Goal: Contribute content: Contribute content

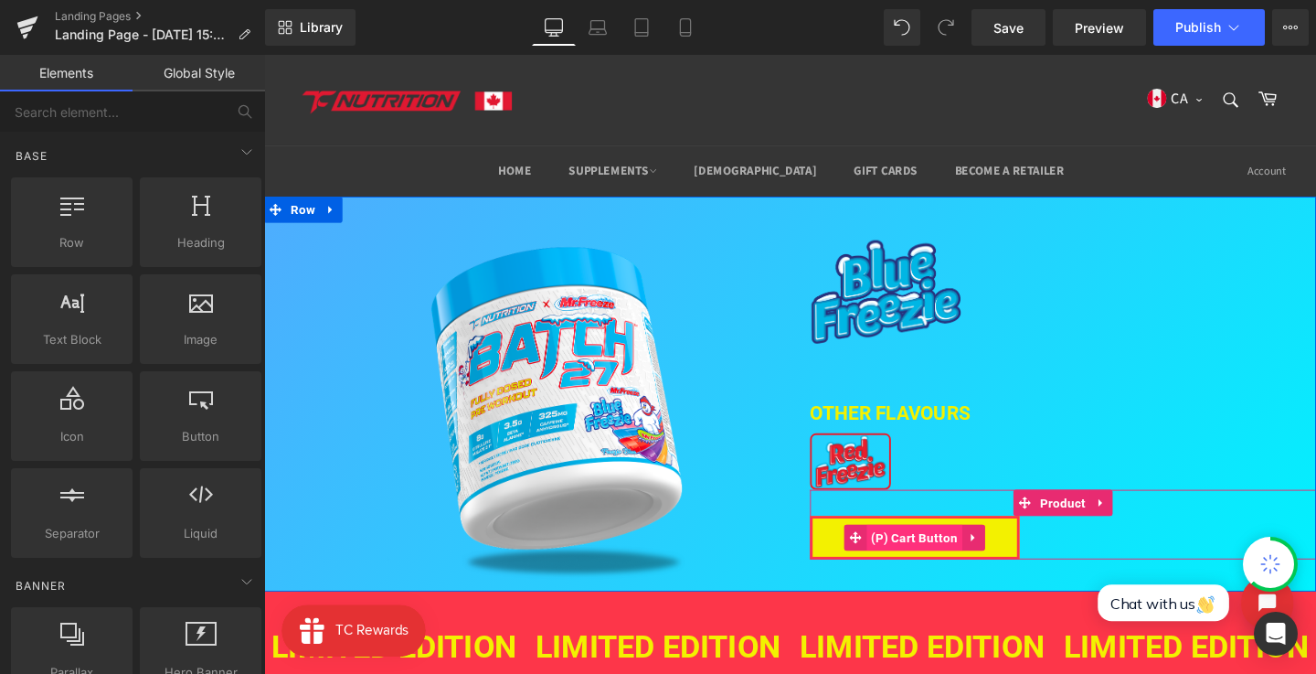
click at [937, 556] on span "(P) Cart Button" at bounding box center [948, 561] width 101 height 27
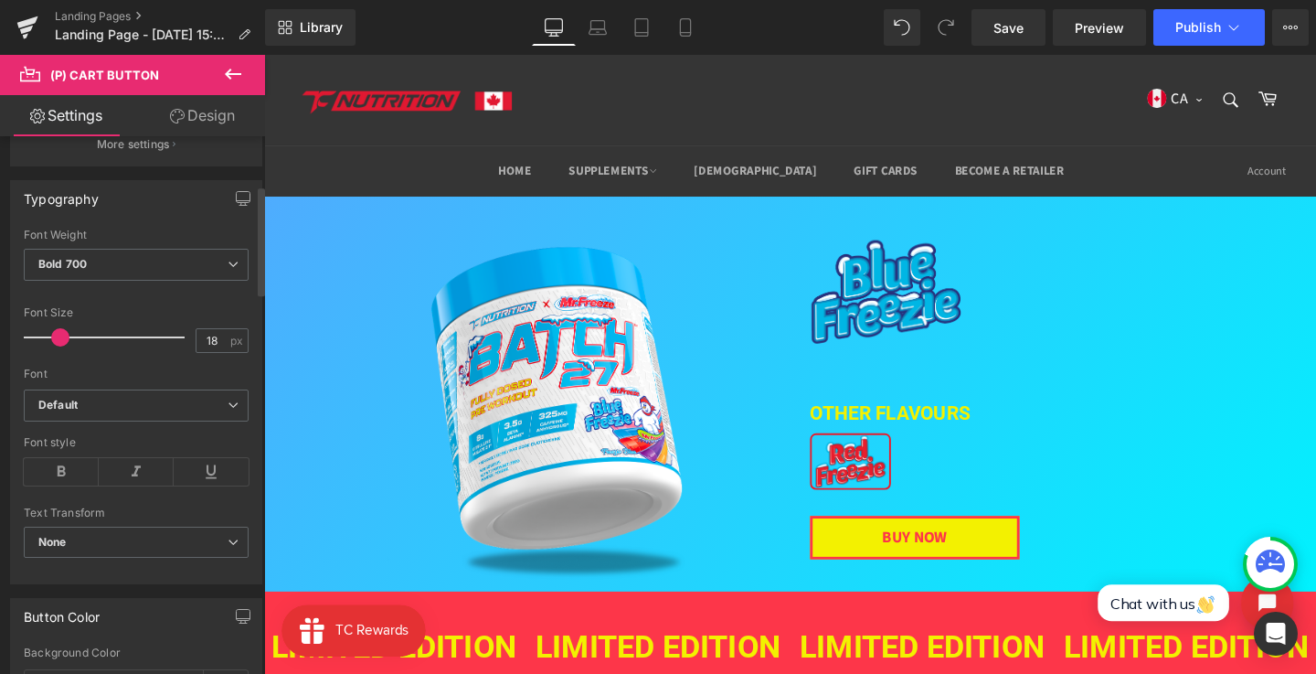
scroll to position [47, 0]
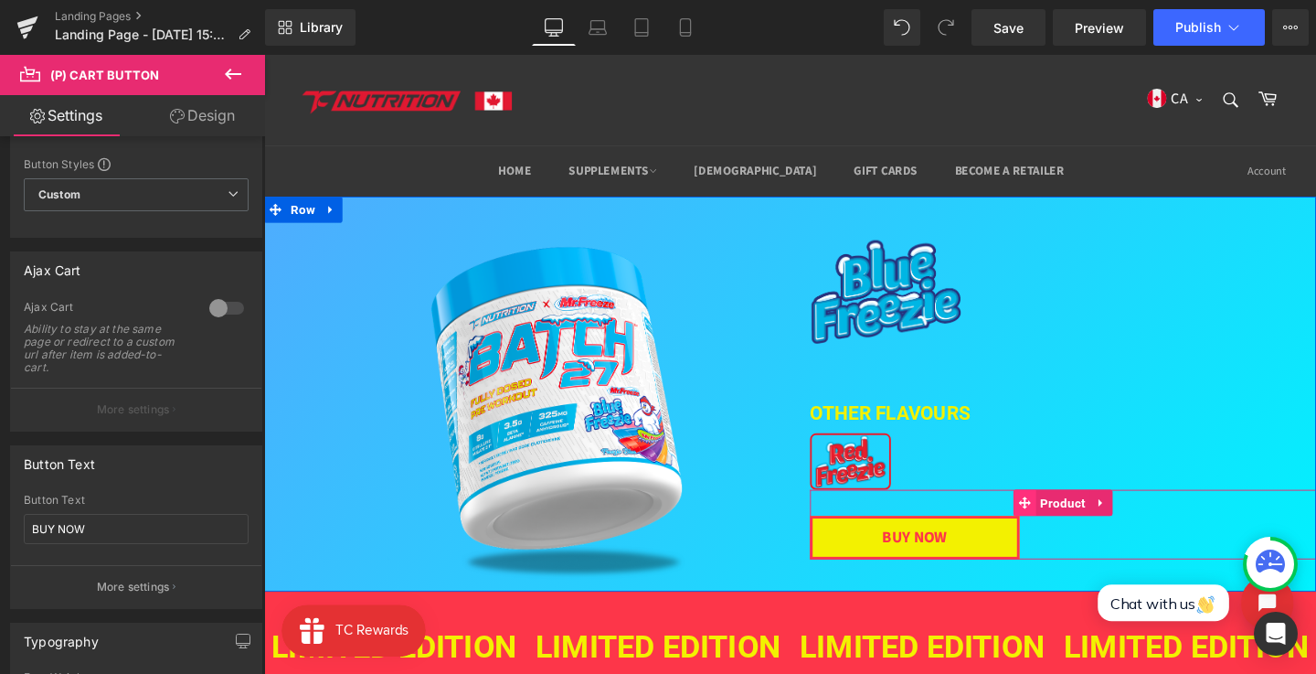
click at [1070, 527] on span at bounding box center [1064, 525] width 24 height 27
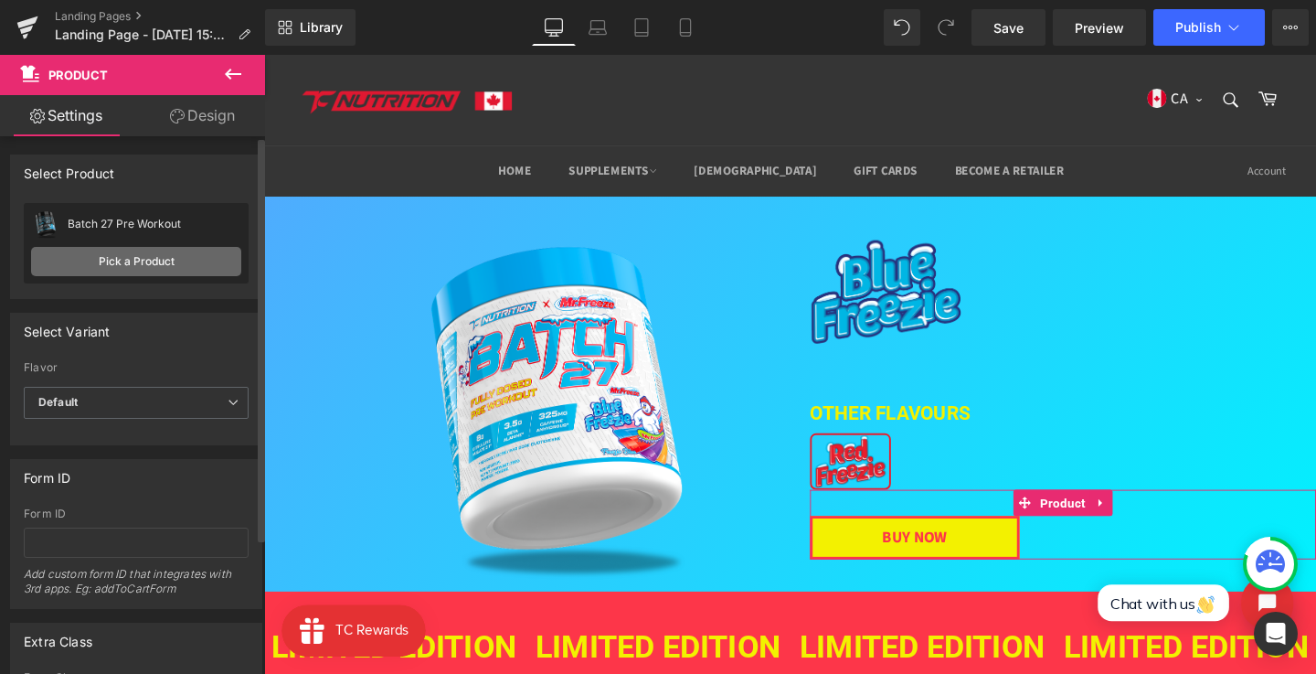
click at [136, 260] on link "Pick a Product" at bounding box center [136, 261] width 210 height 29
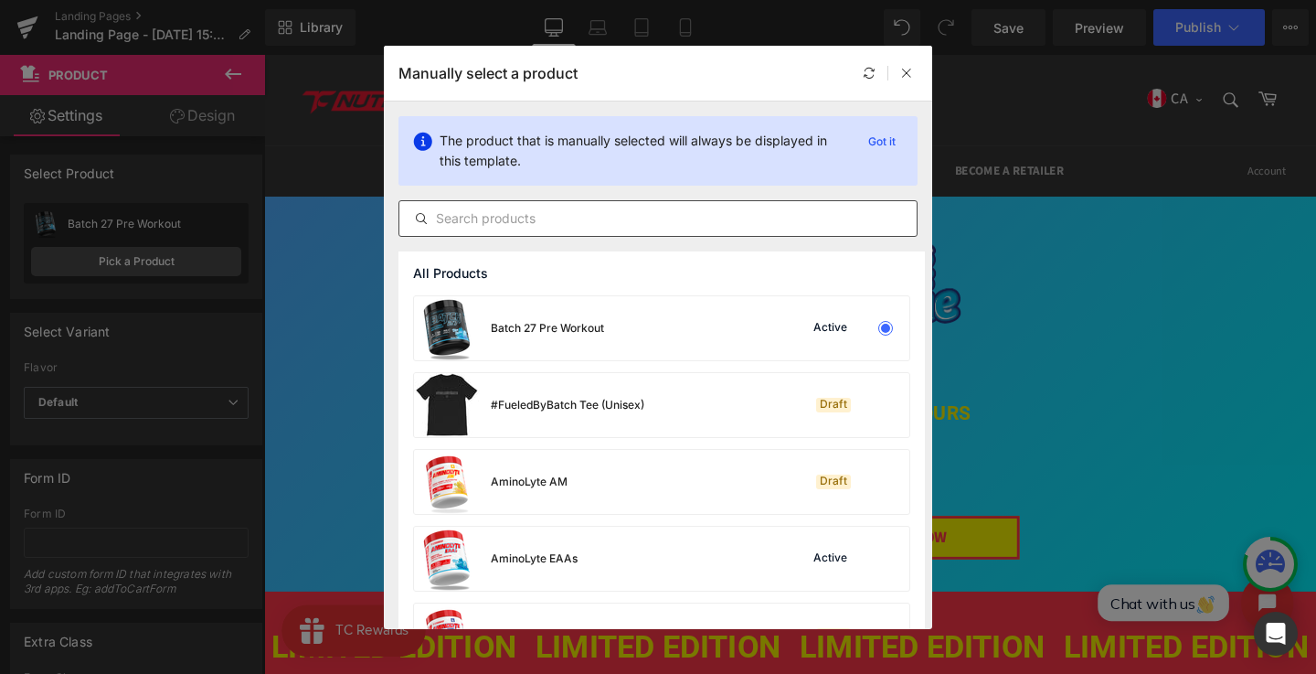
click at [653, 222] on input "text" at bounding box center [657, 219] width 517 height 22
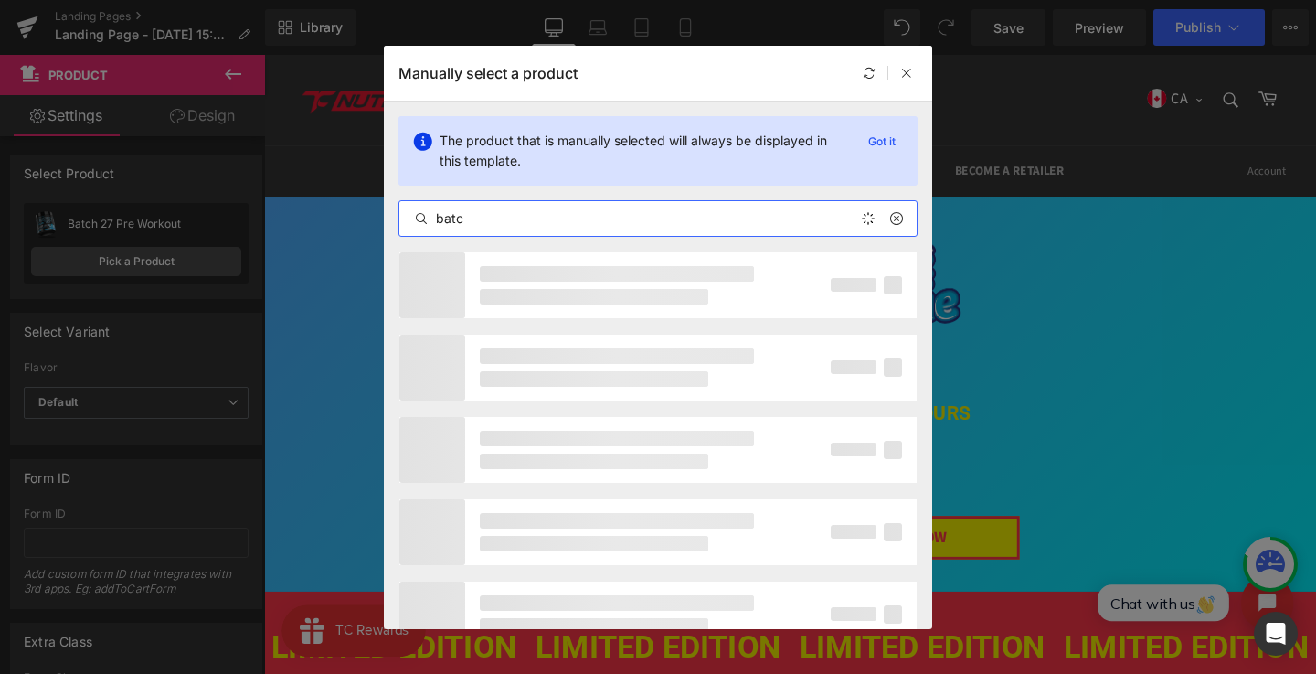
type input "batch"
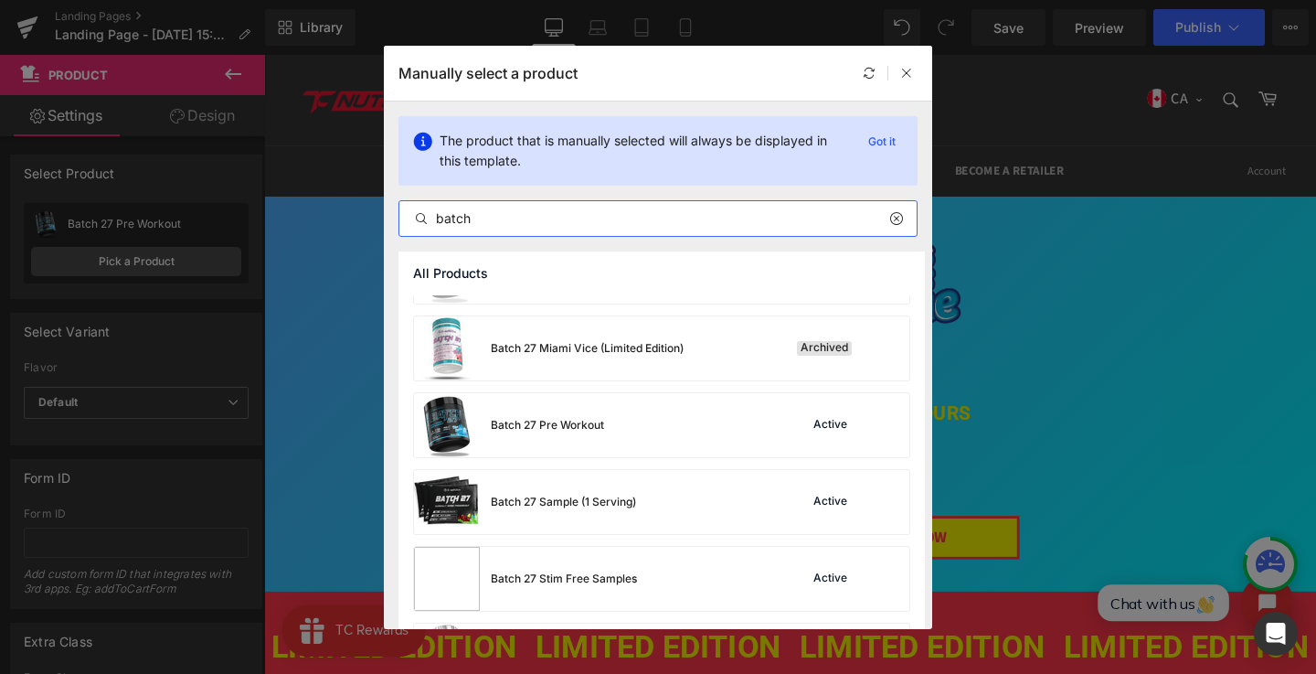
scroll to position [593, 0]
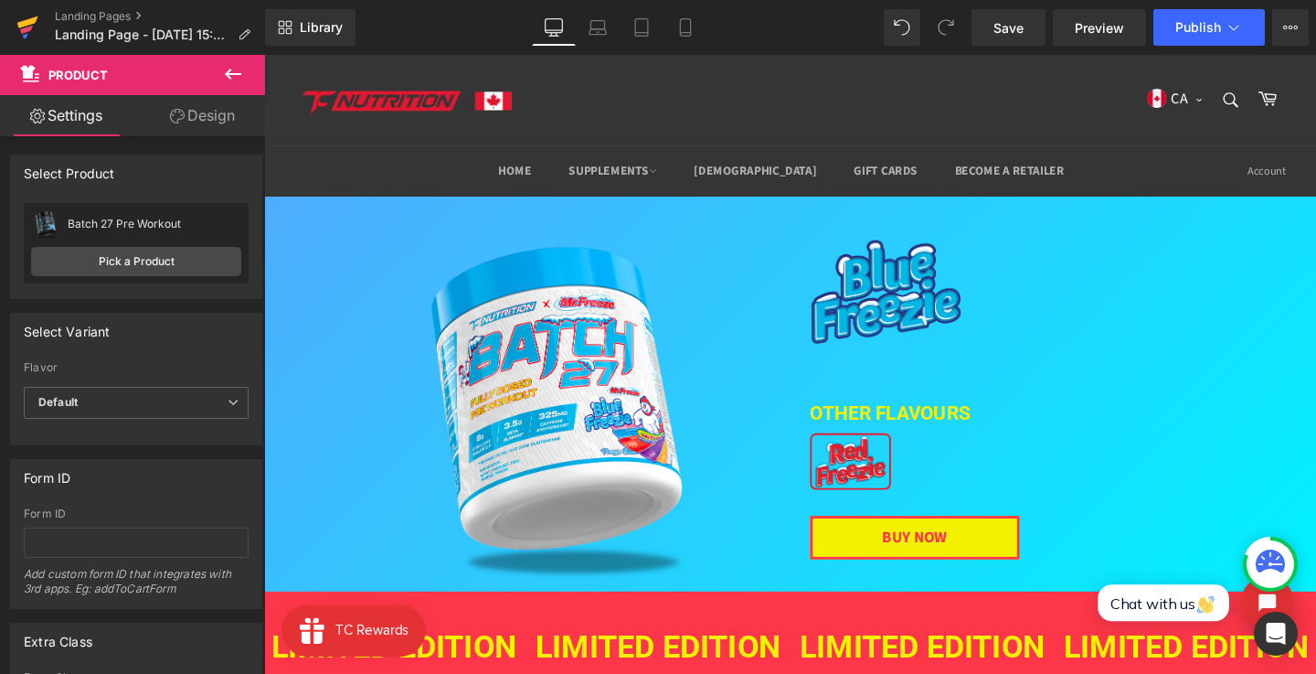
click at [37, 37] on icon at bounding box center [27, 28] width 22 height 46
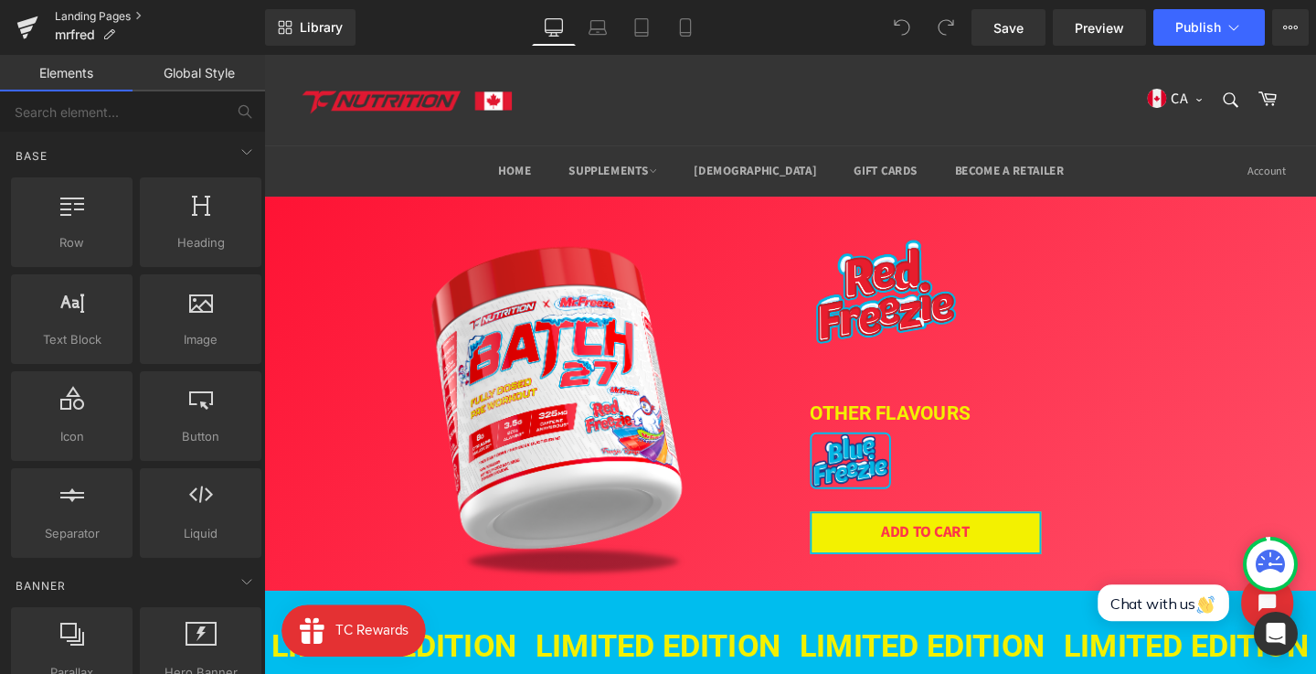
click at [61, 15] on link "Landing Pages" at bounding box center [160, 16] width 210 height 15
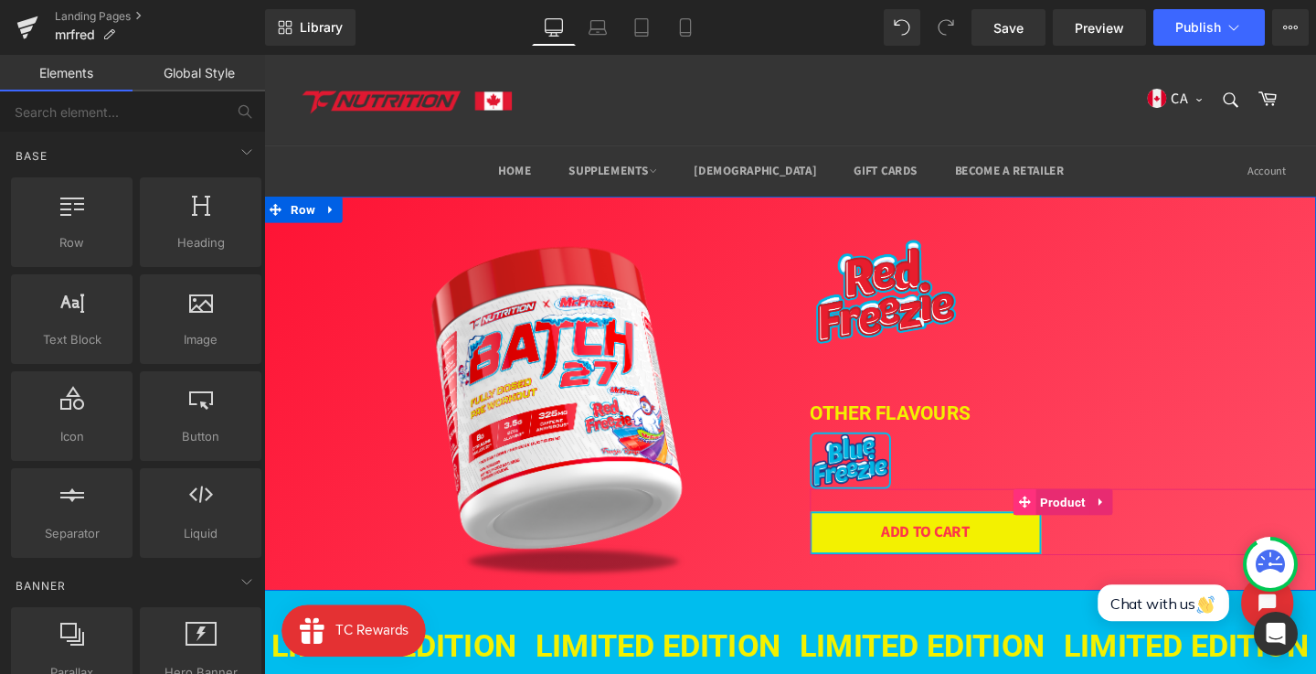
click at [1070, 519] on span at bounding box center [1064, 524] width 24 height 27
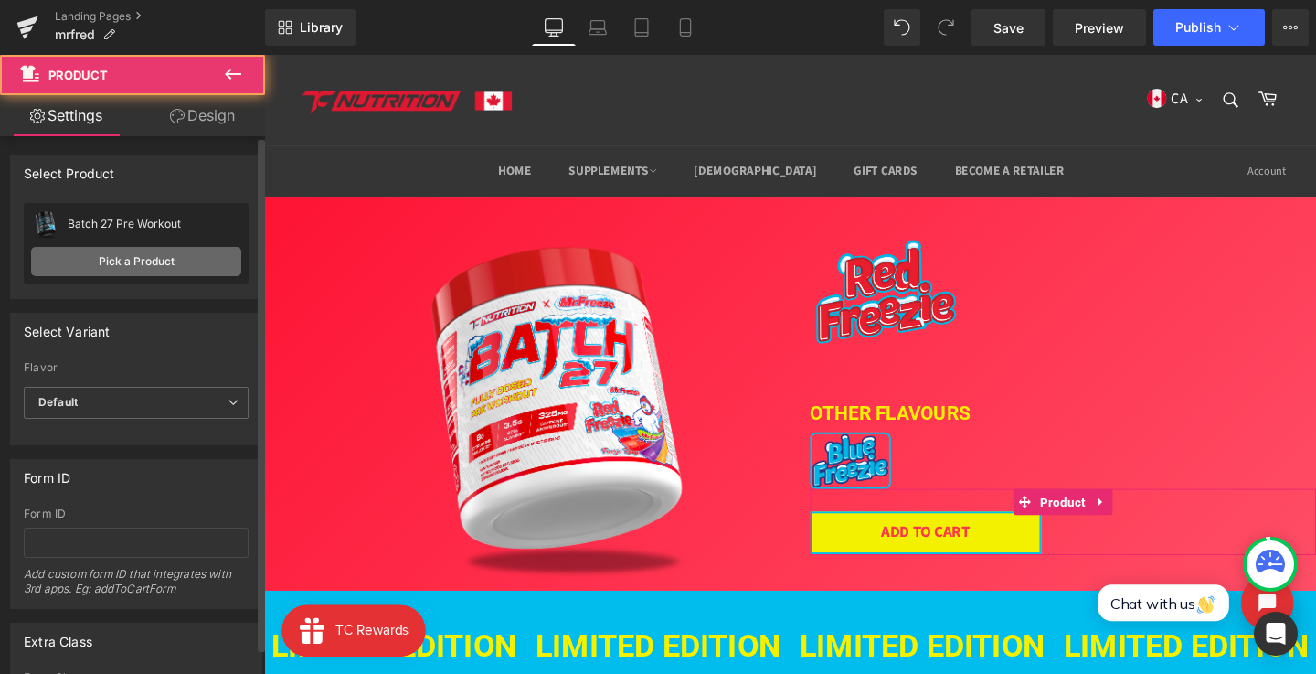
click at [134, 265] on link "Pick a Product" at bounding box center [136, 261] width 210 height 29
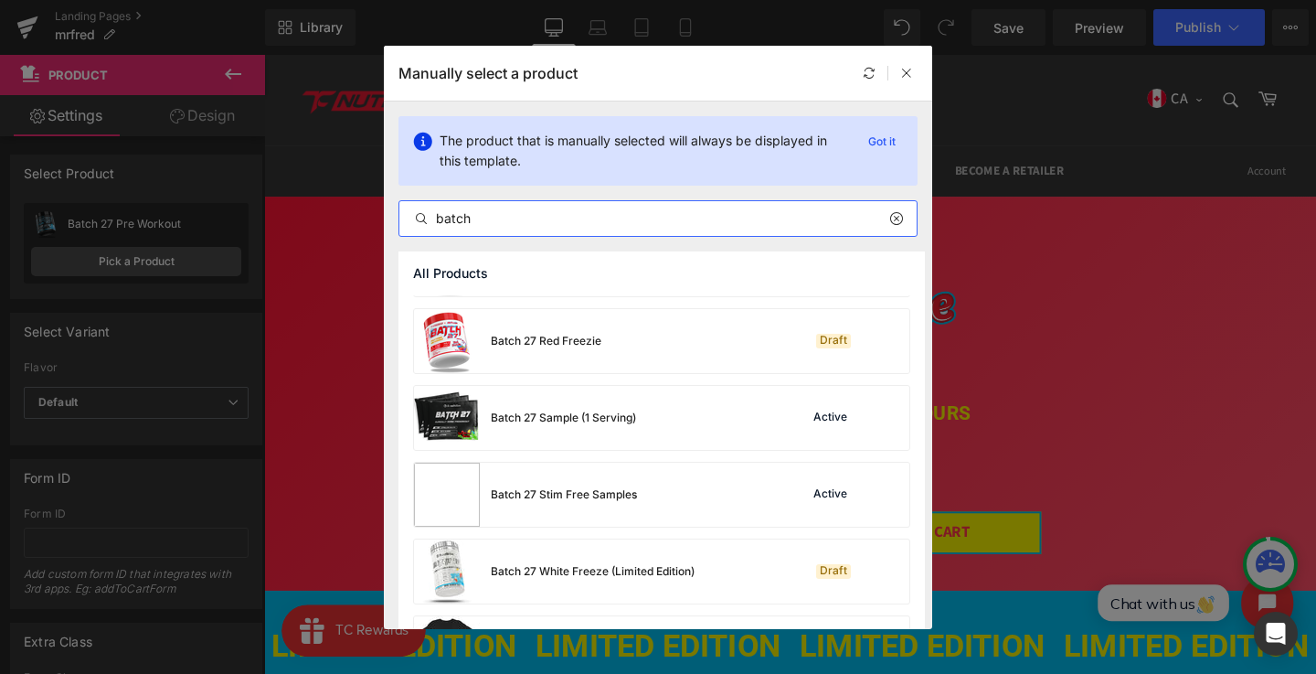
scroll to position [596, 0]
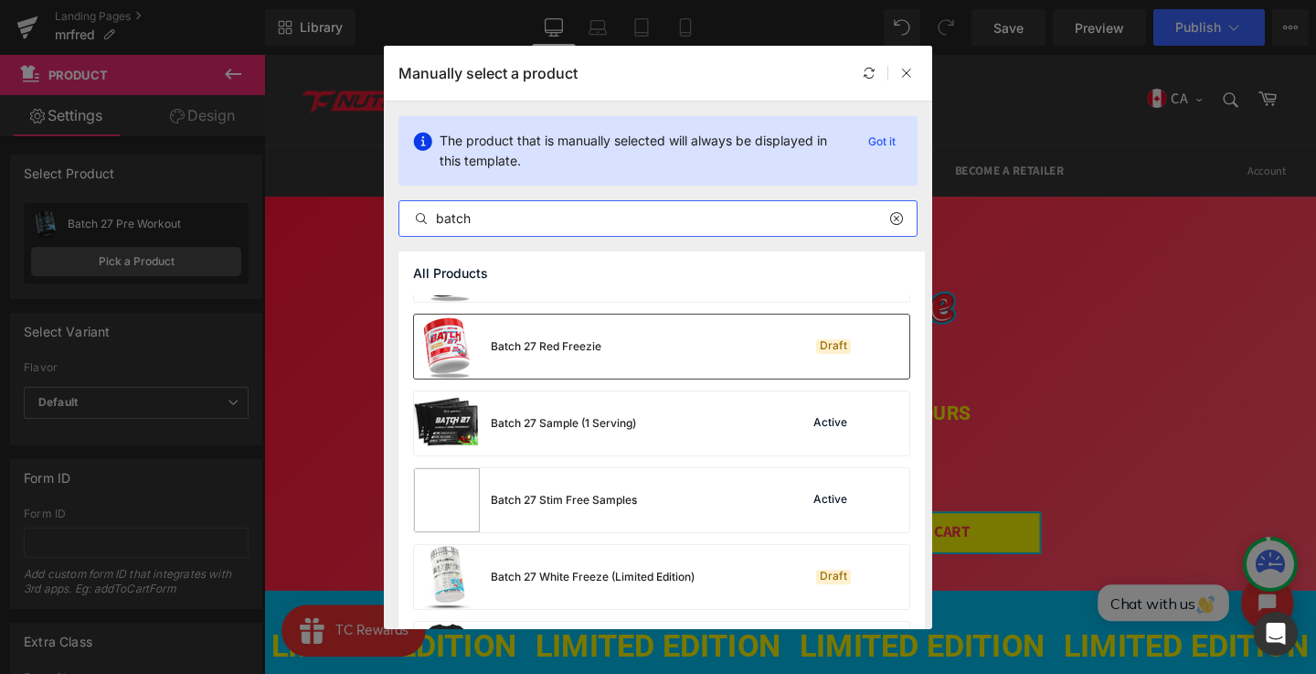
type input "batch"
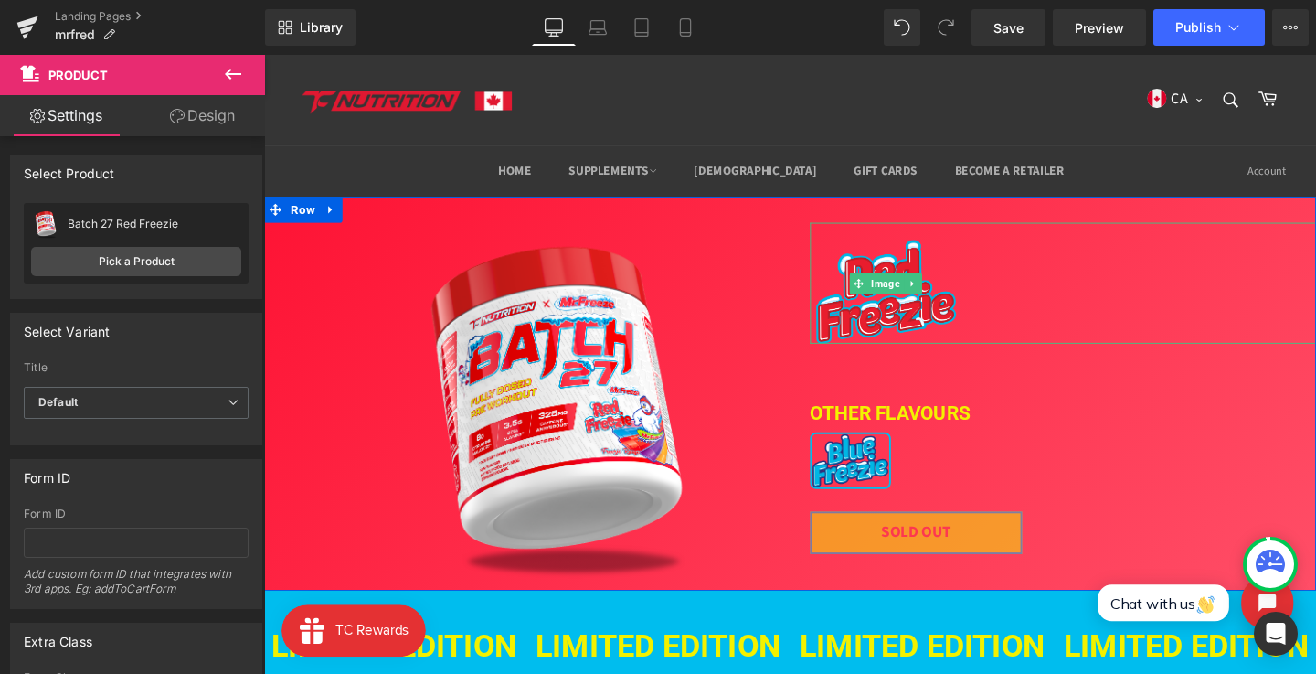
click at [1067, 293] on div at bounding box center [1104, 294] width 532 height 127
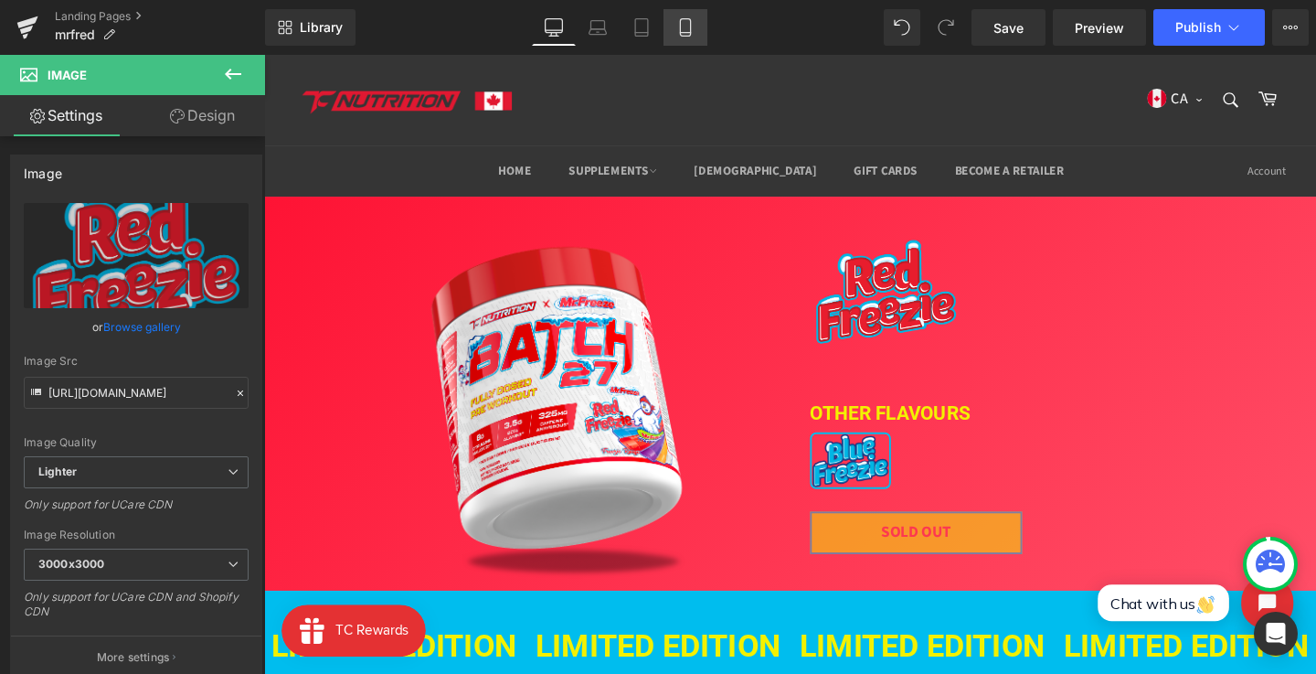
click at [679, 34] on icon at bounding box center [685, 27] width 18 height 18
type input "45"
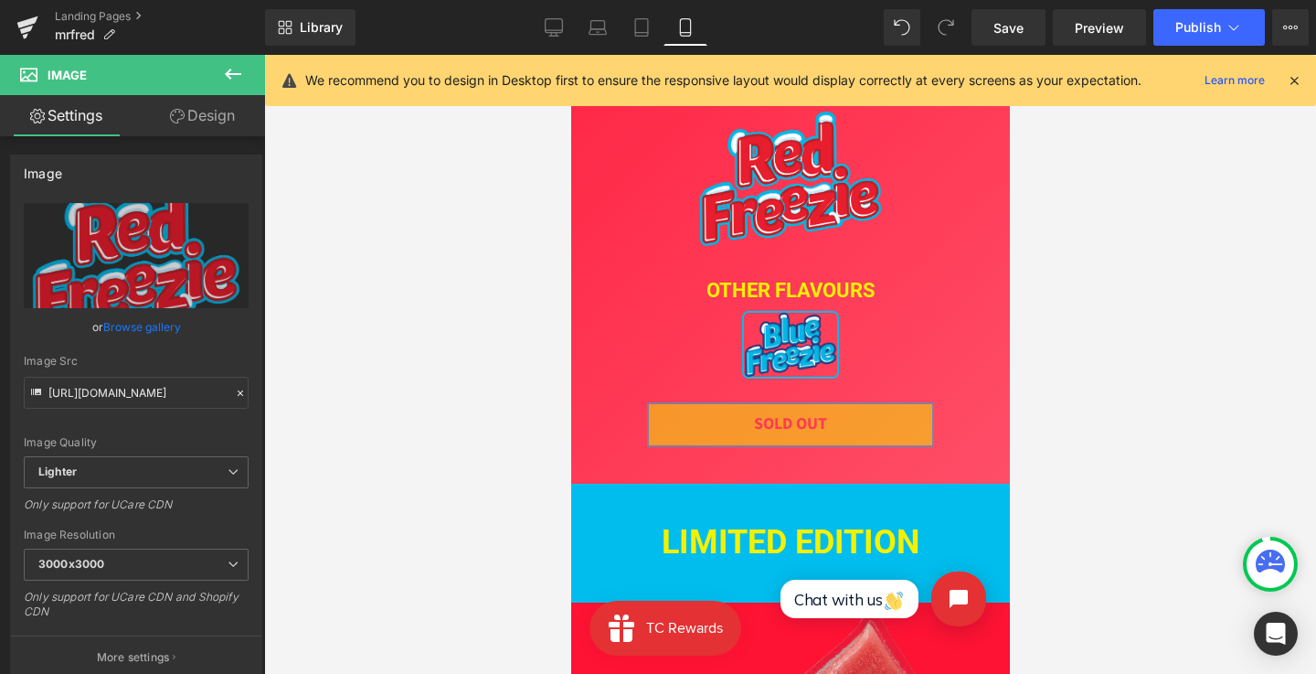
scroll to position [556, 0]
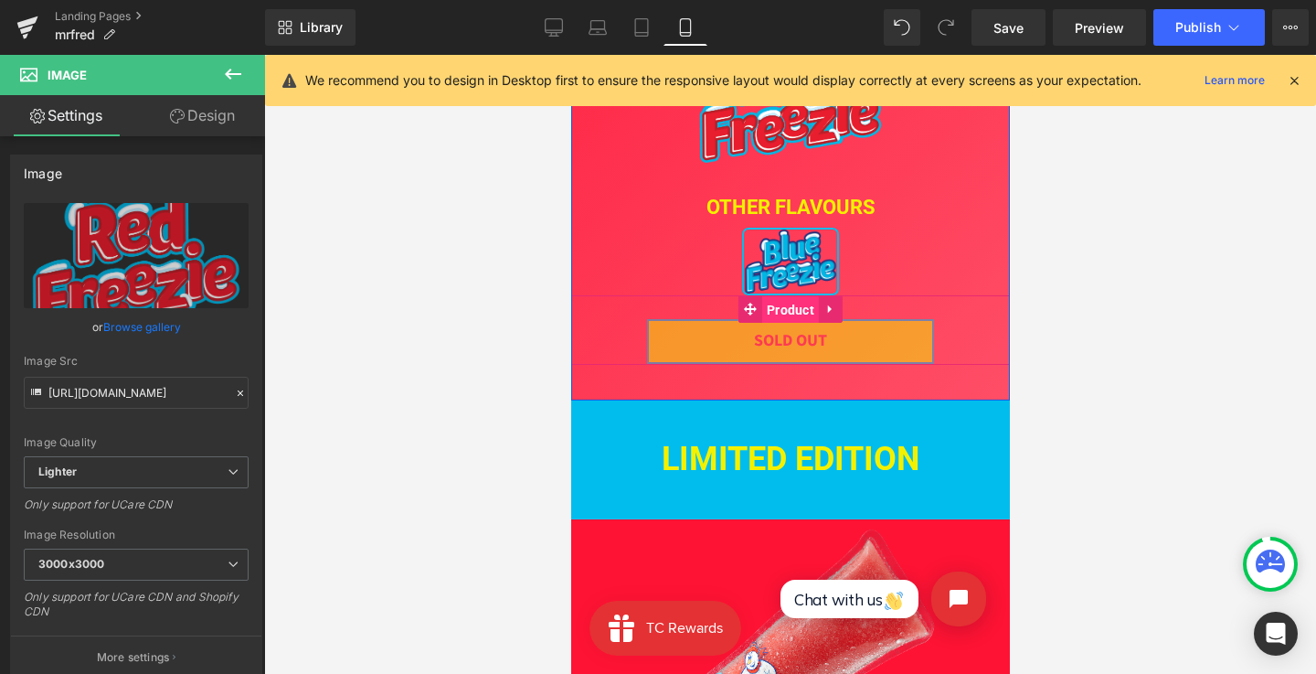
click at [785, 314] on span "Product" at bounding box center [789, 309] width 57 height 27
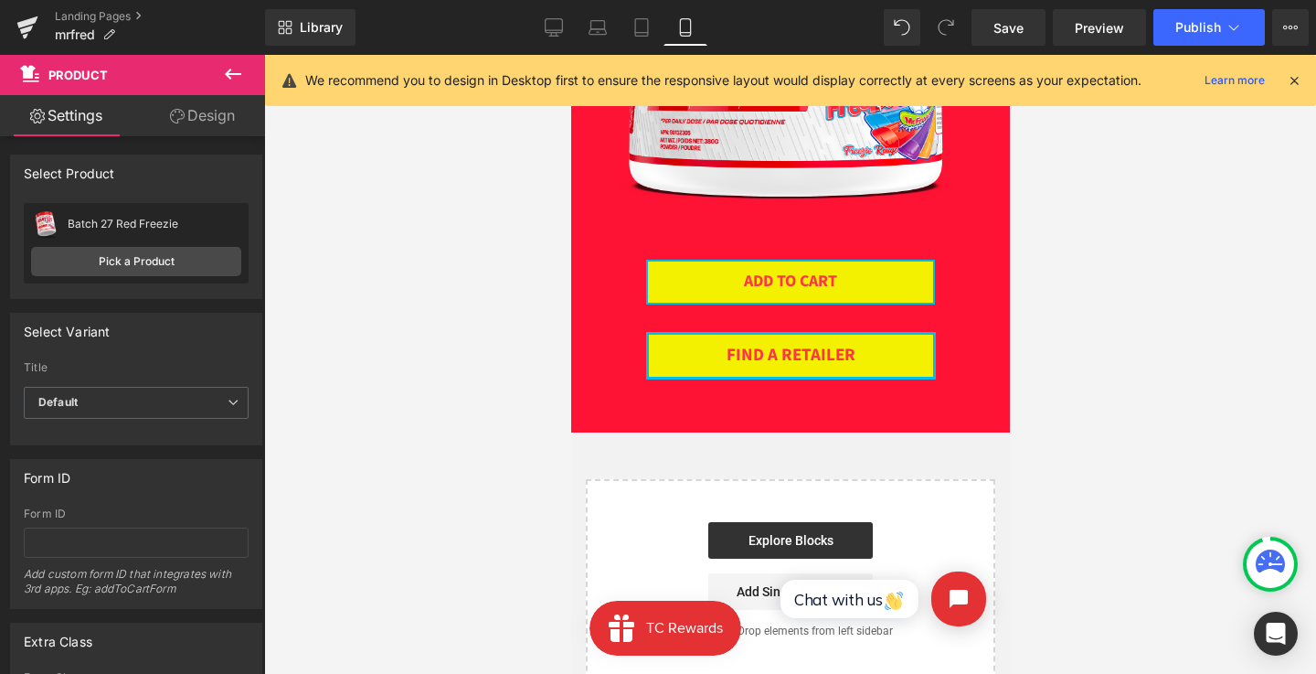
scroll to position [3846, 0]
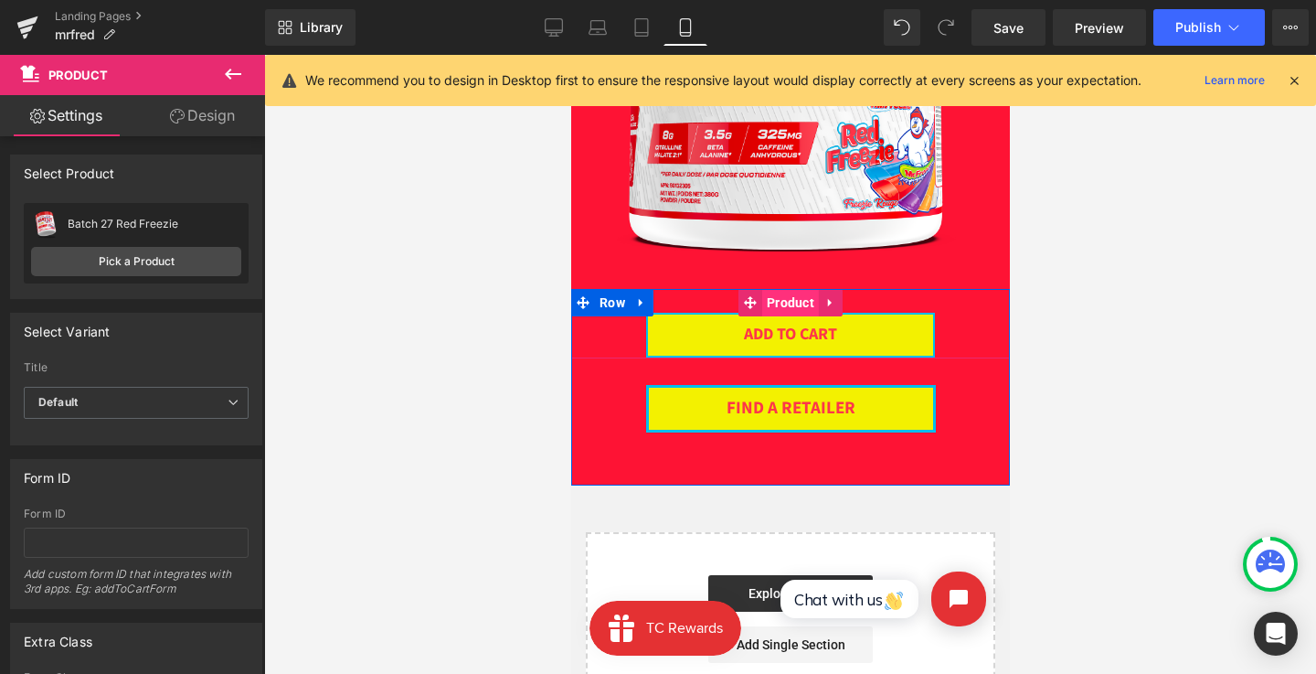
click at [783, 307] on span "Product" at bounding box center [789, 302] width 57 height 27
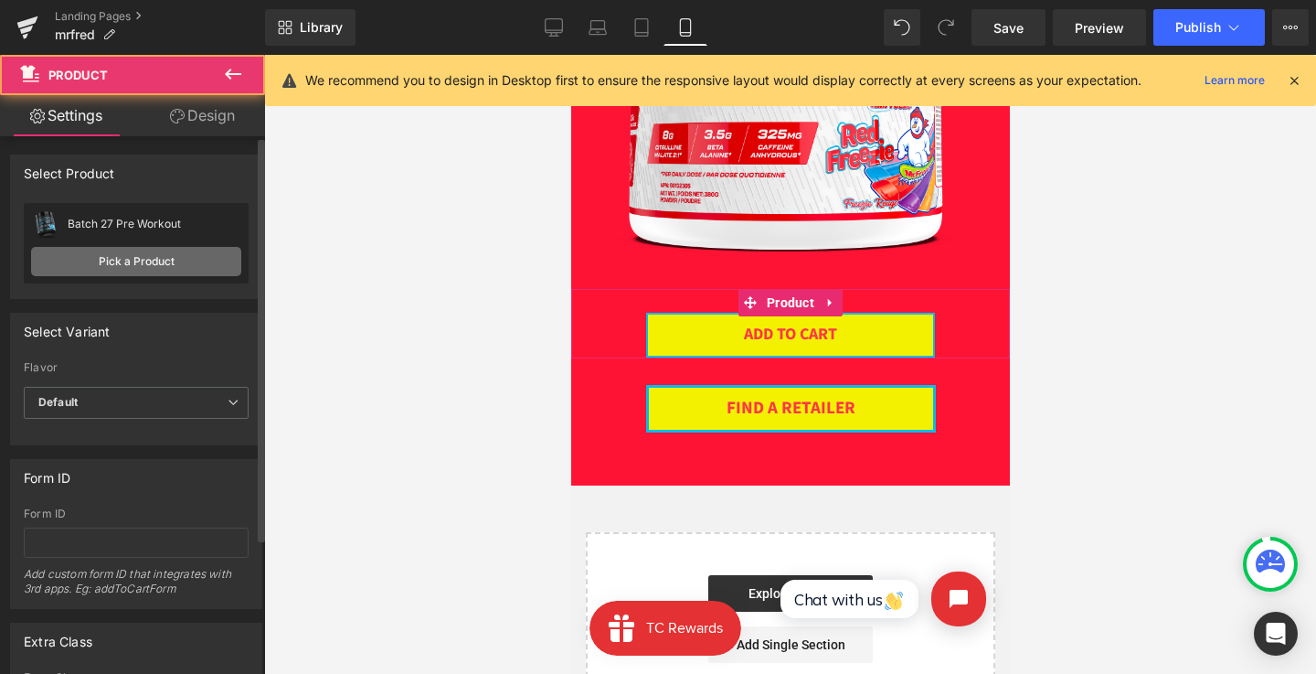
click at [144, 251] on link "Pick a Product" at bounding box center [136, 261] width 210 height 29
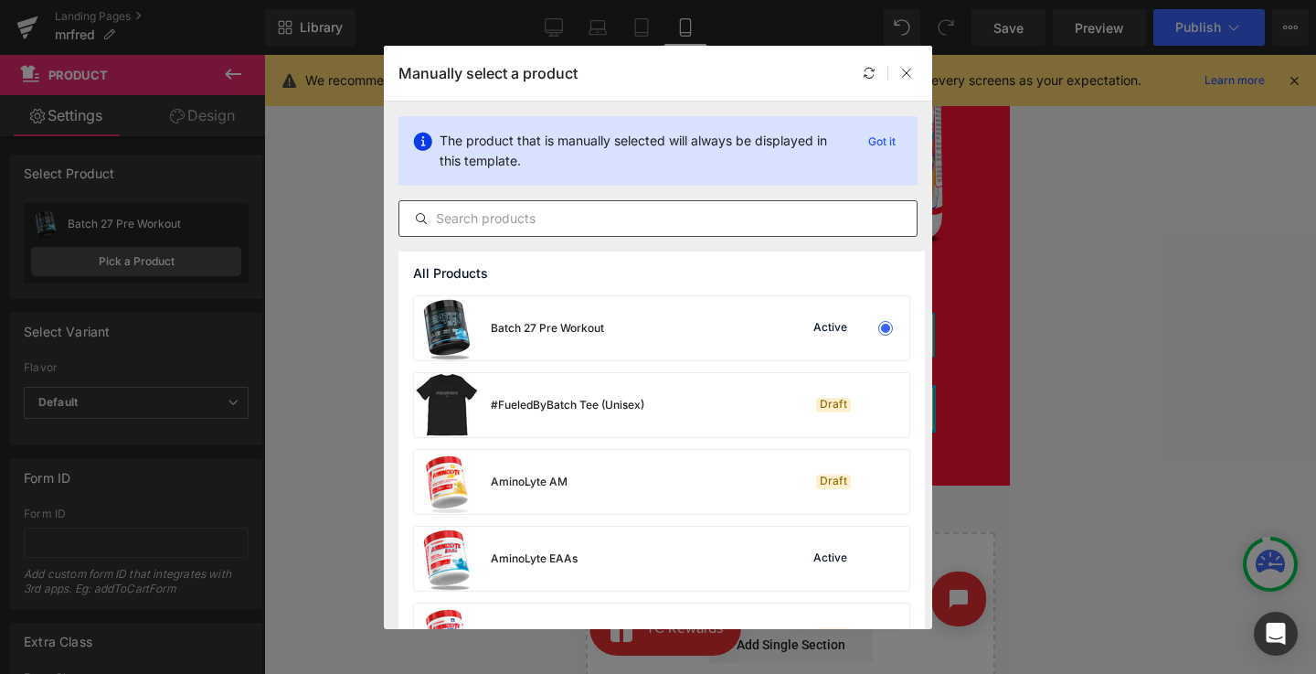
click at [499, 220] on input "text" at bounding box center [657, 219] width 517 height 22
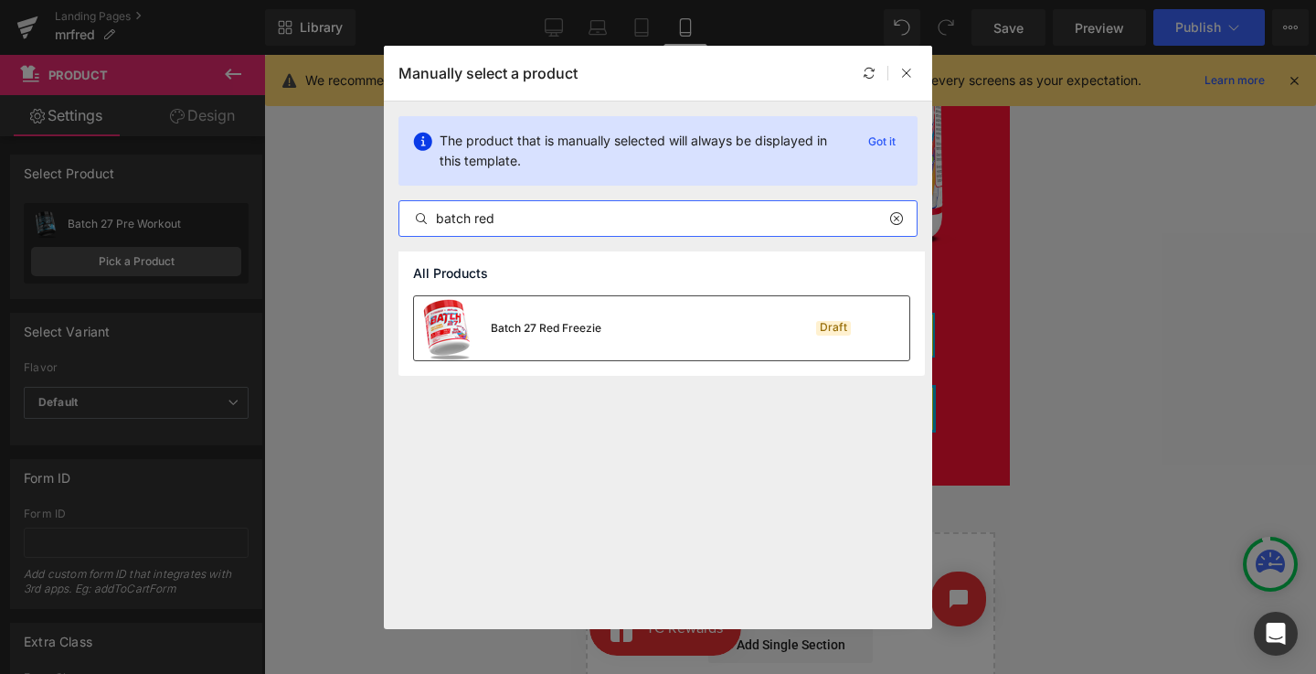
type input "batch red"
click at [574, 329] on div "Batch 27 Red Freezie" at bounding box center [546, 328] width 111 height 16
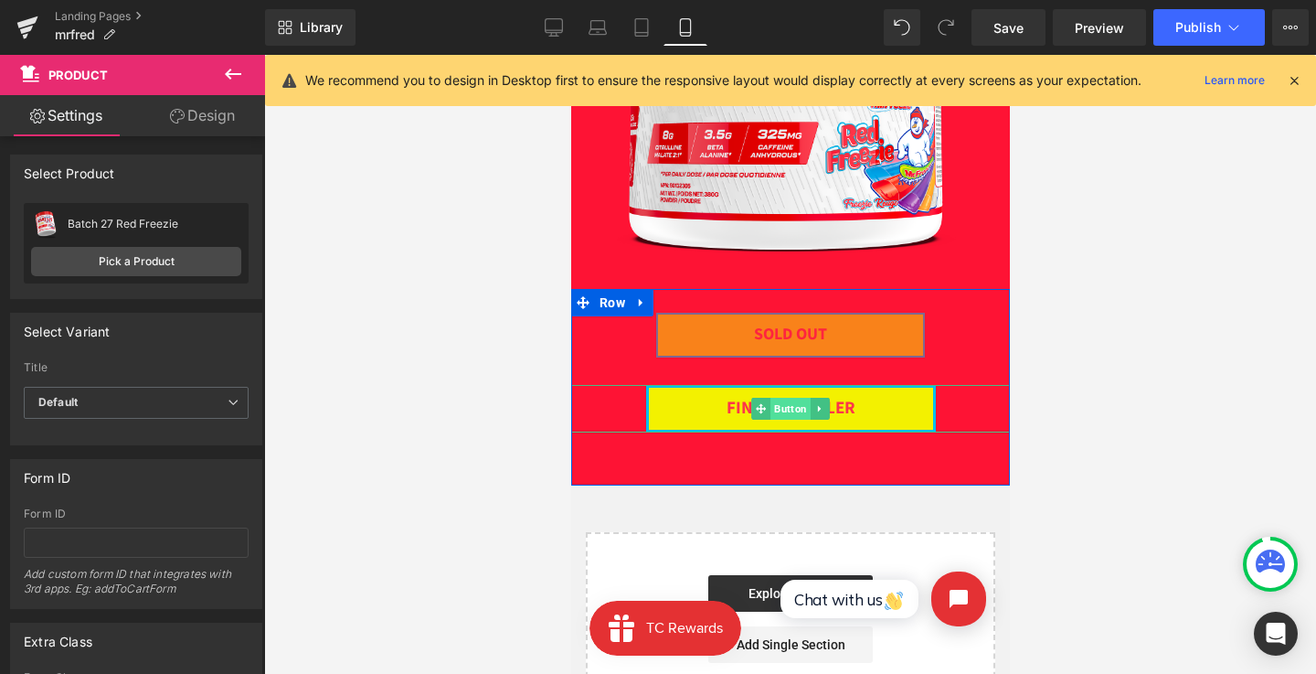
click at [777, 403] on span "Button" at bounding box center [790, 409] width 40 height 22
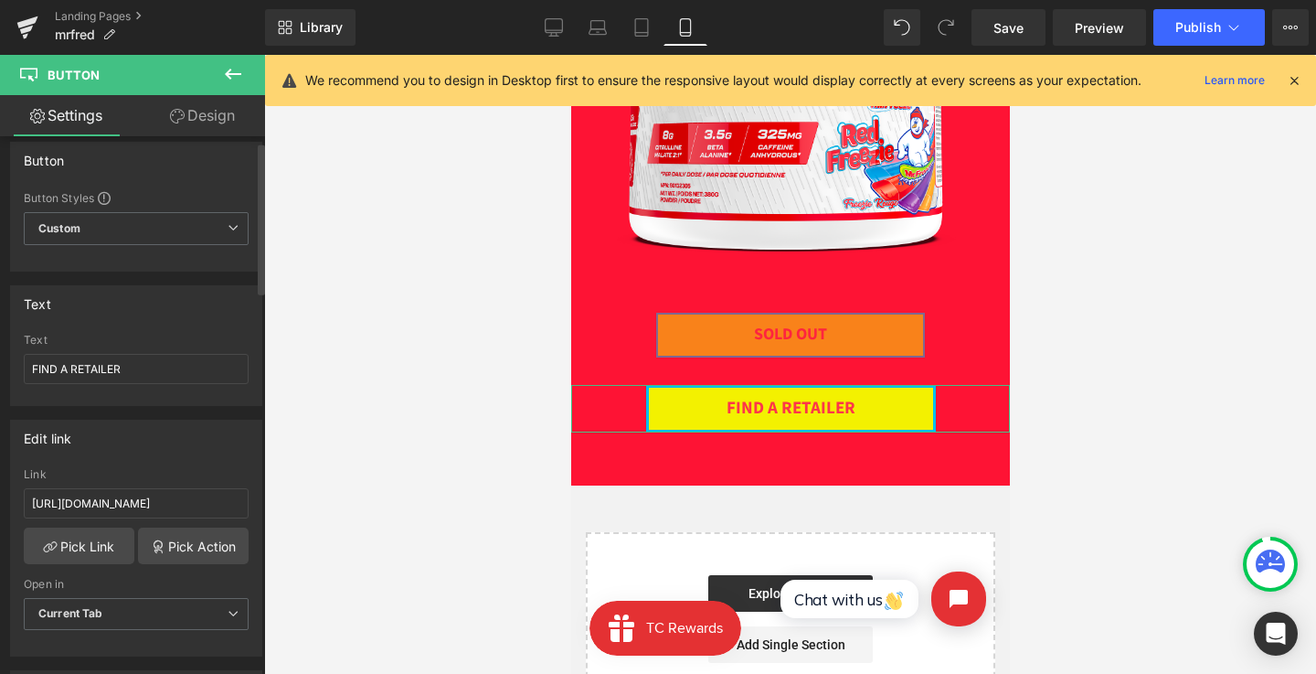
scroll to position [18, 0]
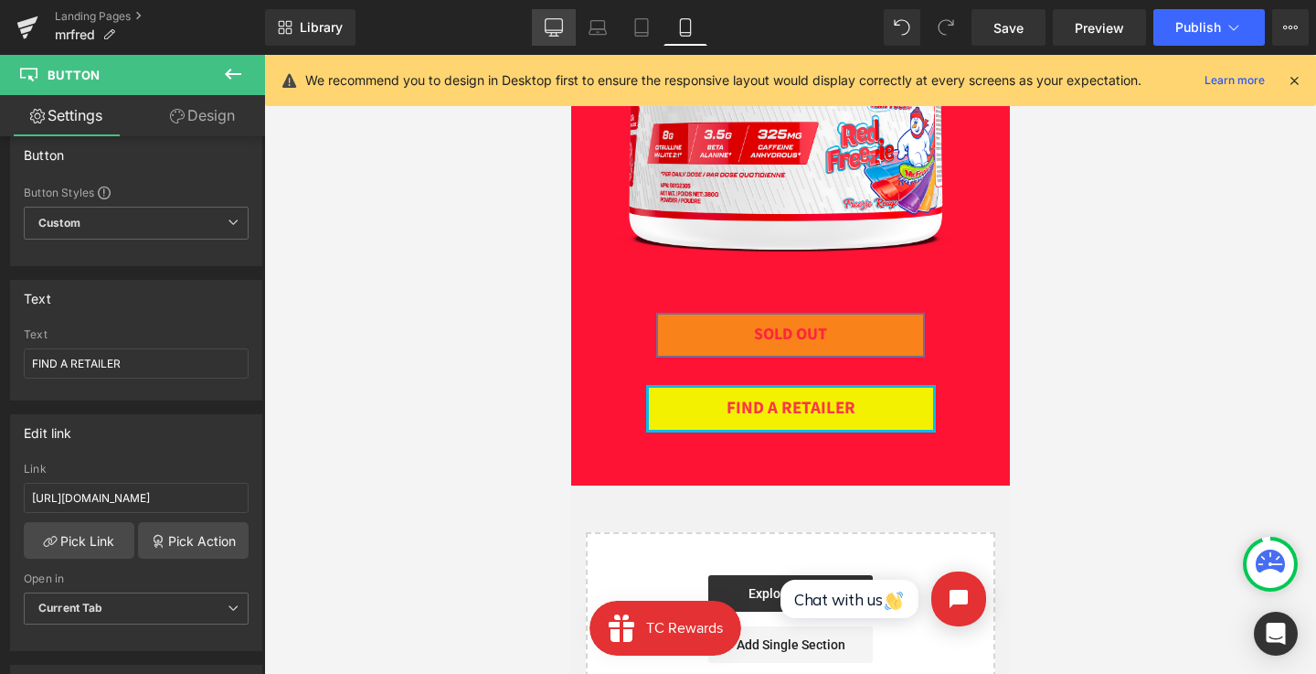
click at [558, 14] on link "Desktop" at bounding box center [554, 27] width 44 height 37
type input "100"
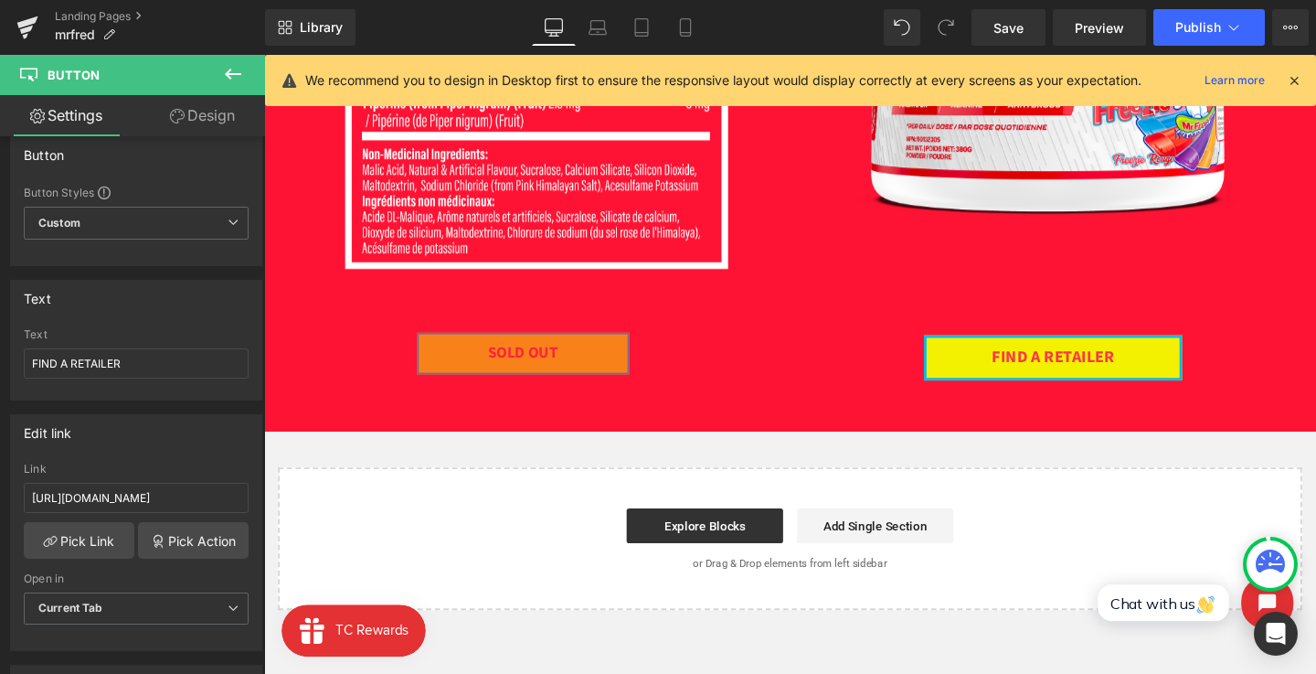
scroll to position [1759, 0]
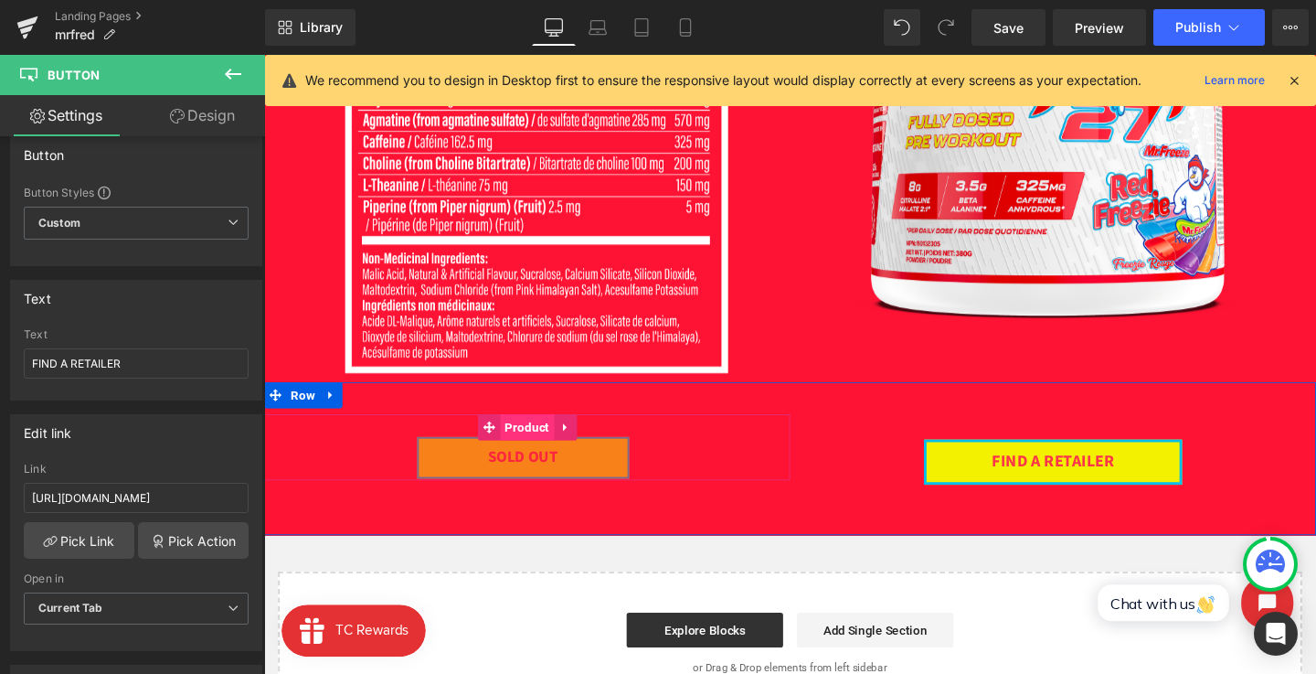
click at [535, 454] on span "Product" at bounding box center [540, 445] width 57 height 27
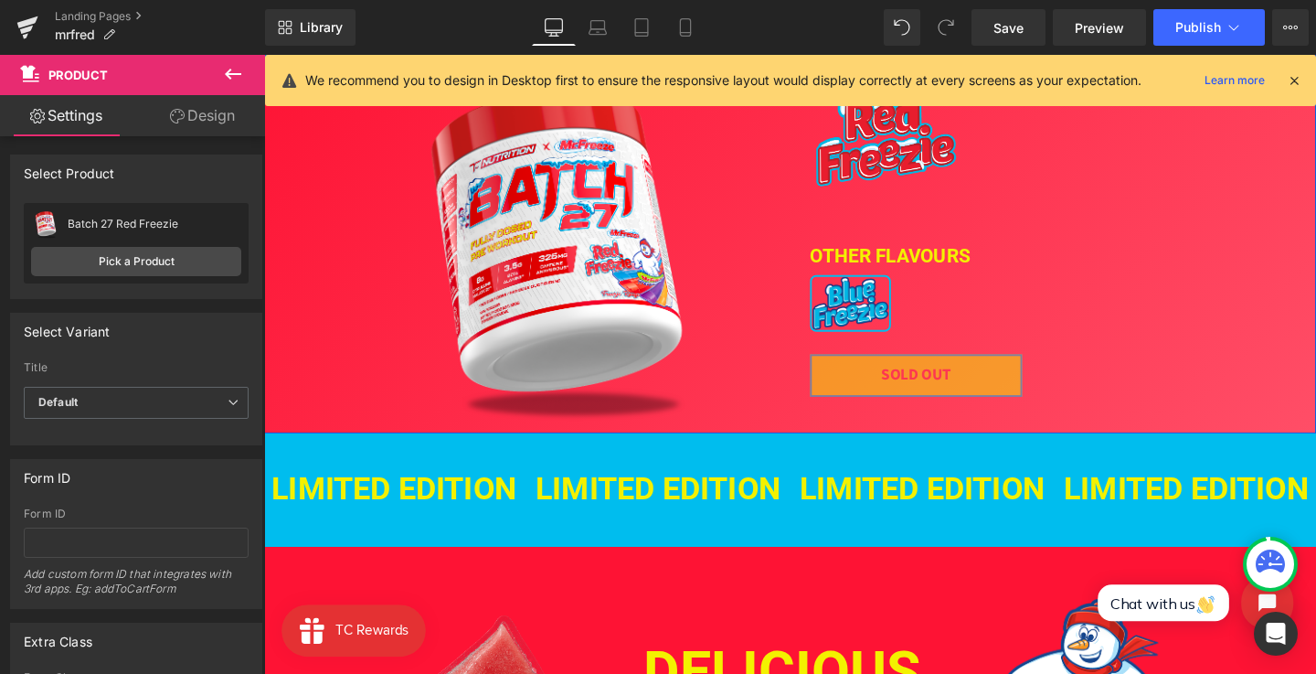
scroll to position [0, 0]
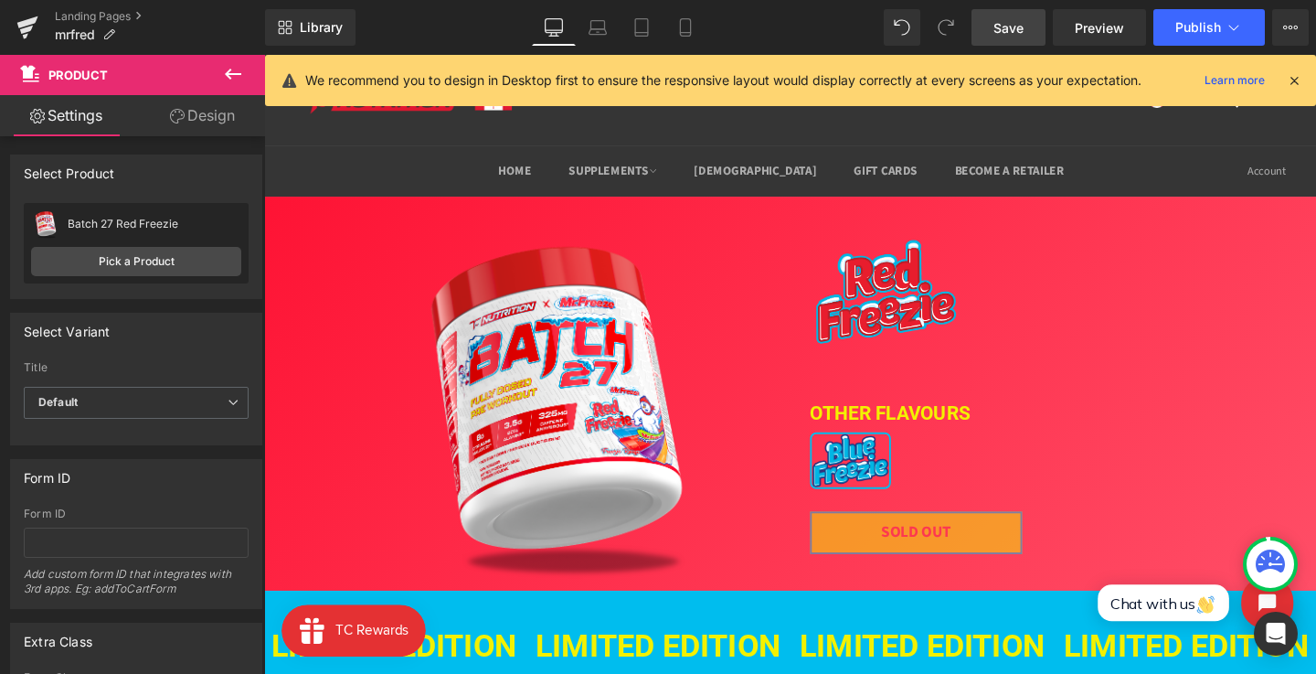
click at [1016, 33] on span "Save" at bounding box center [1009, 27] width 30 height 19
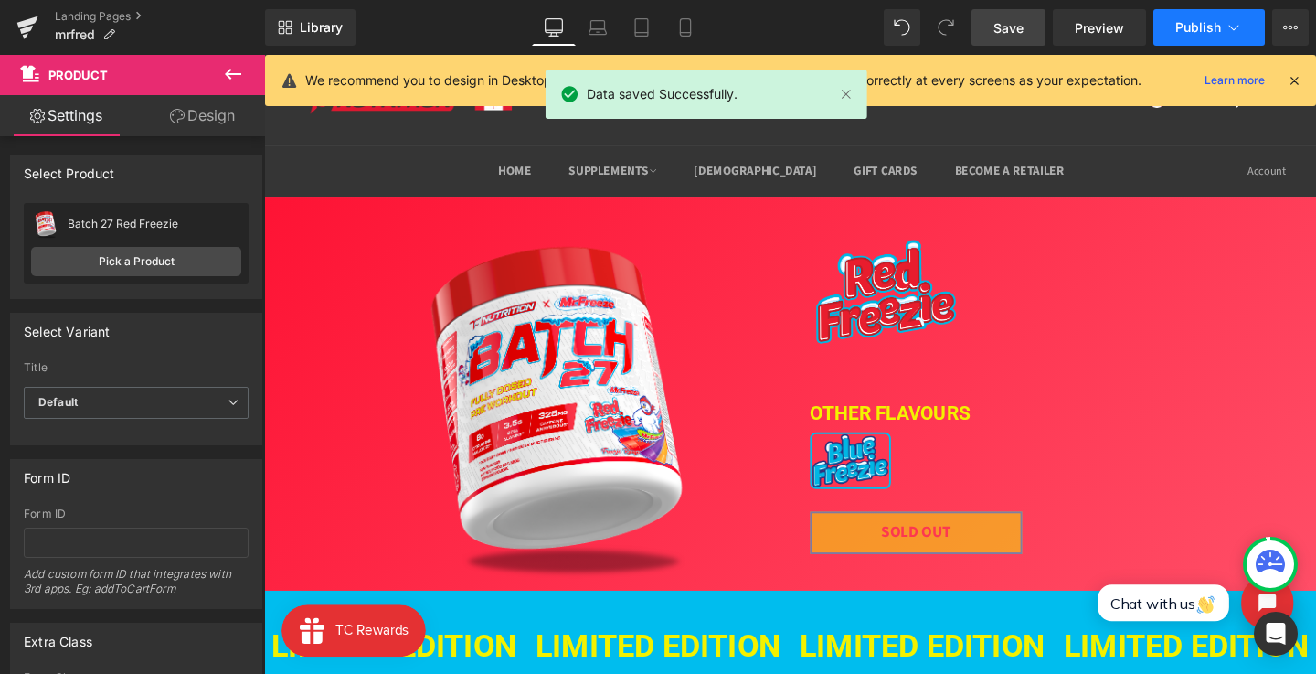
click at [1185, 33] on span "Publish" at bounding box center [1199, 27] width 46 height 15
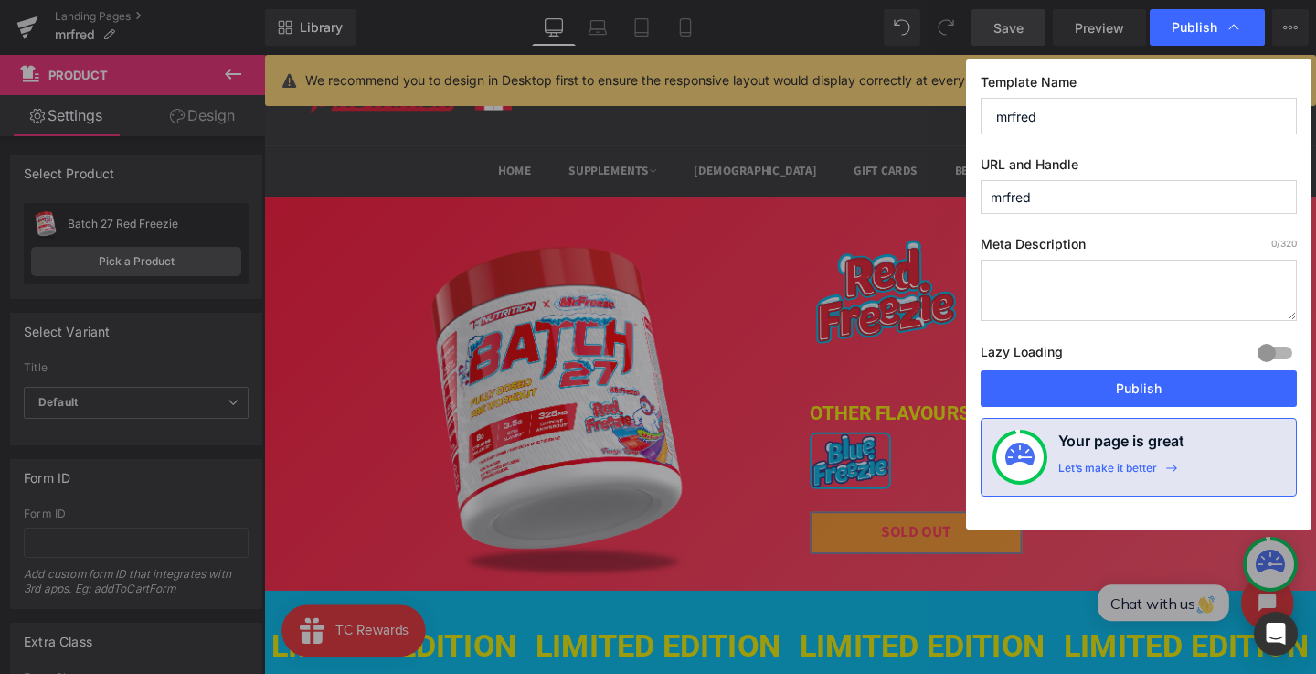
click at [1107, 121] on input "mrfred" at bounding box center [1139, 116] width 316 height 37
type input "Batch 27 - Red Freezie"
click at [1092, 192] on input "mrfred" at bounding box center [1139, 197] width 316 height 34
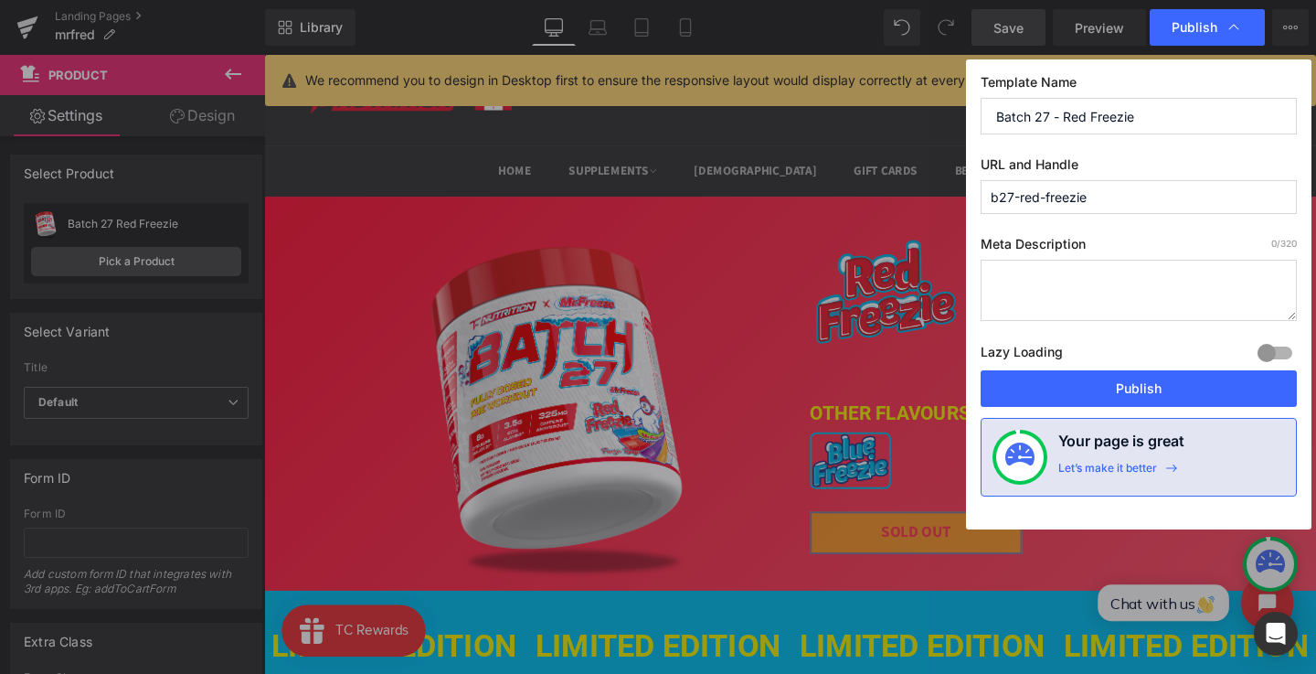
type input "b27-red-freezie"
click at [1081, 305] on textarea at bounding box center [1139, 290] width 316 height 61
click at [1053, 283] on textarea "Batch 27 Red Freezie limited edition authentic collaboration" at bounding box center [1139, 290] width 316 height 61
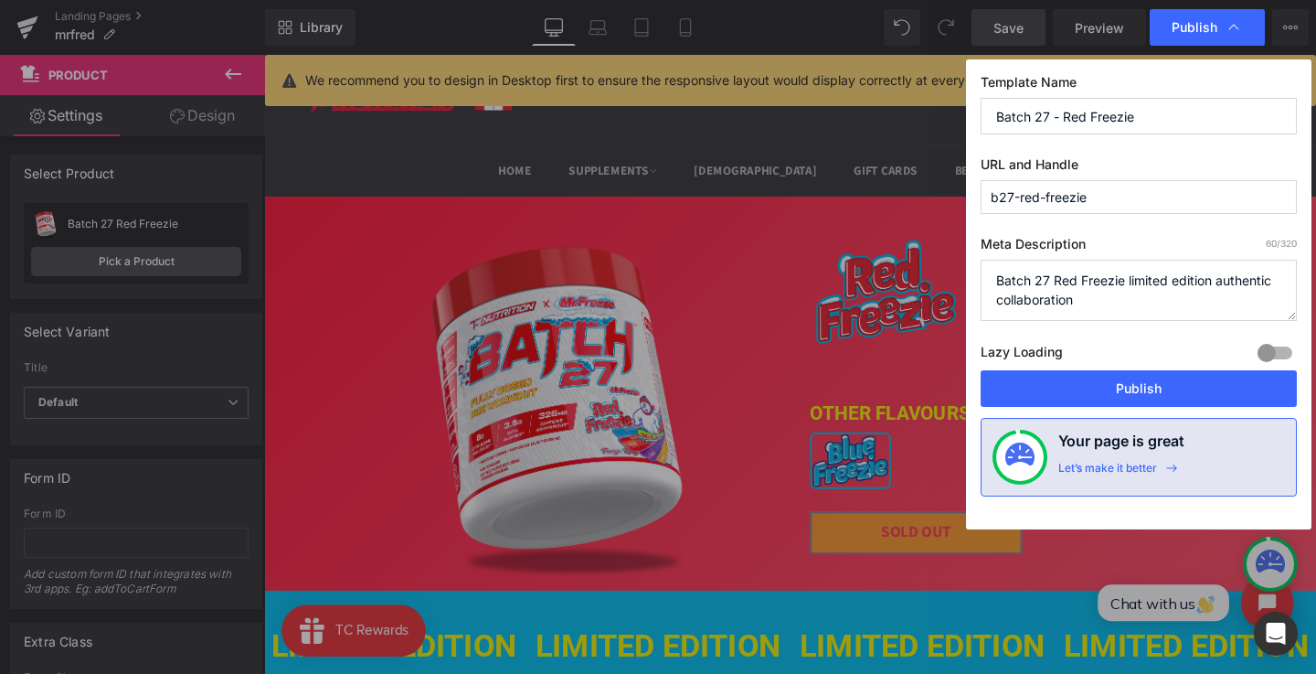
click at [1100, 295] on textarea "Batch 27 Red Freezie limited edition authentic collaboration" at bounding box center [1139, 290] width 316 height 61
click at [1215, 281] on textarea "Batch 27 Red Freezie limited edition authentic collaboration" at bounding box center [1139, 290] width 316 height 61
click at [1145, 298] on textarea "Batch 27 Red Freezie limited edition Mr. Freeze authentic collaboration" at bounding box center [1139, 290] width 316 height 61
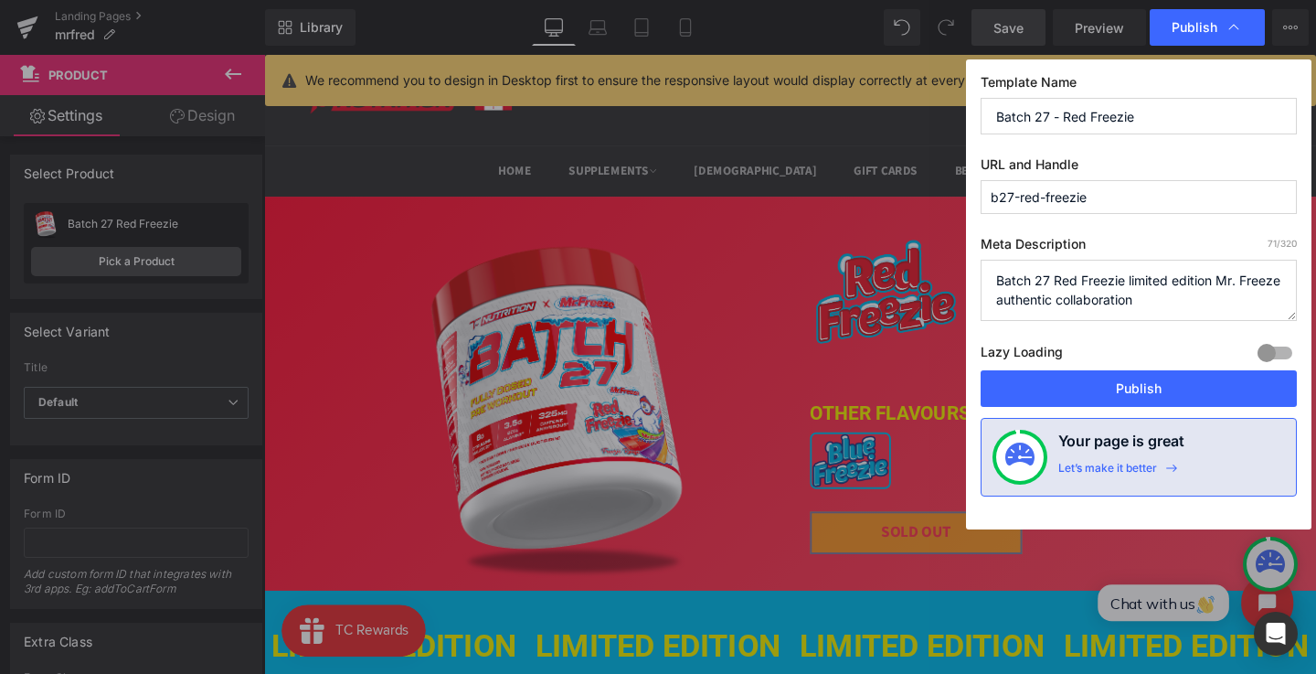
click at [1145, 298] on textarea "Batch 27 Red Freezie limited edition Mr. Freeze authentic collaboration" at bounding box center [1139, 290] width 316 height 61
type textarea "Batch 27 Red Freezie limited edition Mr. Freeze authentic collaboration"
click at [1113, 398] on button "Publish" at bounding box center [1139, 388] width 316 height 37
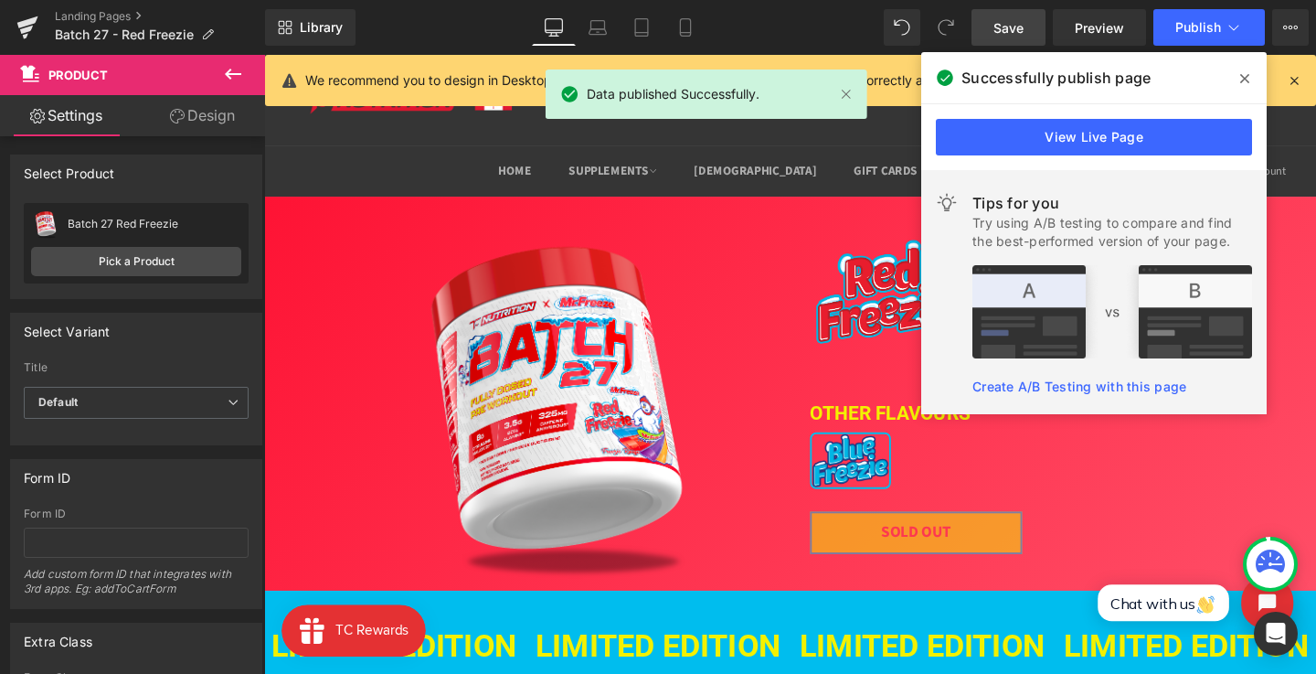
click at [1244, 71] on icon at bounding box center [1245, 78] width 9 height 15
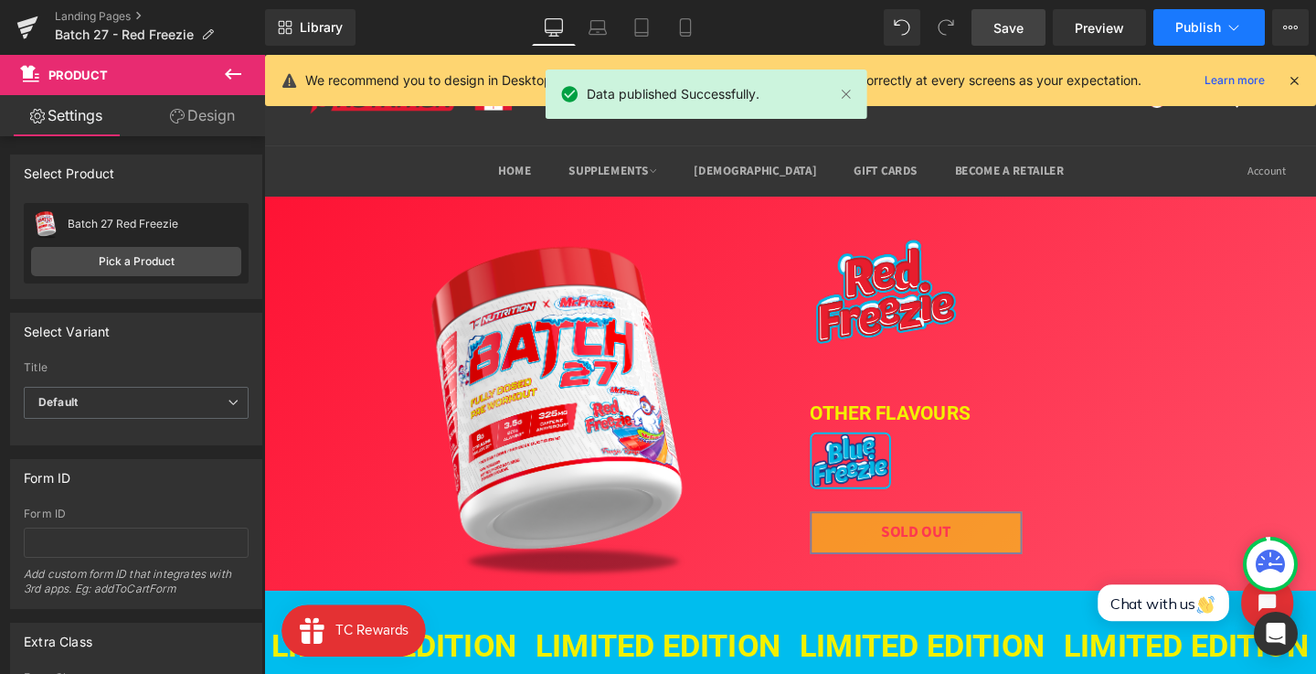
click at [1225, 30] on icon at bounding box center [1234, 27] width 18 height 18
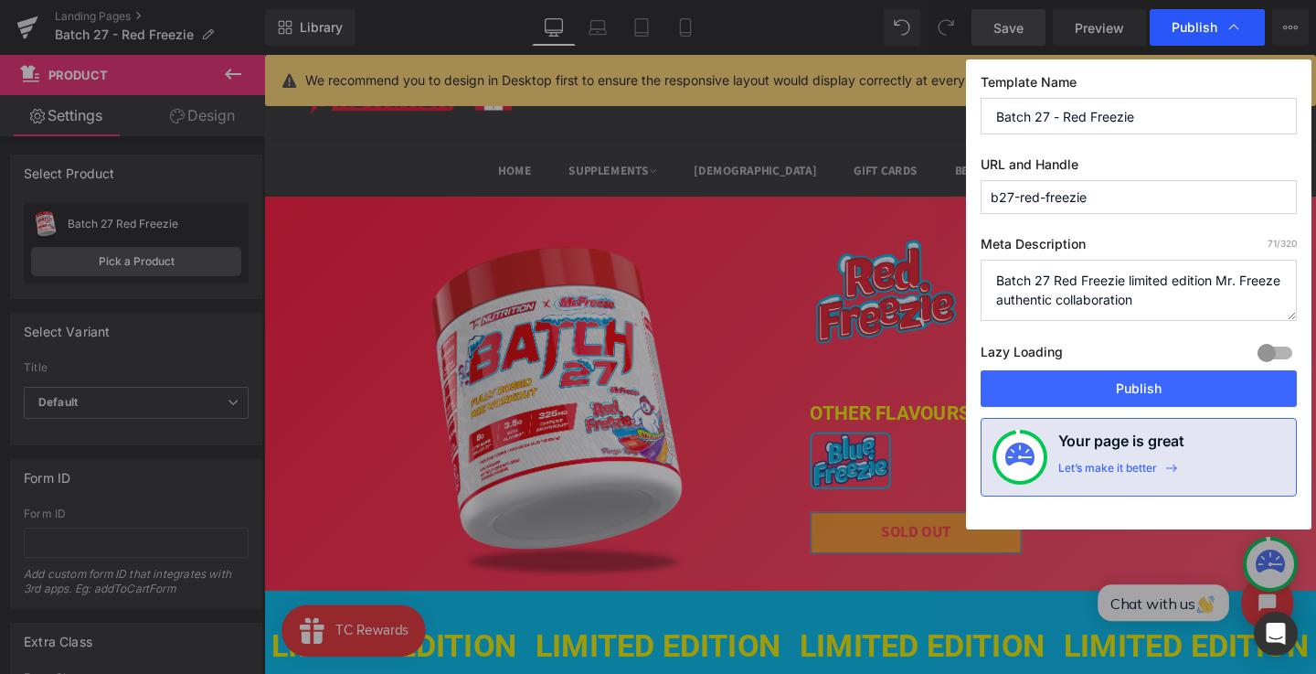
click at [1258, 15] on div "Publish" at bounding box center [1207, 27] width 115 height 37
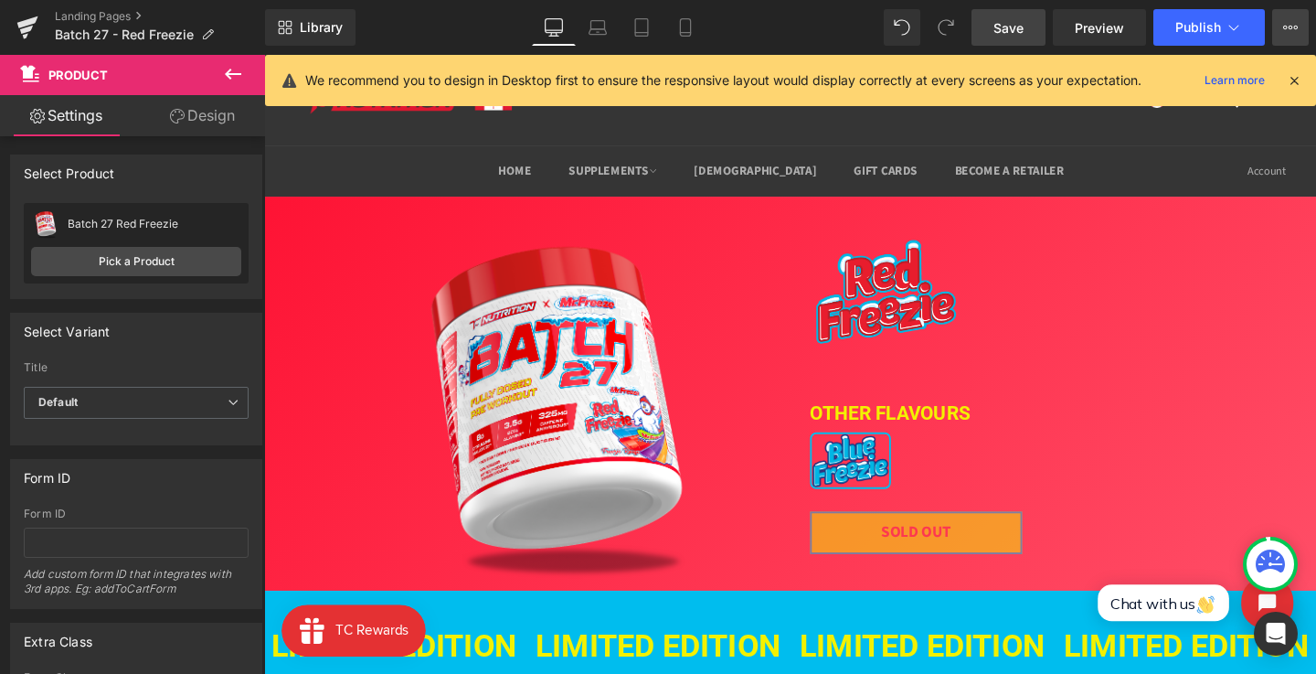
click at [1287, 22] on icon at bounding box center [1290, 27] width 15 height 15
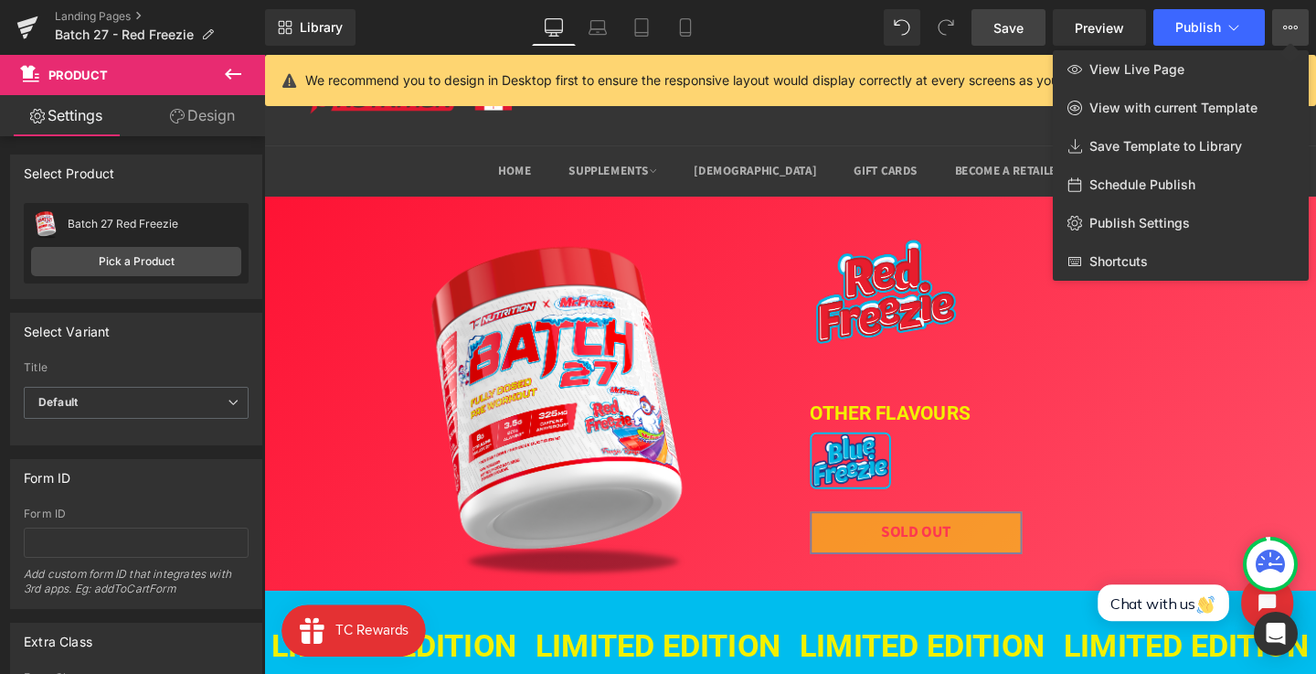
click at [1192, 182] on span "Schedule Publish" at bounding box center [1143, 184] width 106 height 16
select select
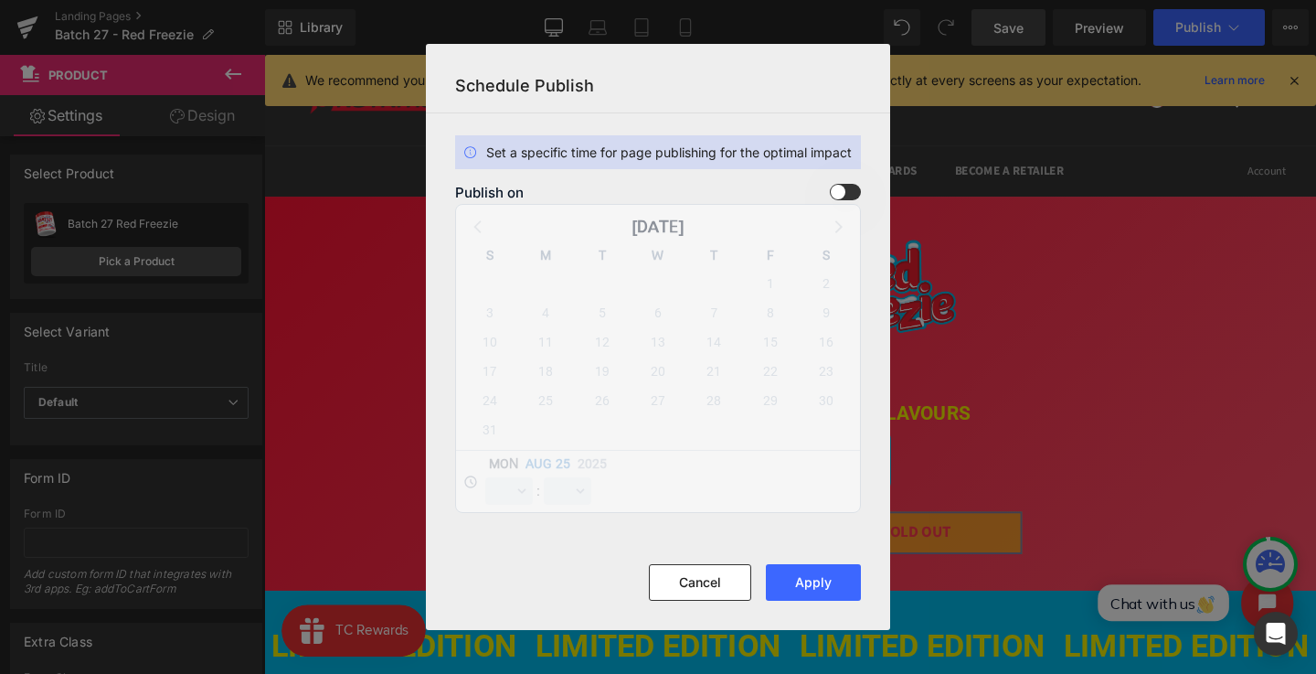
click at [843, 187] on span at bounding box center [845, 192] width 31 height 16
click at [0, 0] on input "checkbox" at bounding box center [0, 0] width 0 height 0
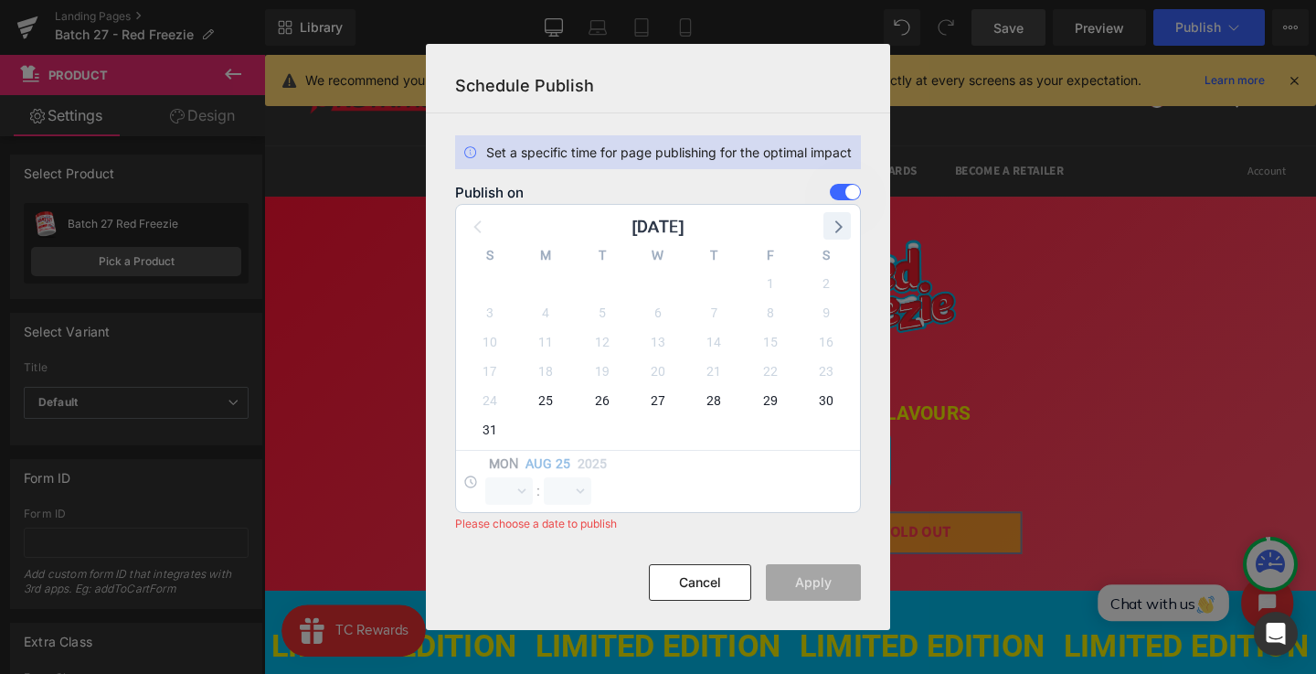
click at [836, 235] on icon at bounding box center [837, 226] width 24 height 24
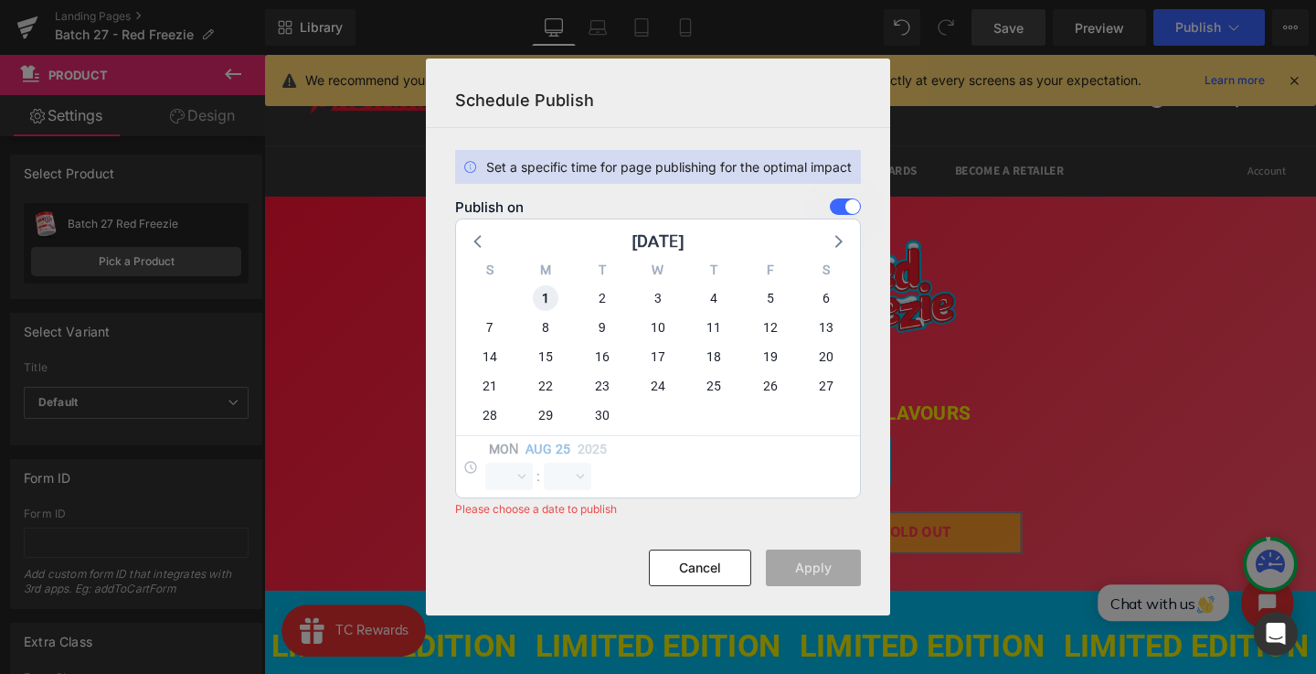
click at [545, 299] on span "1" at bounding box center [546, 298] width 26 height 26
select select "10"
select select "39"
click at [509, 480] on select "00 01 02 03 04 05 06 07 08 09 10 11 12 13 14 15 16 17 18 19 20 21 22 23" at bounding box center [509, 476] width 48 height 27
click at [485, 463] on select "00 01 02 03 04 05 06 07 08 09 10 11 12 13 14 15 16 17 18 19 20 21 22 23" at bounding box center [509, 476] width 48 height 27
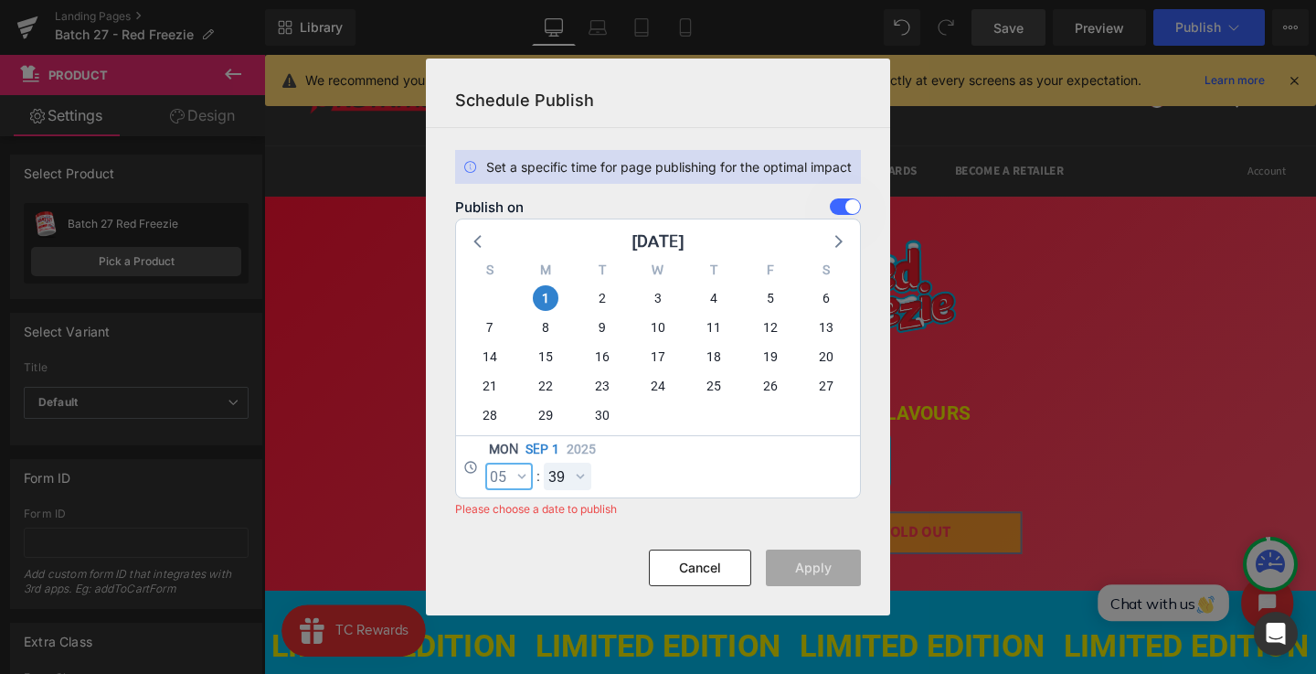
select select "5"
click at [575, 475] on select "00 01 02 03 04 05 06 07 08 09 10 11 12 13 14 15 16 17 18 19 20 21 22 23 24 25 2…" at bounding box center [568, 476] width 48 height 27
click at [514, 466] on select "00 01 02 03 04 05 06 07 08 09 10 11 12 13 14 15 16 17 18 19 20 21 22 23" at bounding box center [509, 476] width 48 height 27
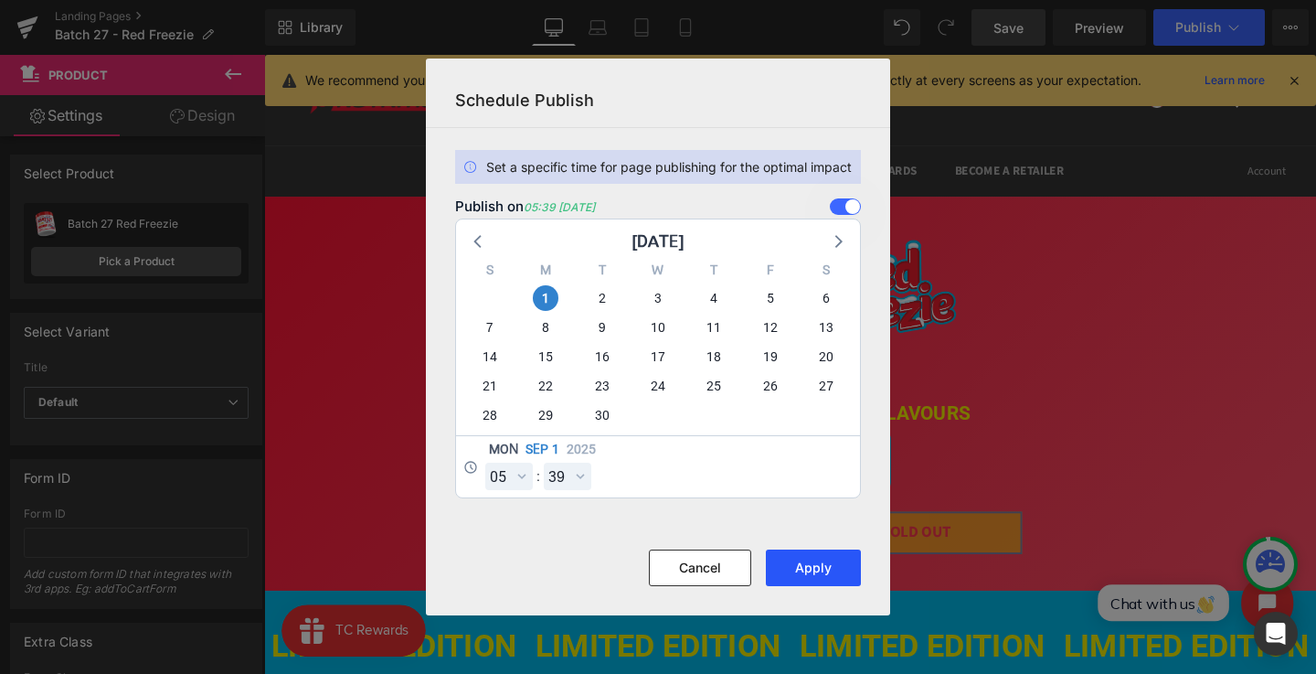
click at [842, 568] on button "Apply" at bounding box center [813, 567] width 95 height 37
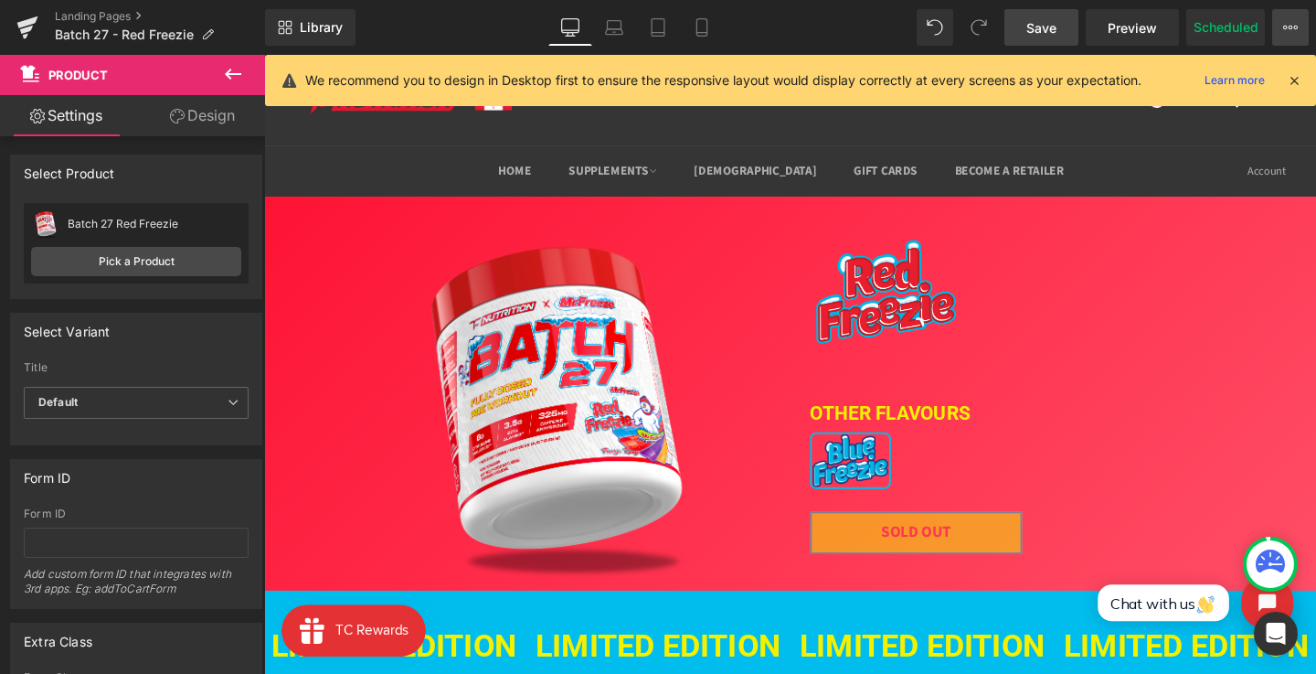
click at [1294, 26] on icon at bounding box center [1296, 28] width 5 height 4
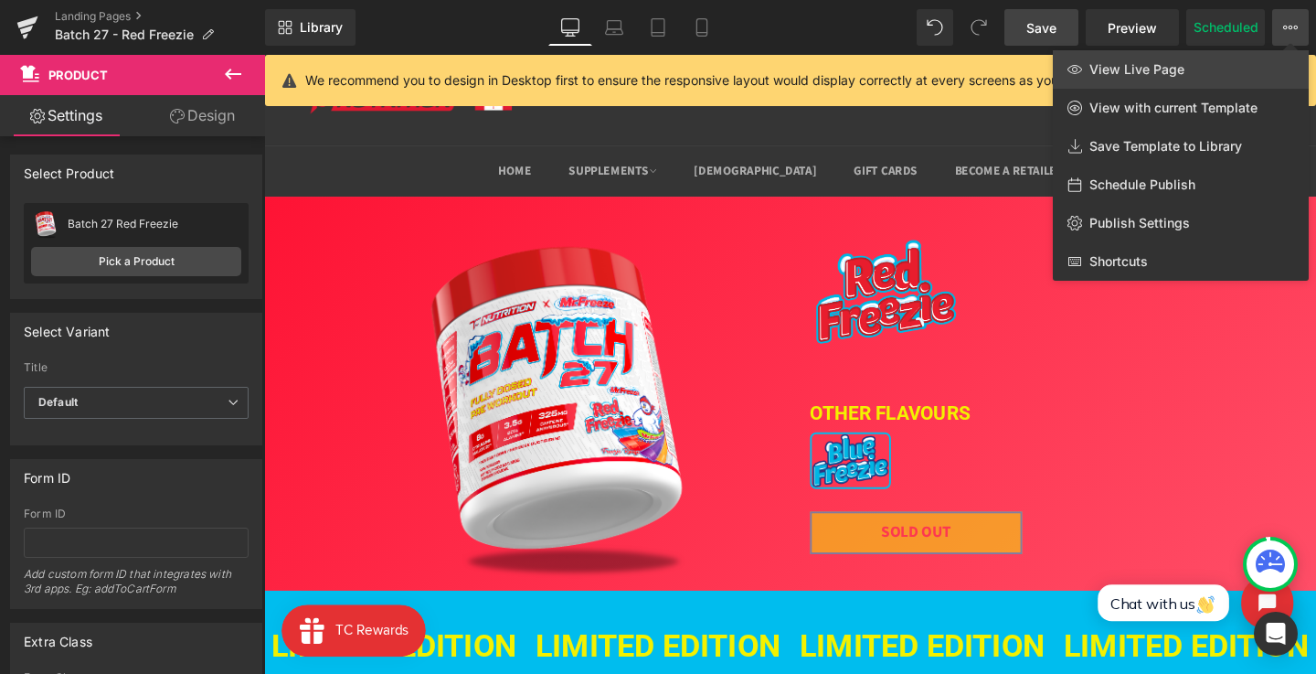
click at [1165, 69] on span "View Live Page" at bounding box center [1137, 69] width 95 height 16
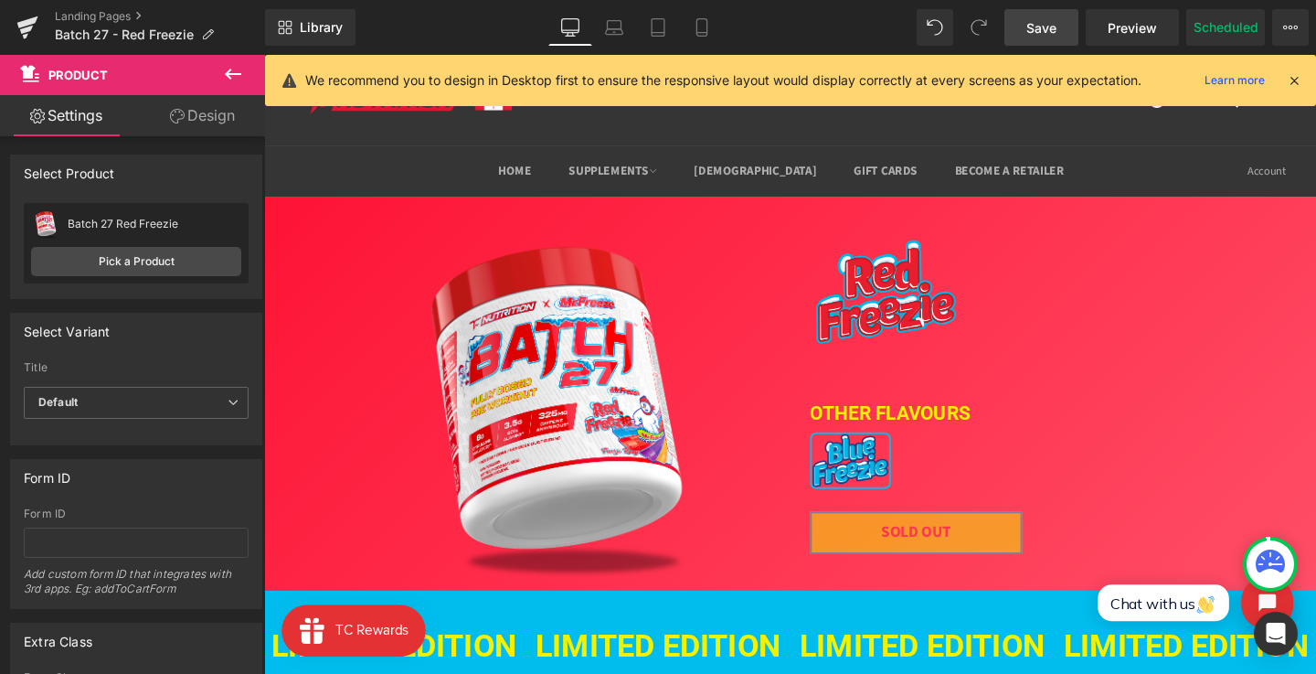
click at [1271, 30] on div "Save Preview Publish Scheduled View Live Page View with current Template Save T…" at bounding box center [1156, 27] width 319 height 37
click at [1283, 30] on icon at bounding box center [1290, 27] width 15 height 15
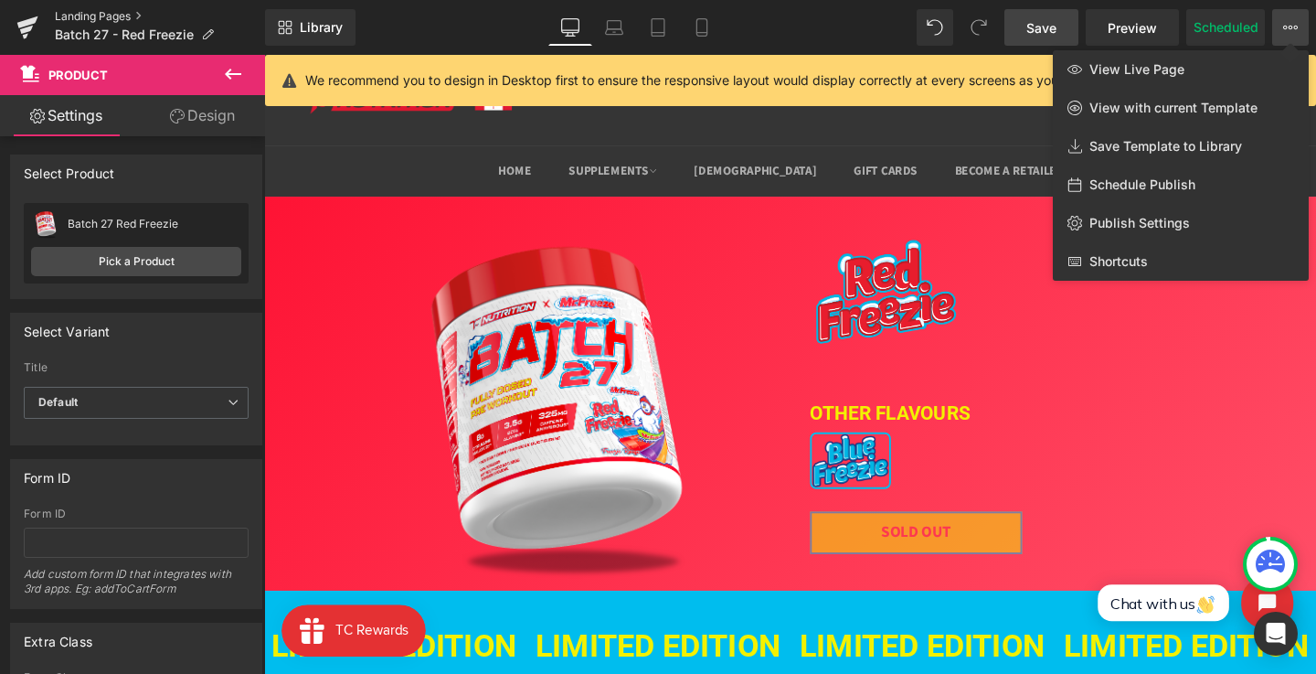
click at [101, 16] on link "Landing Pages" at bounding box center [160, 16] width 210 height 15
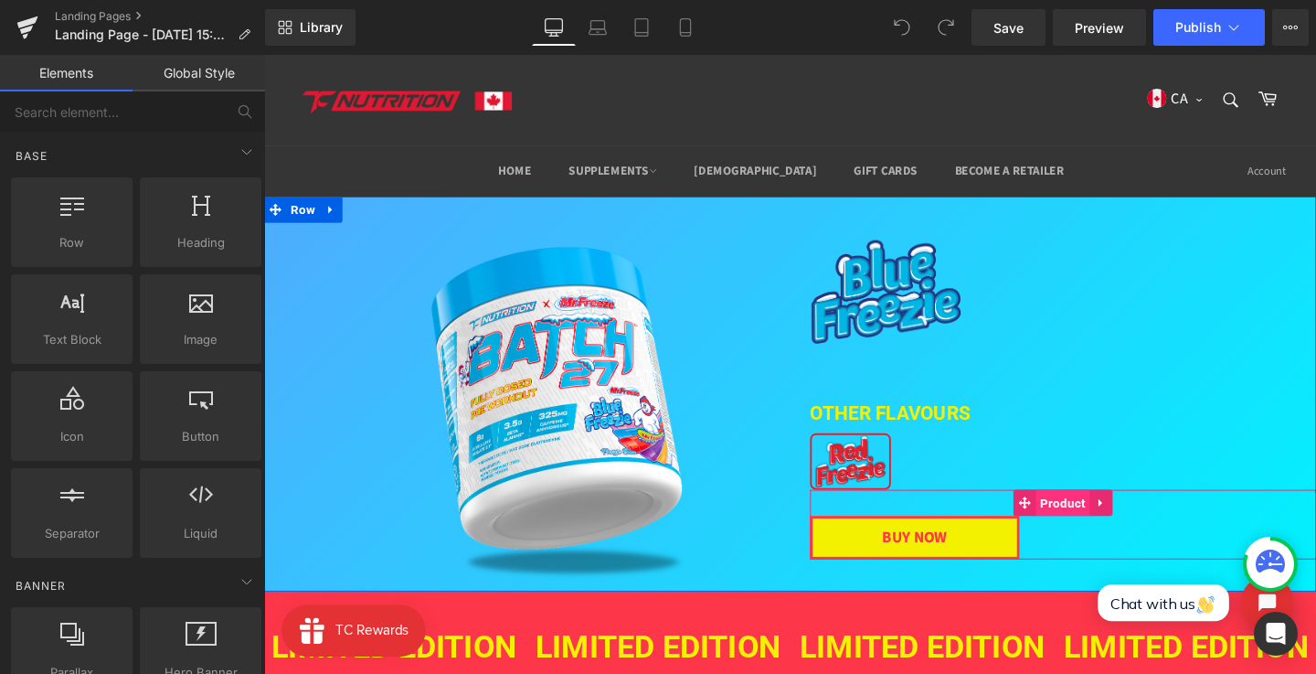
click at [1091, 527] on span "Product" at bounding box center [1104, 525] width 57 height 27
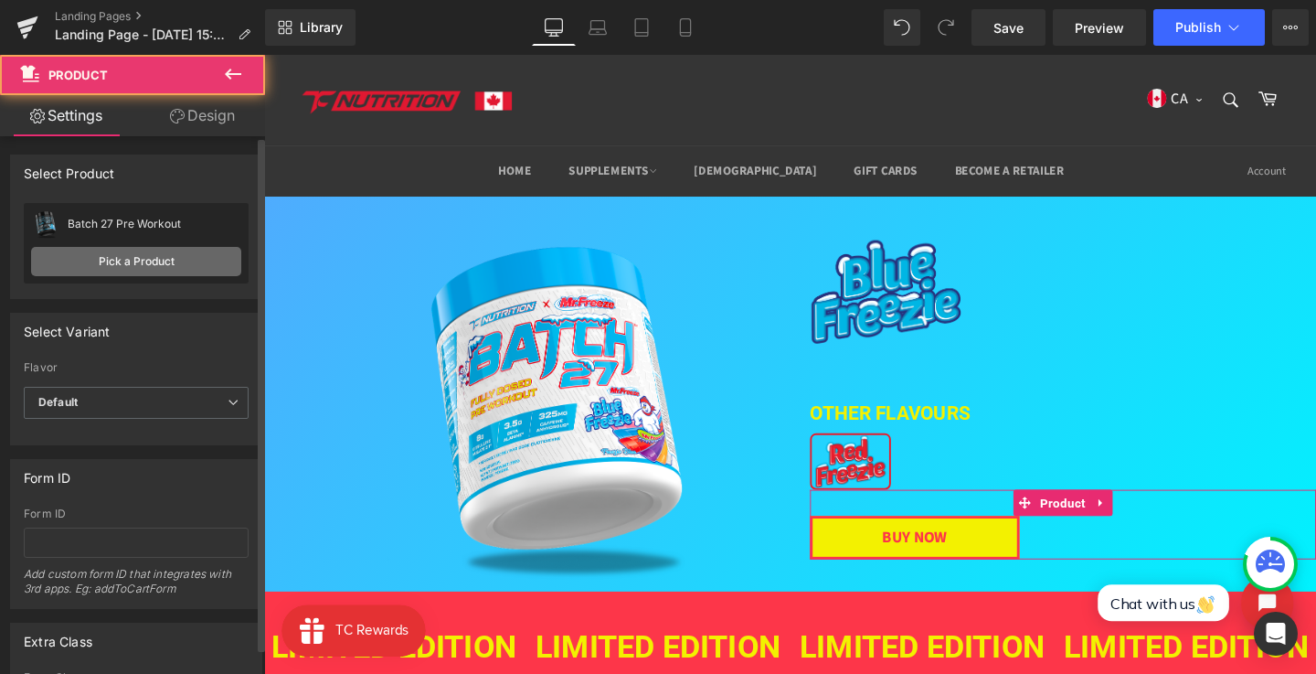
click at [194, 254] on link "Pick a Product" at bounding box center [136, 261] width 210 height 29
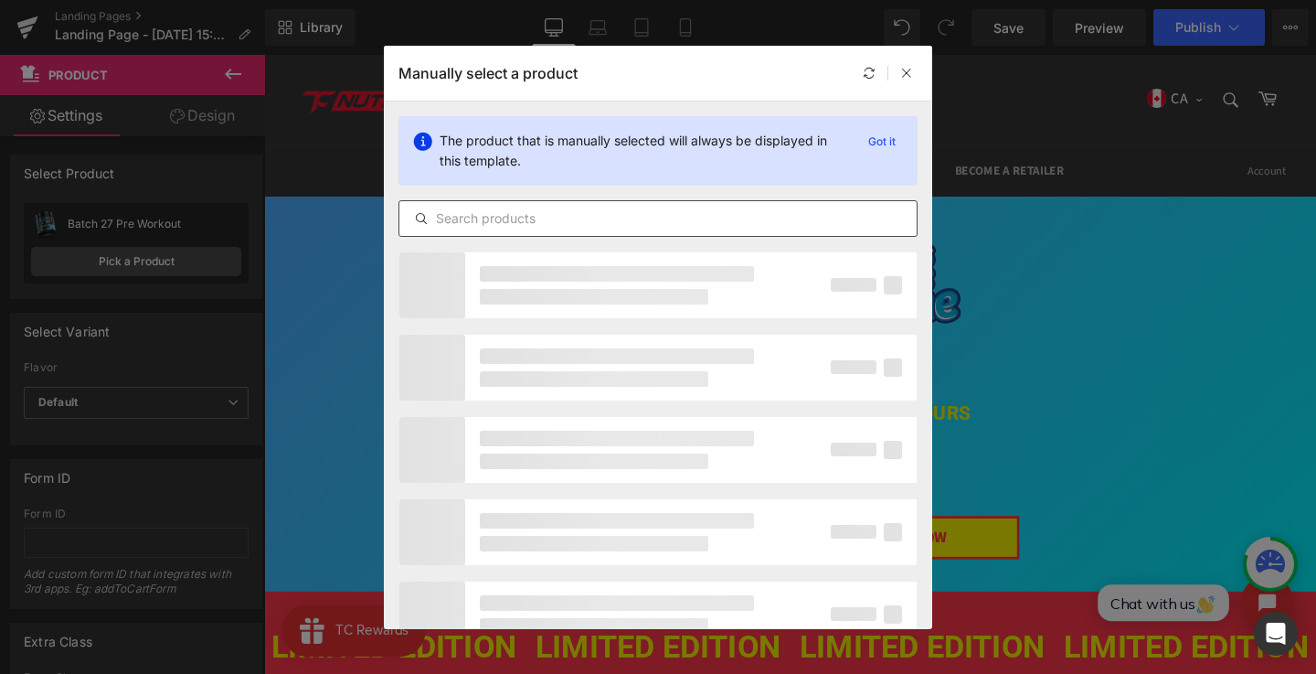
click at [501, 209] on input "text" at bounding box center [657, 219] width 517 height 22
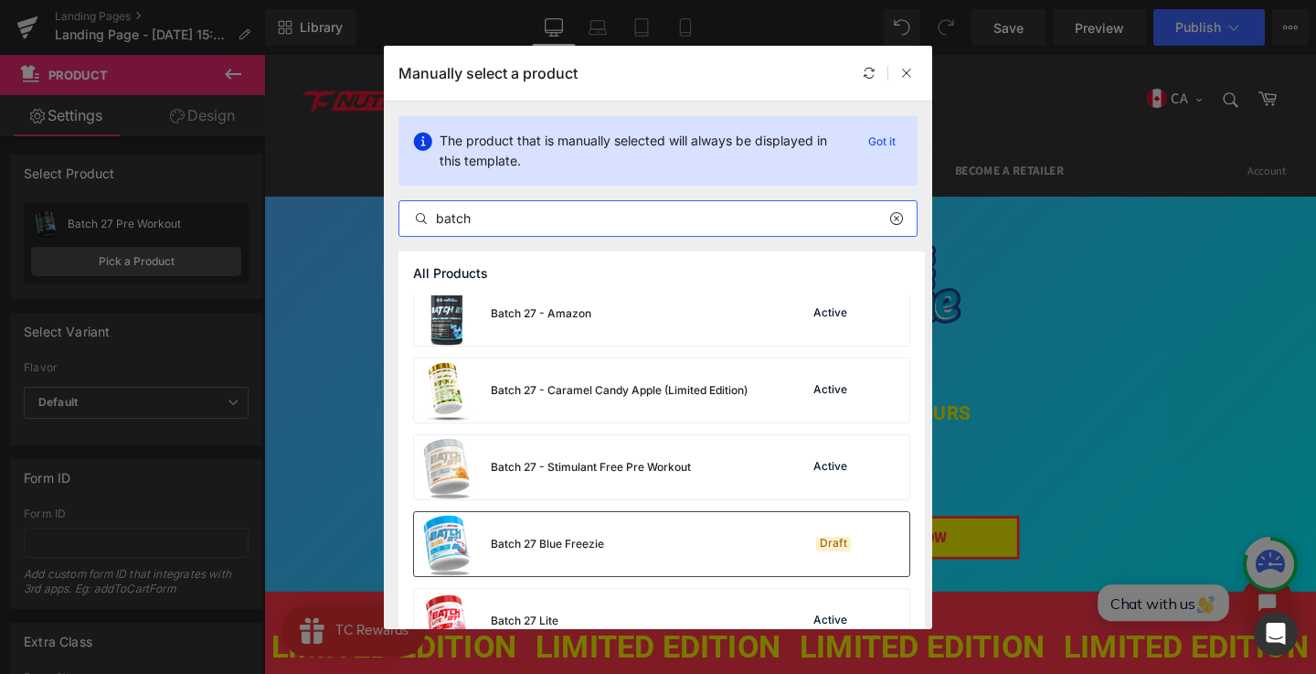
scroll to position [102, 0]
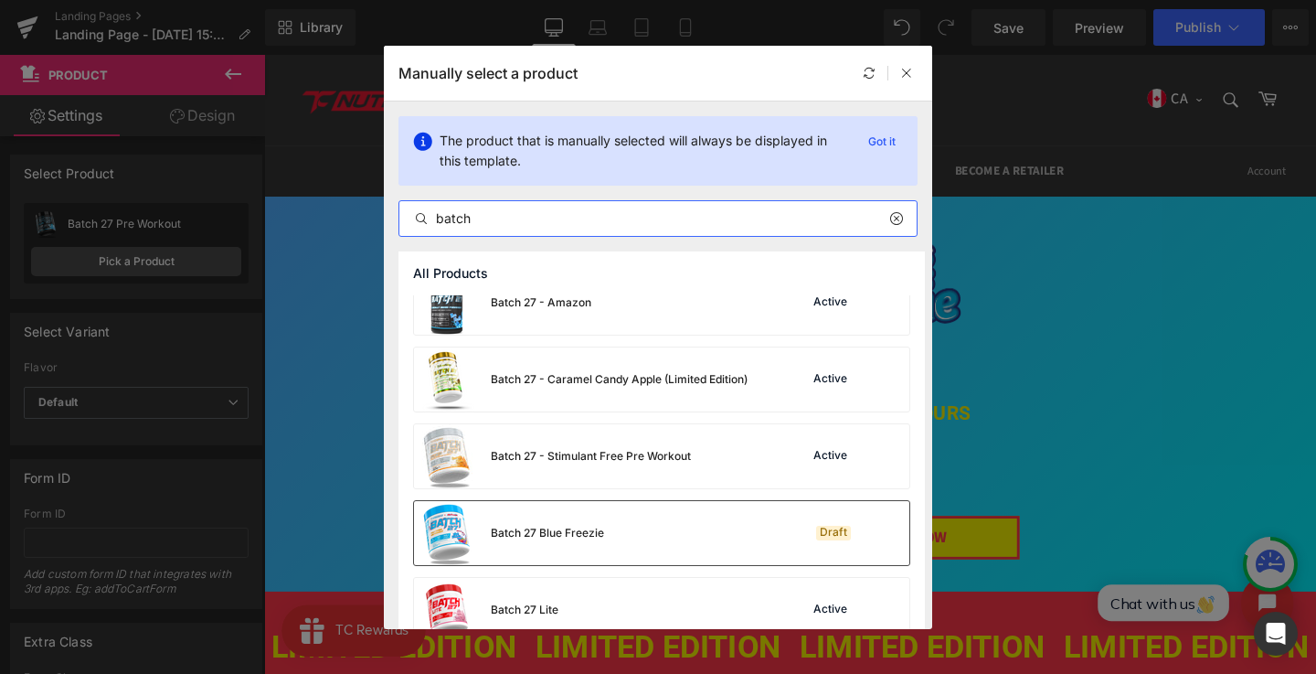
type input "batch"
click at [612, 519] on div "Batch 27 Blue Freezie Draft" at bounding box center [661, 533] width 495 height 64
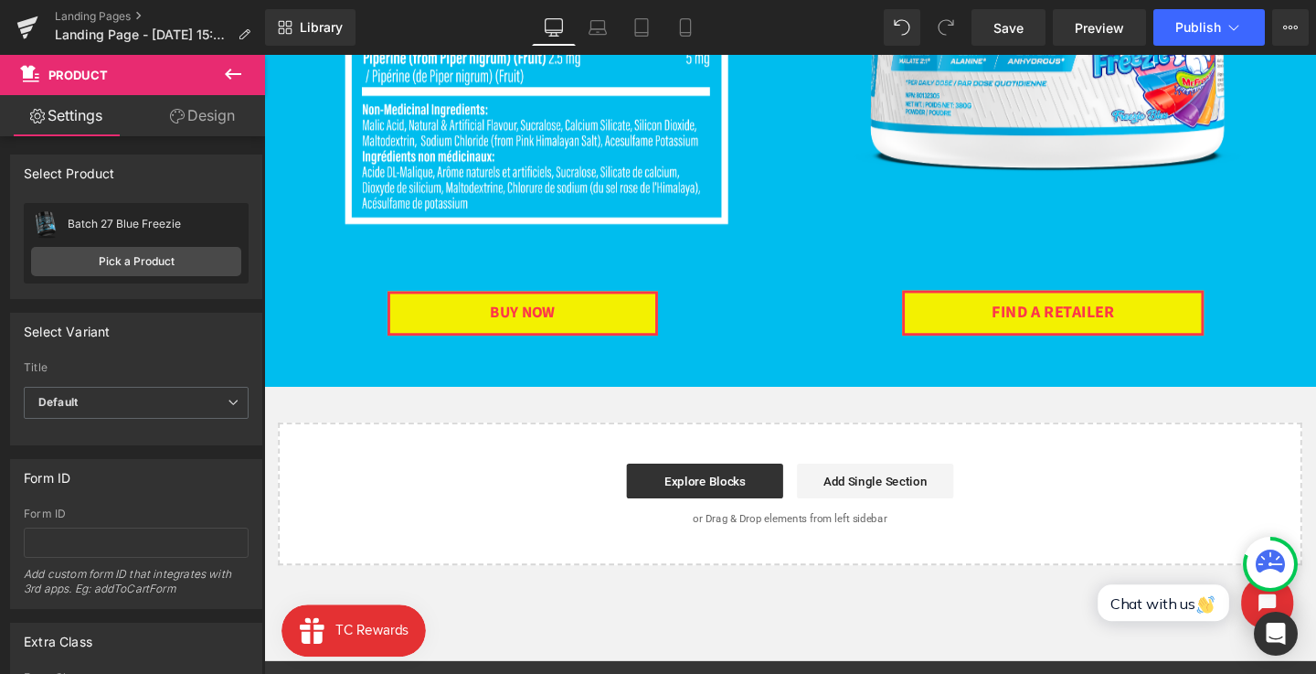
scroll to position [1928, 0]
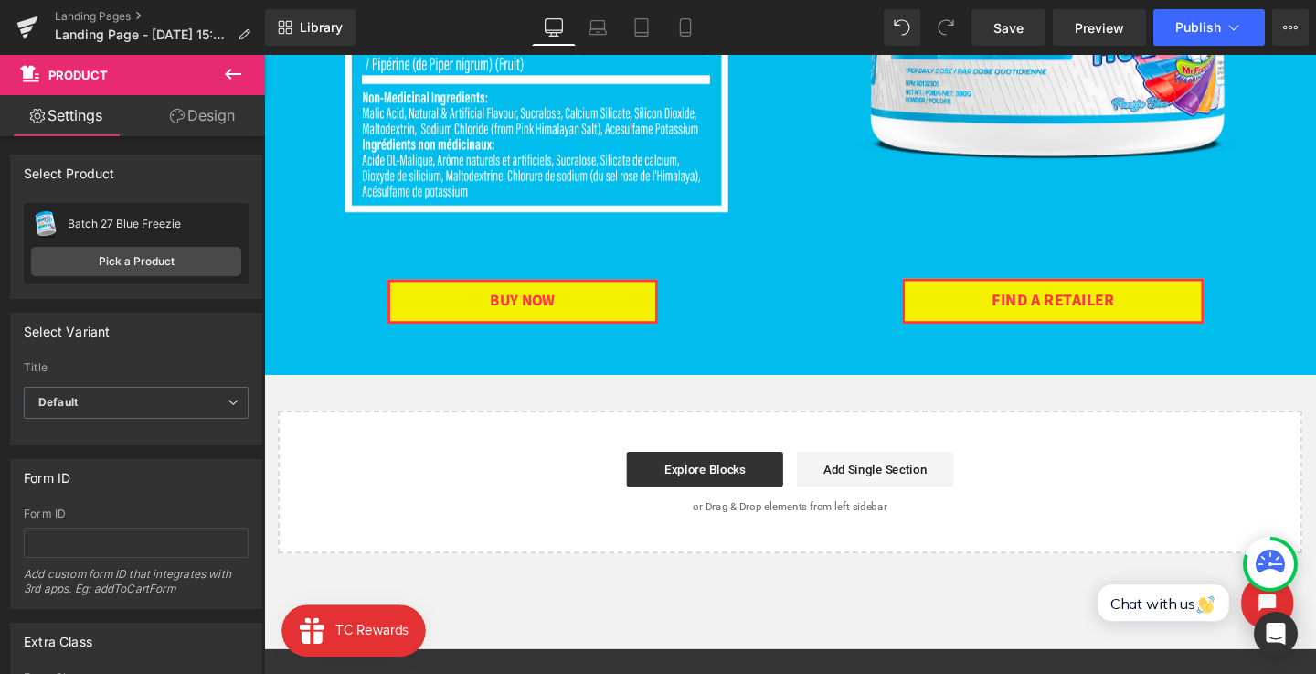
click at [537, 302] on div "BUY NOW (P) Cart Button" at bounding box center [536, 314] width 544 height 47
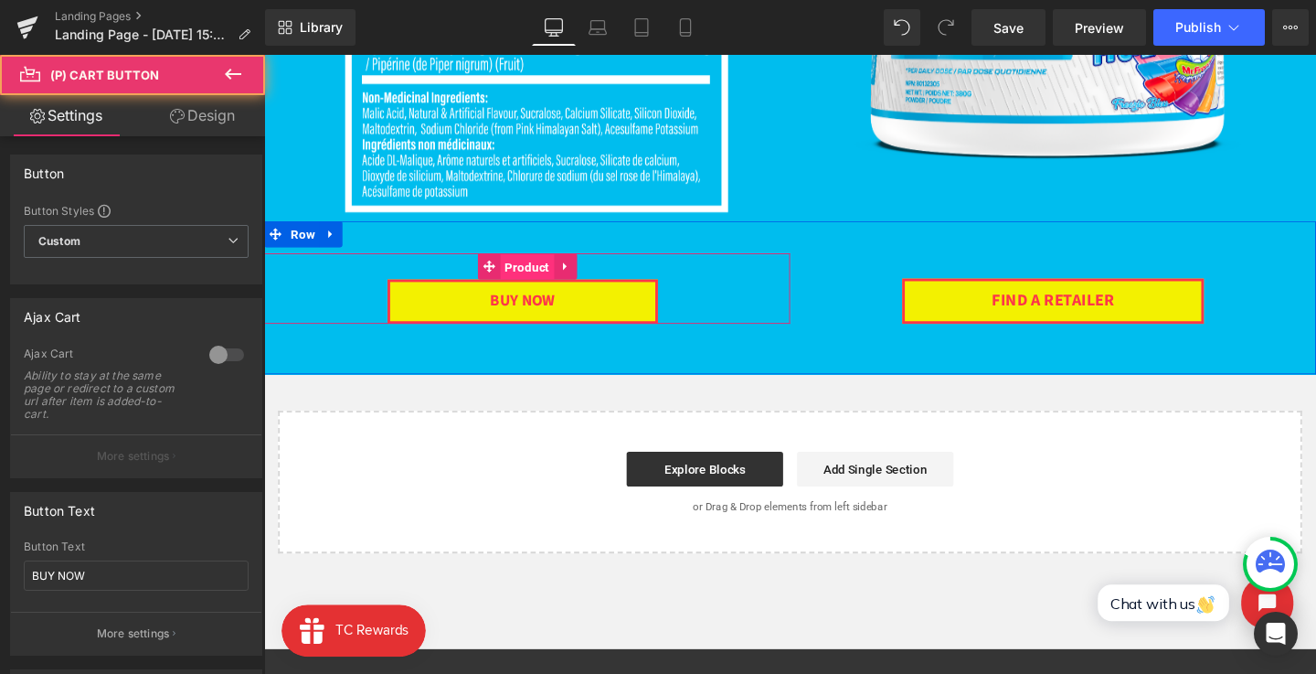
click at [538, 281] on span "Product" at bounding box center [540, 277] width 57 height 27
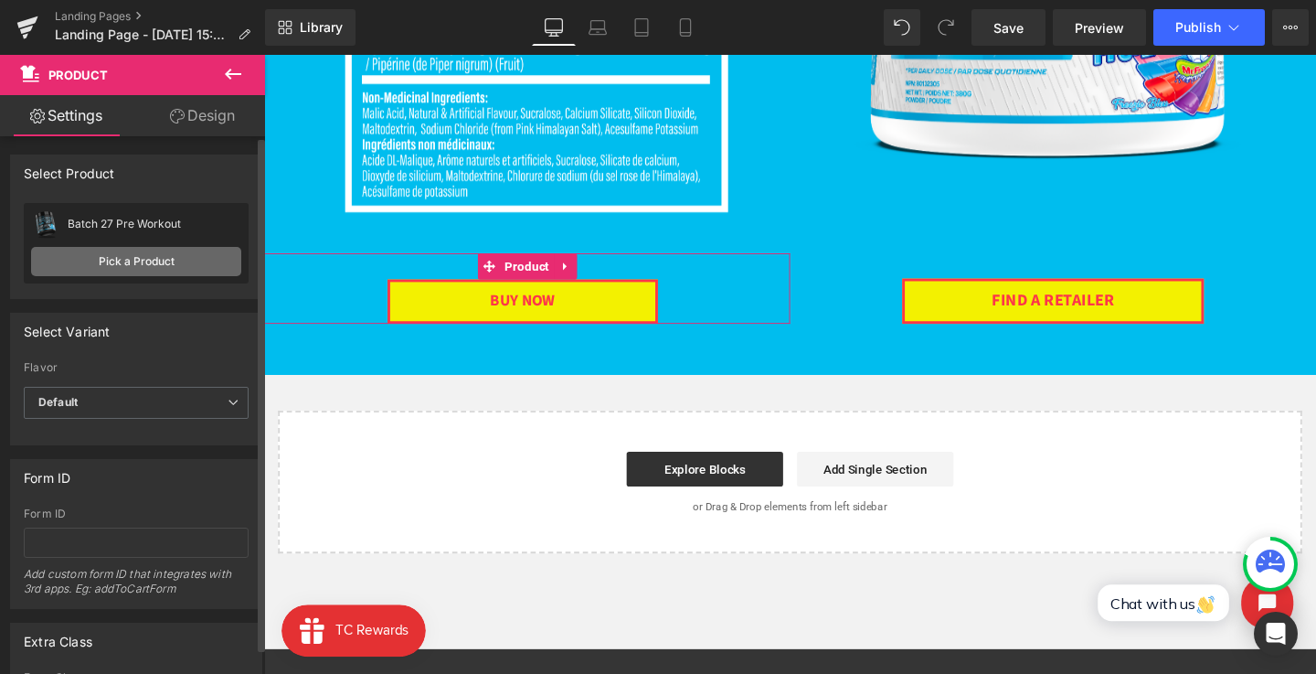
click at [185, 250] on link "Pick a Product" at bounding box center [136, 261] width 210 height 29
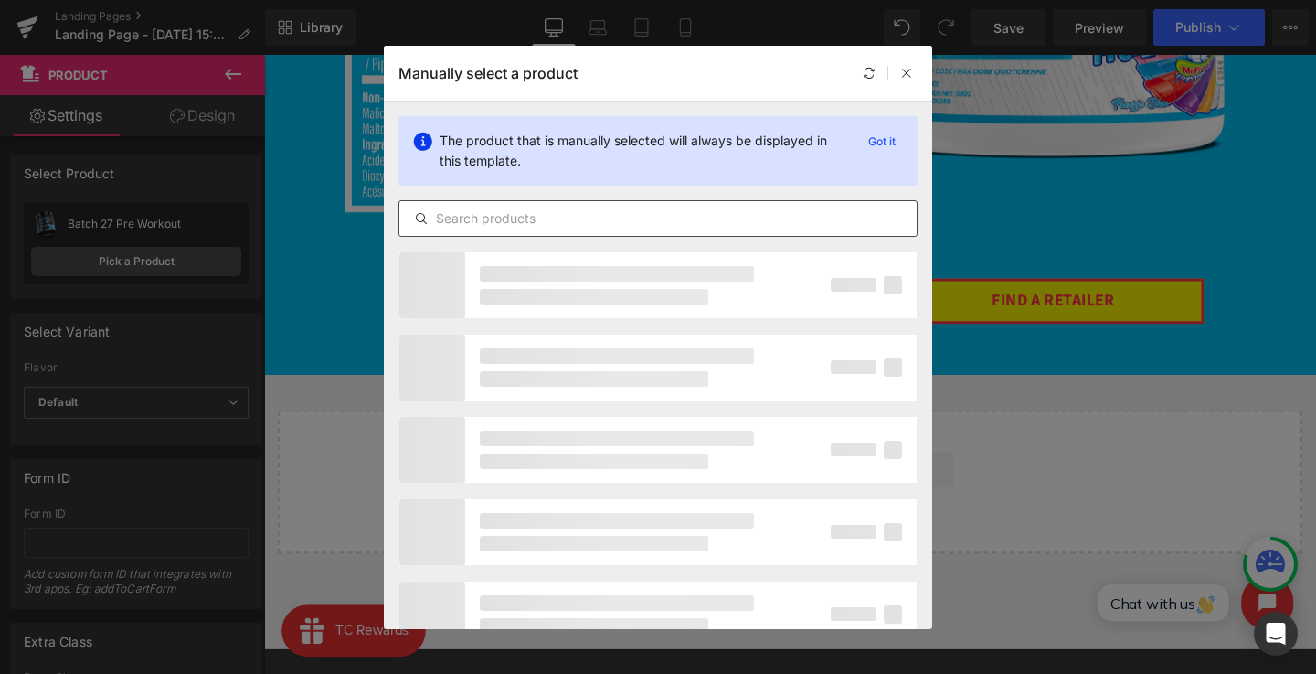
click at [546, 206] on div at bounding box center [658, 218] width 519 height 37
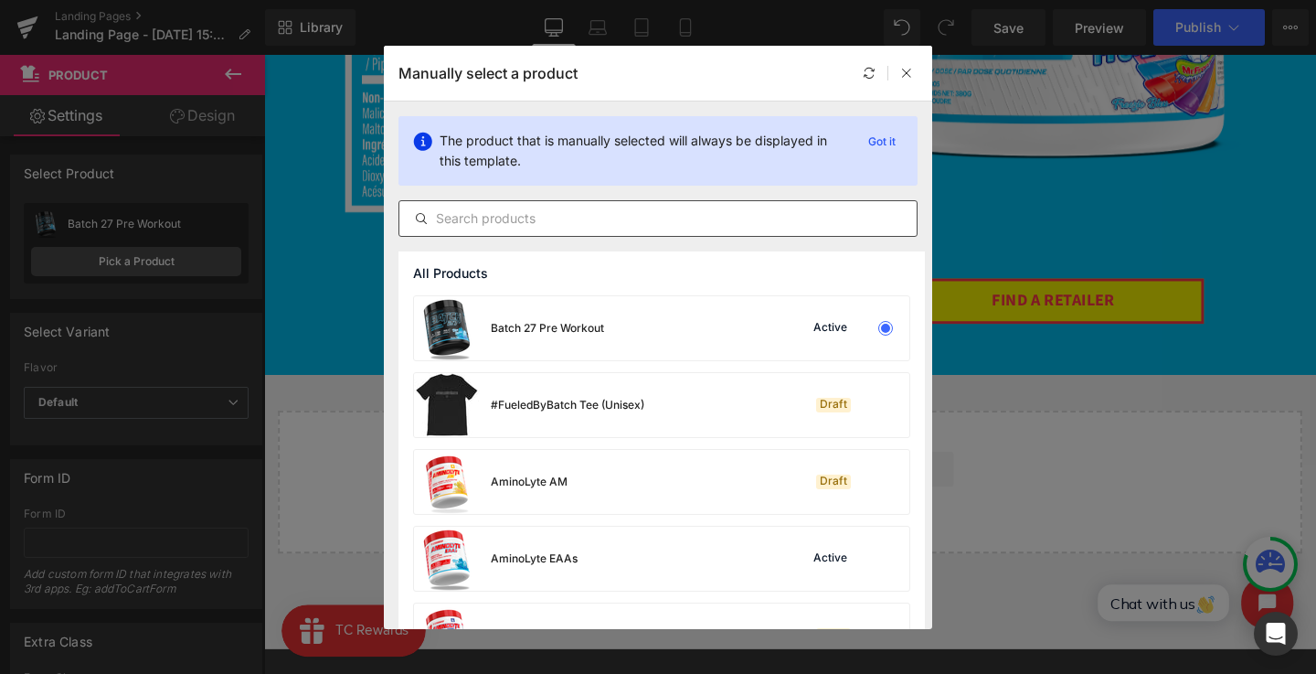
click at [539, 229] on div at bounding box center [658, 218] width 519 height 37
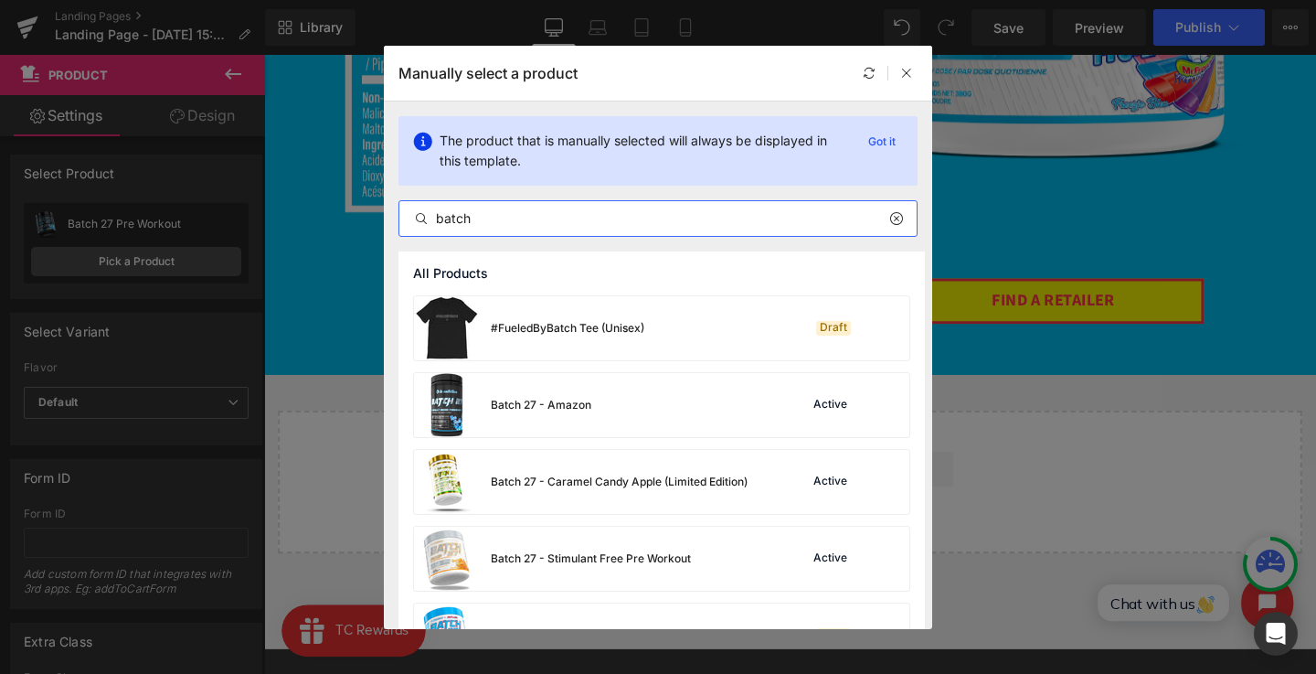
type input "batch"
click at [610, 607] on div "Rendering Content" at bounding box center [658, 601] width 112 height 20
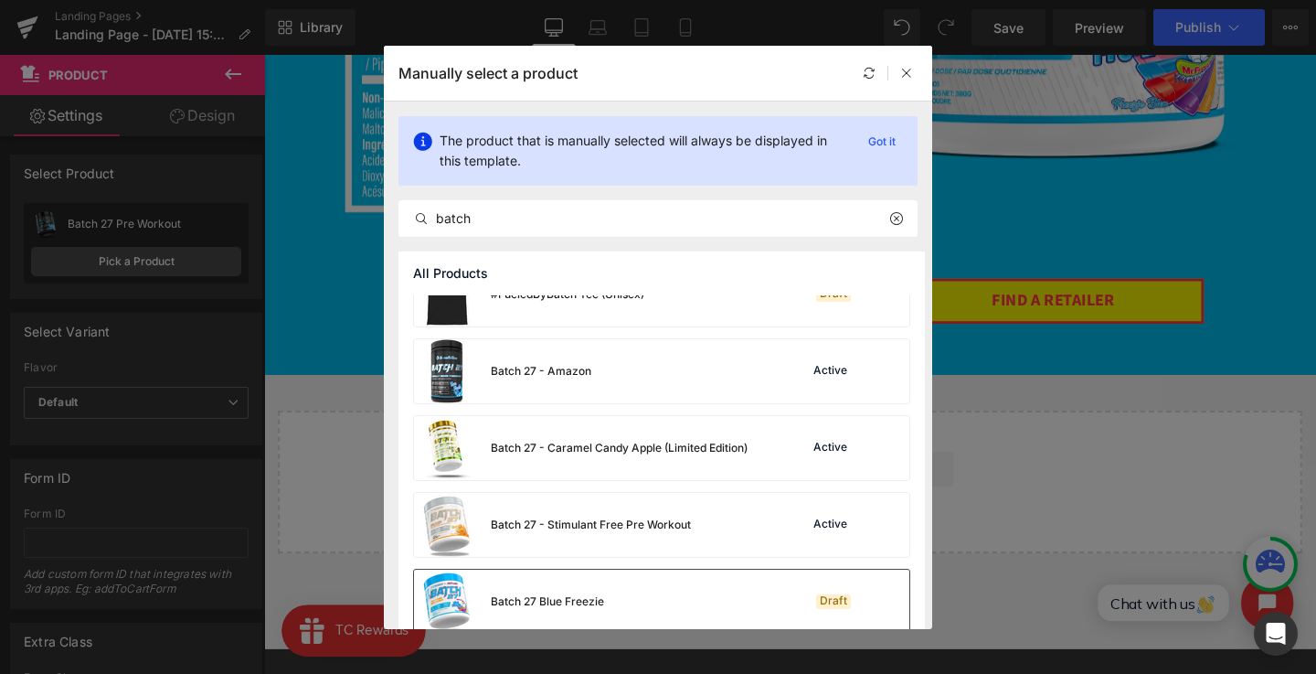
scroll to position [79, 0]
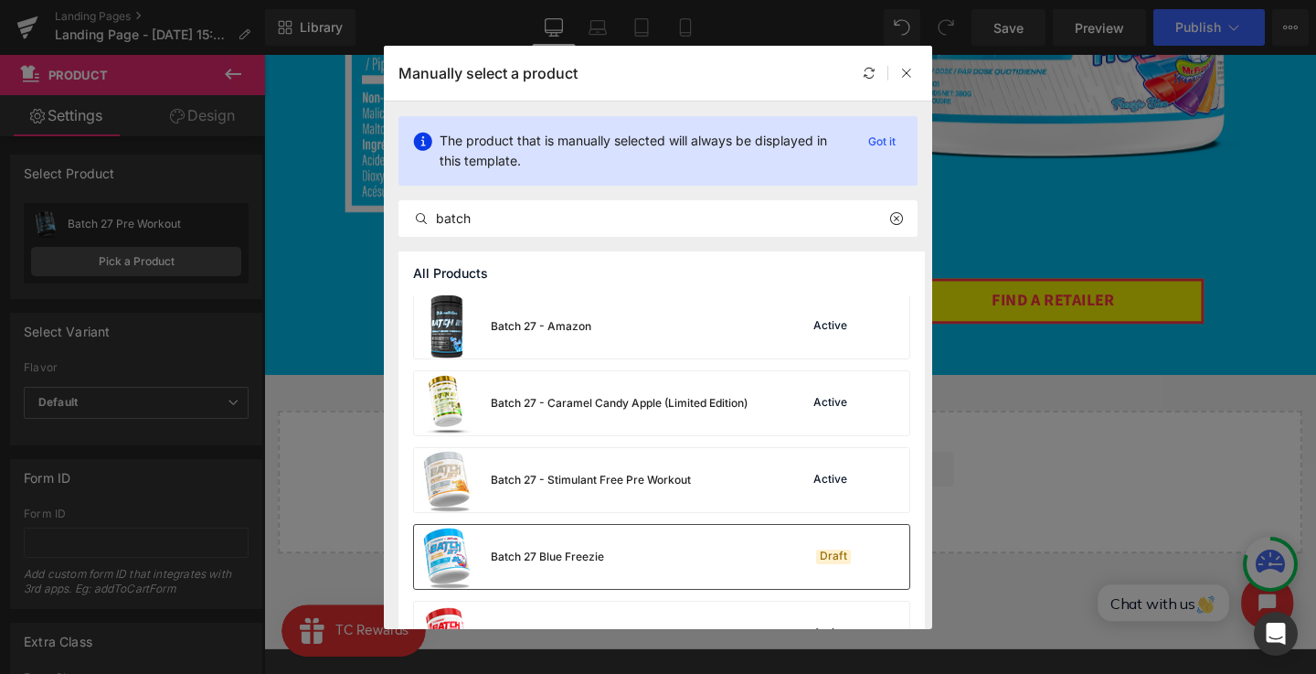
click at [651, 537] on div "Batch 27 Blue Freezie Draft" at bounding box center [661, 557] width 495 height 64
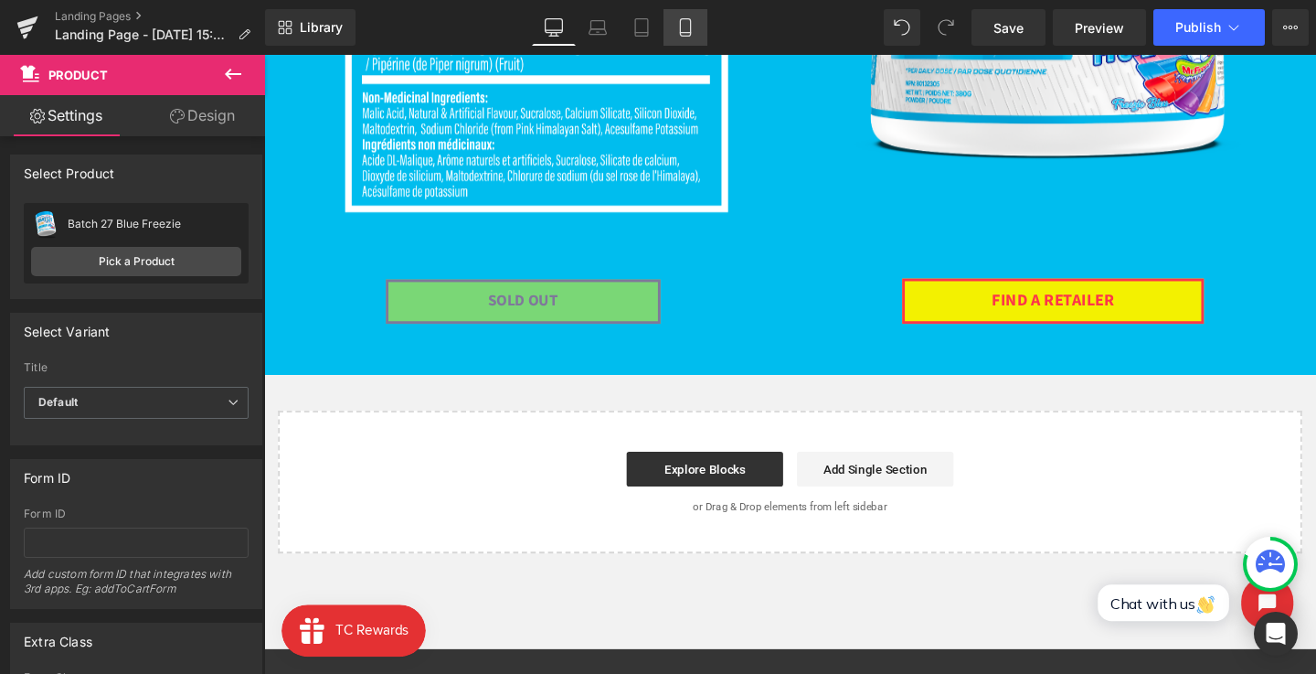
click at [667, 31] on link "Mobile" at bounding box center [686, 27] width 44 height 37
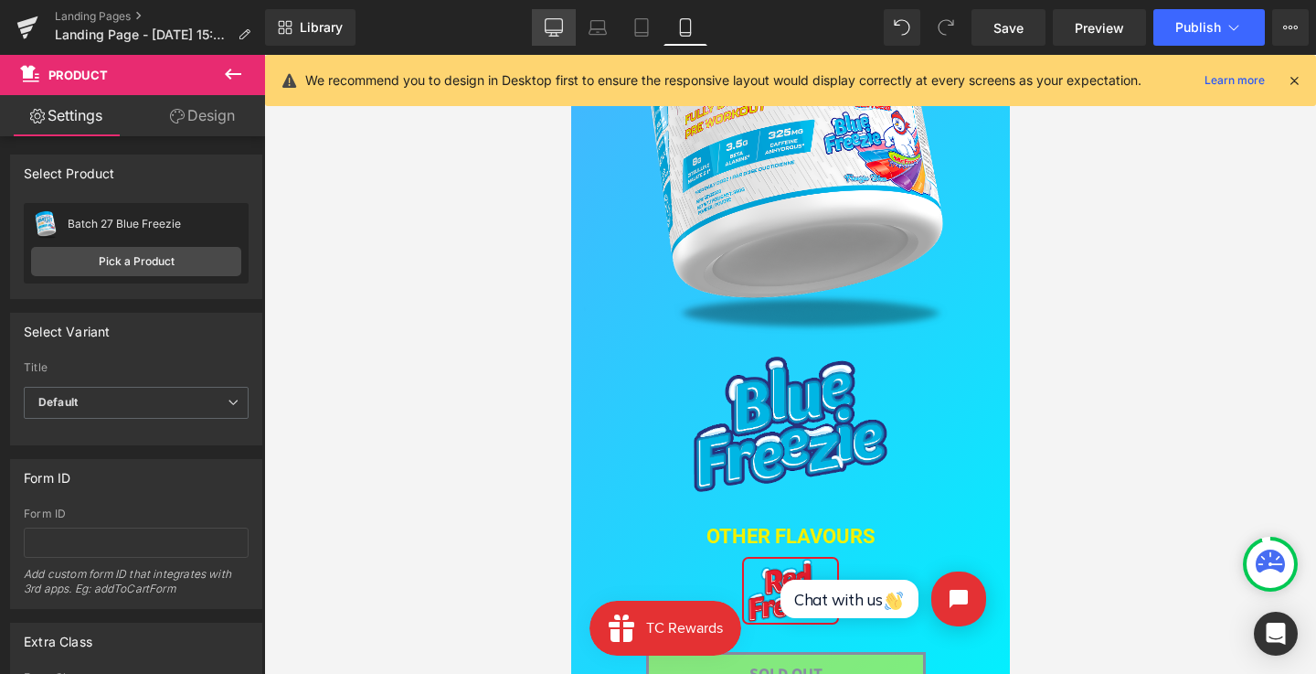
scroll to position [229, 0]
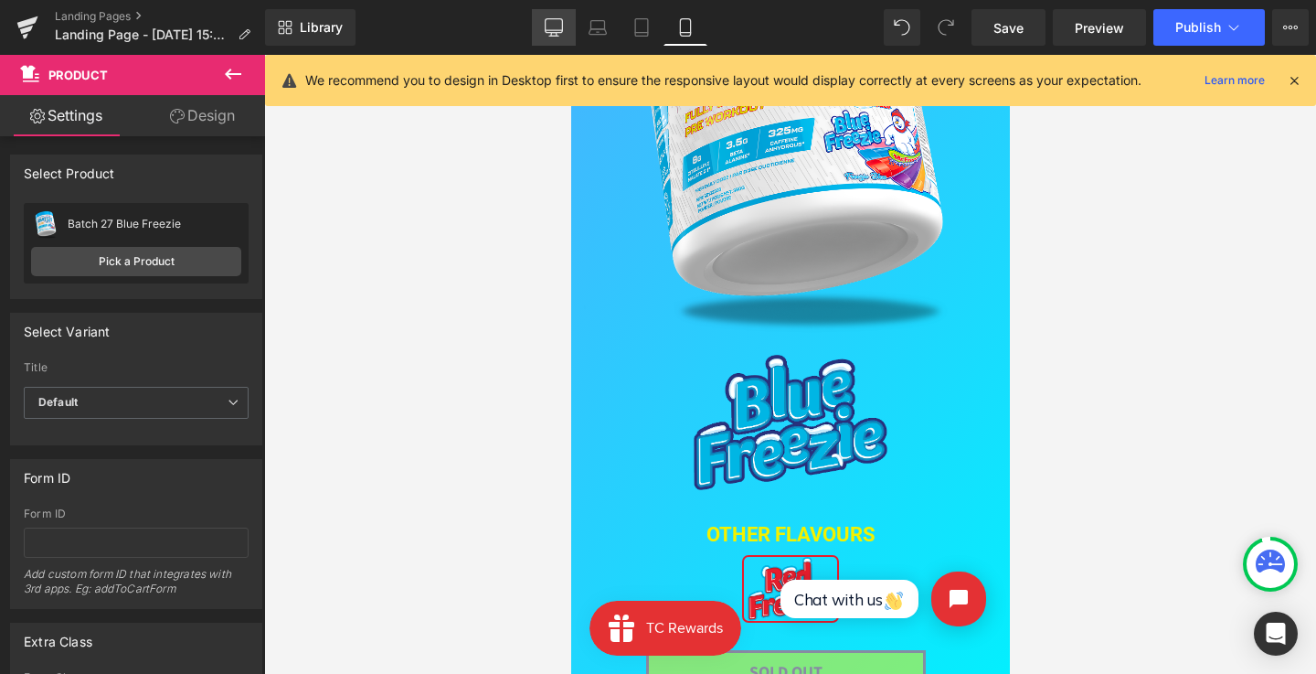
click at [538, 14] on link "Desktop" at bounding box center [554, 27] width 44 height 37
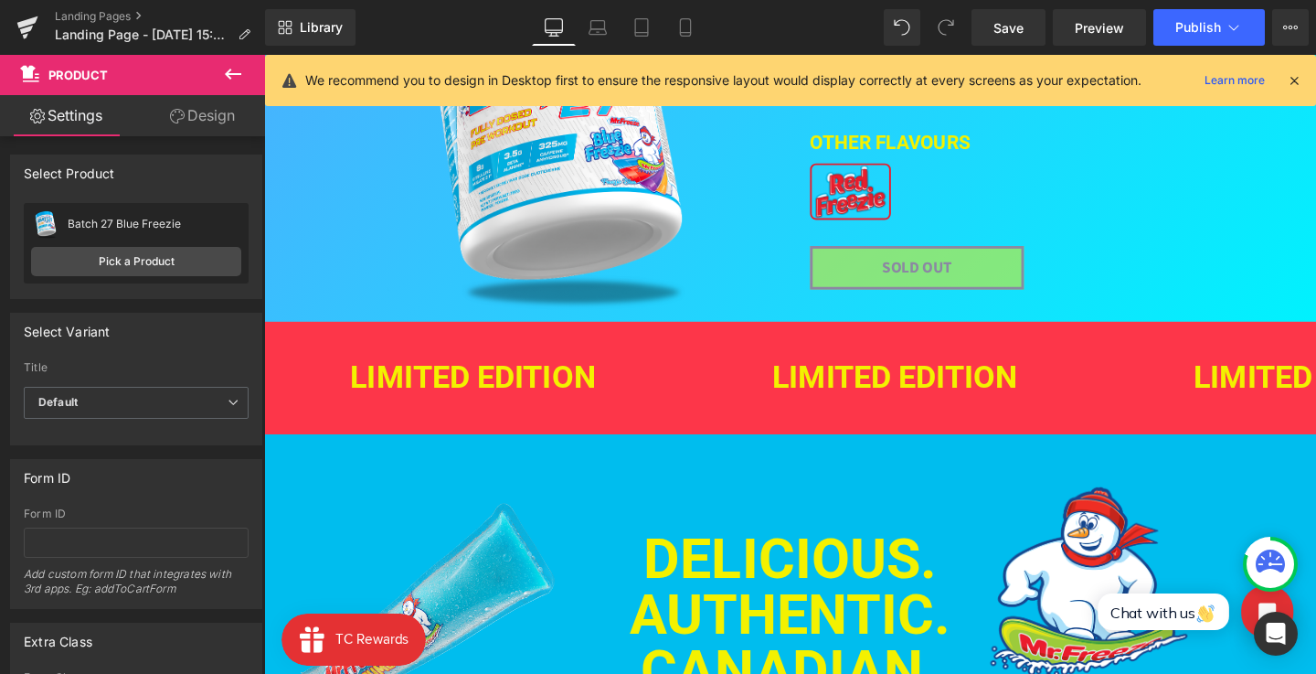
scroll to position [0, 0]
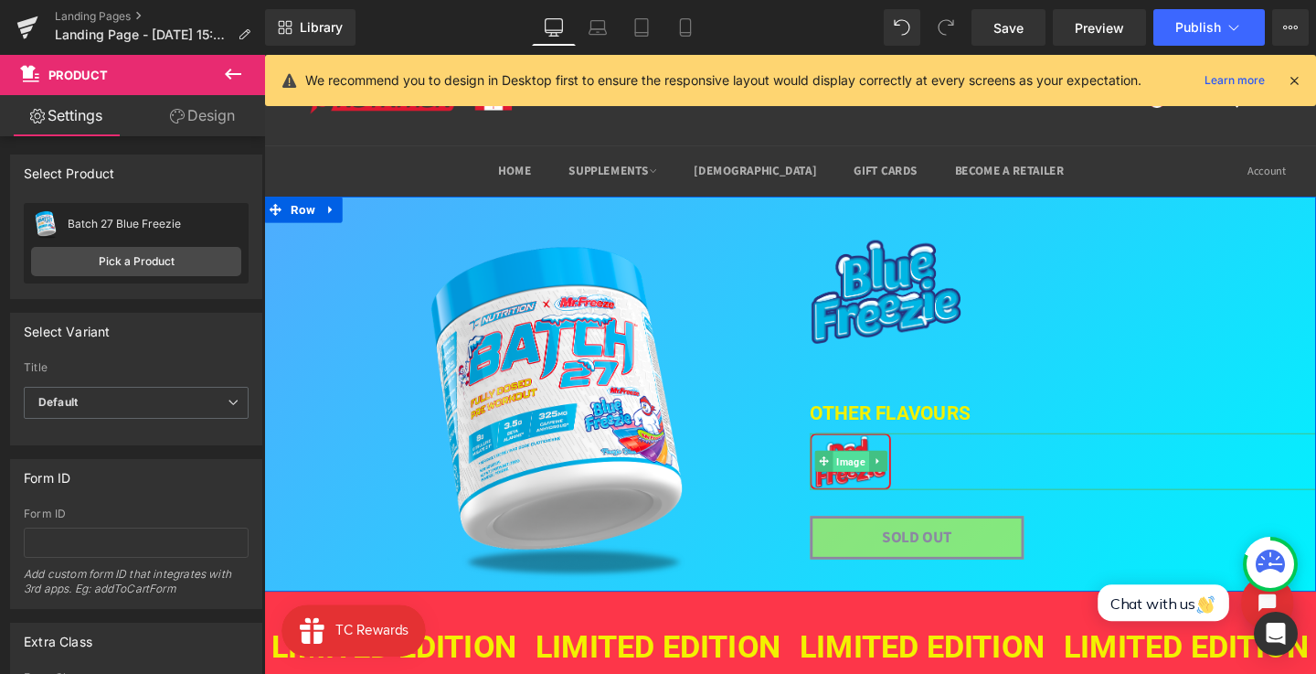
click at [883, 483] on span "Image" at bounding box center [880, 483] width 37 height 22
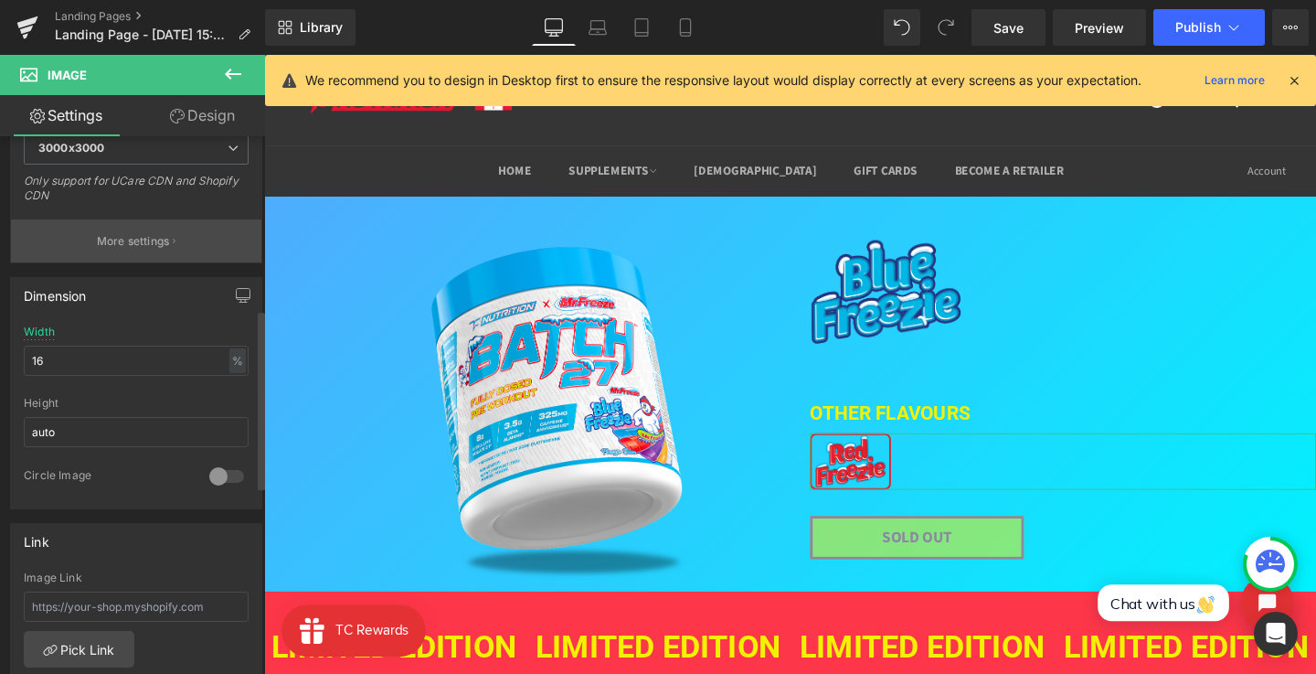
scroll to position [554, 0]
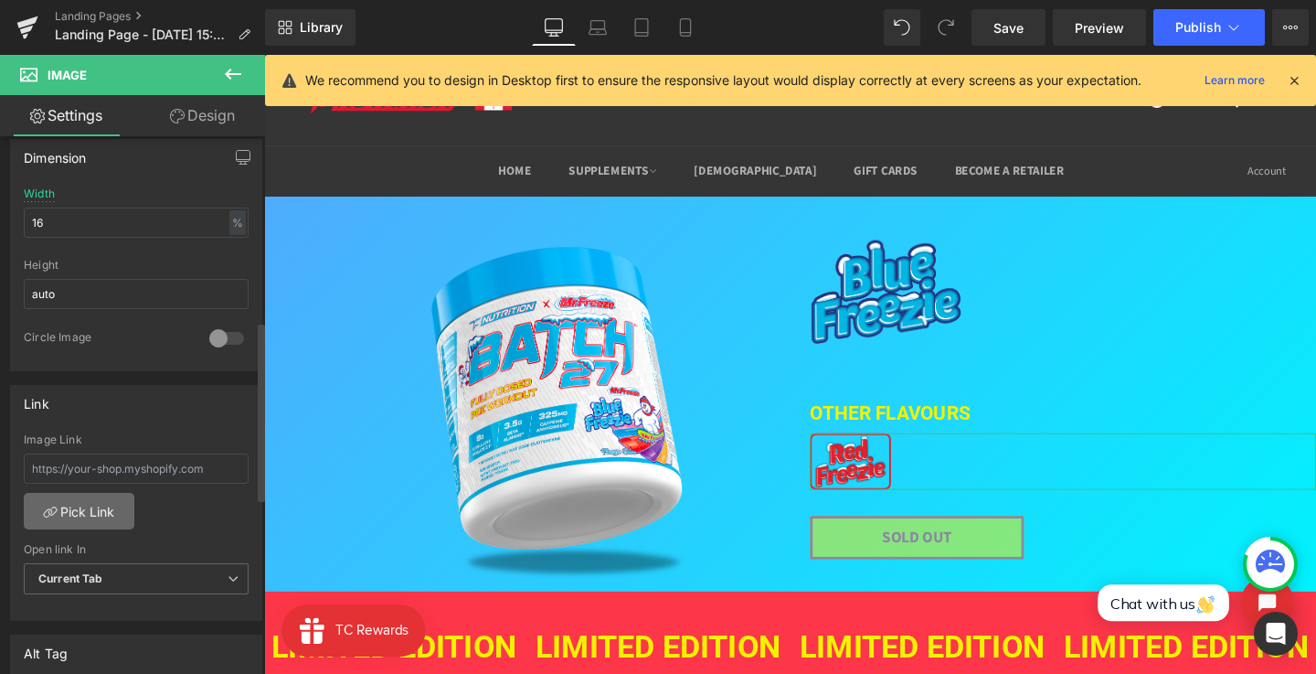
click at [90, 508] on link "Pick Link" at bounding box center [79, 511] width 111 height 37
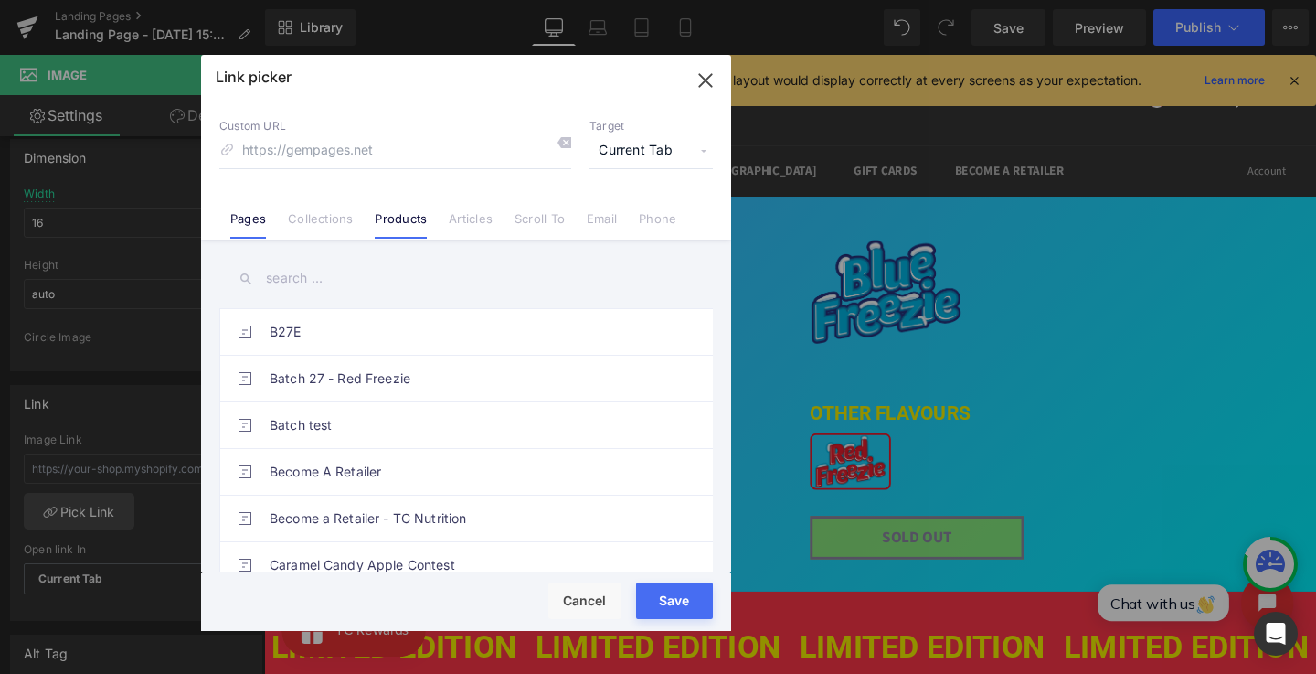
click at [405, 211] on link "Products" at bounding box center [401, 224] width 52 height 27
click at [255, 221] on link "Pages" at bounding box center [248, 224] width 36 height 27
click at [400, 274] on input "text" at bounding box center [466, 278] width 494 height 41
click at [440, 378] on link "Batch 27 - Red Freezie" at bounding box center [471, 379] width 402 height 46
type input "/pages/b27-red-freezie"
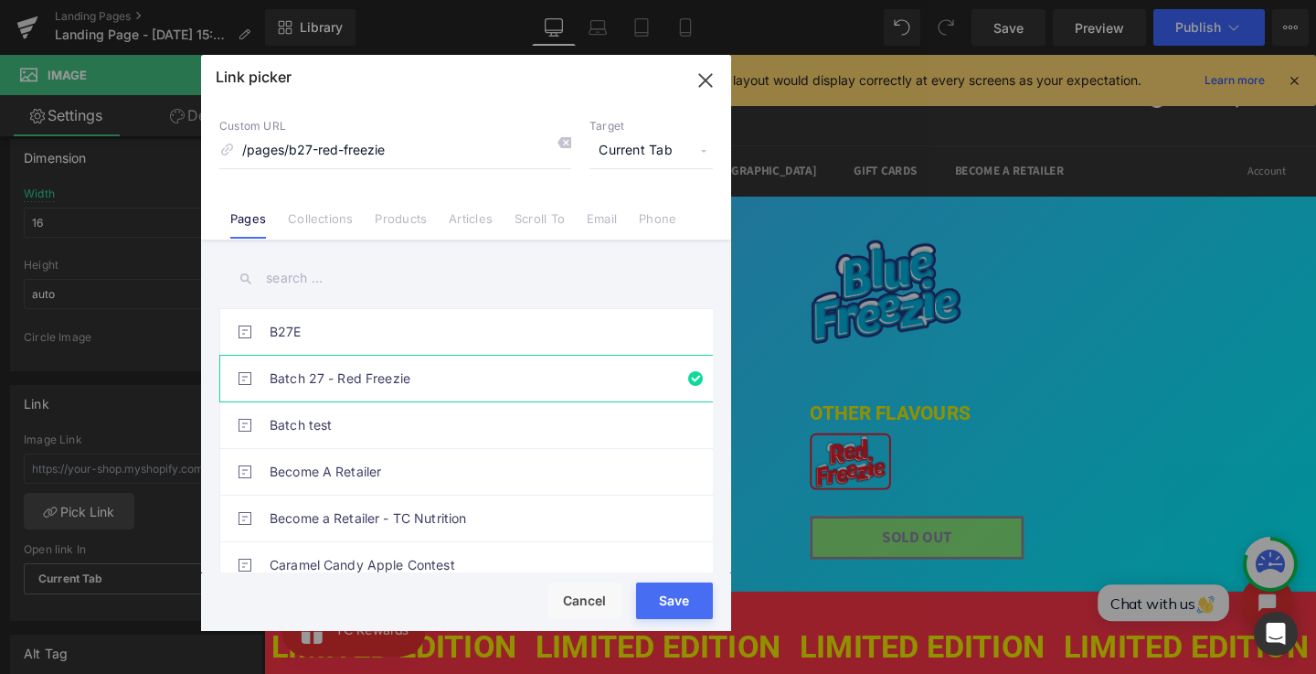
click at [688, 592] on div "Rendering Content" at bounding box center [658, 601] width 112 height 20
click at [678, 595] on div "Rendering Content" at bounding box center [658, 601] width 112 height 20
click at [678, 586] on button "Save" at bounding box center [674, 600] width 77 height 37
type input "/pages/b27-red-freezie"
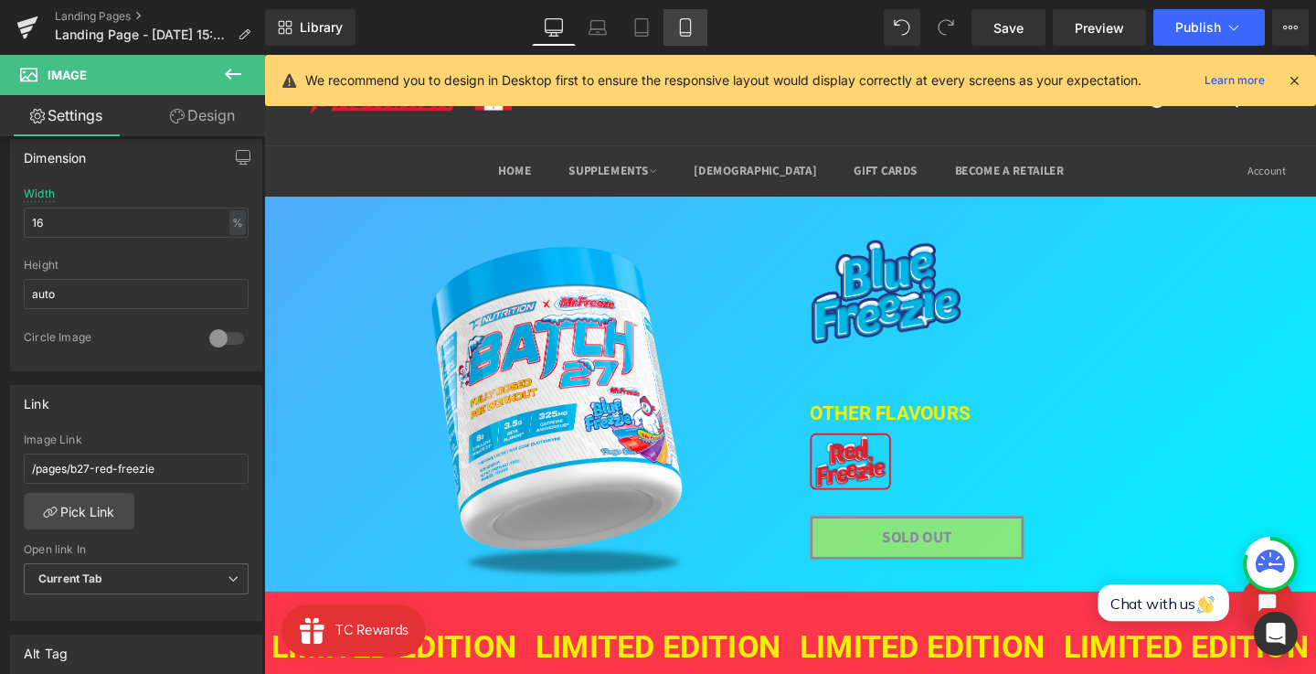
click at [688, 38] on link "Mobile" at bounding box center [686, 27] width 44 height 37
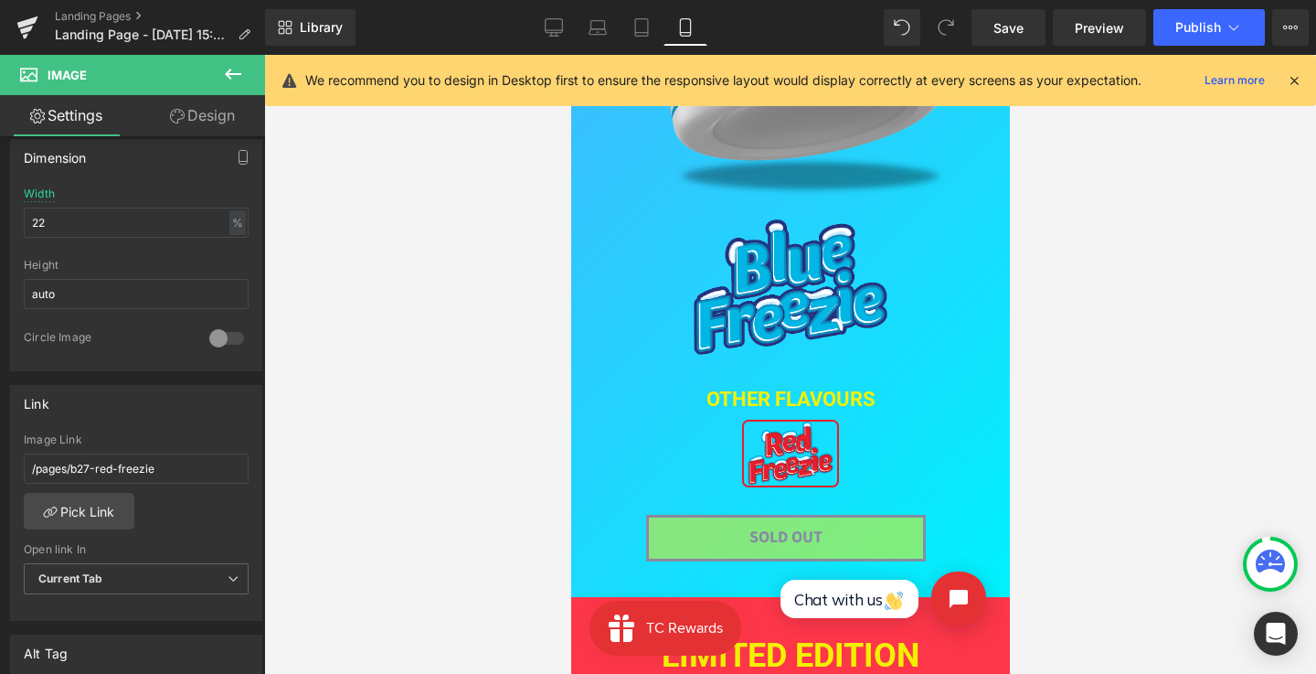
scroll to position [560, 0]
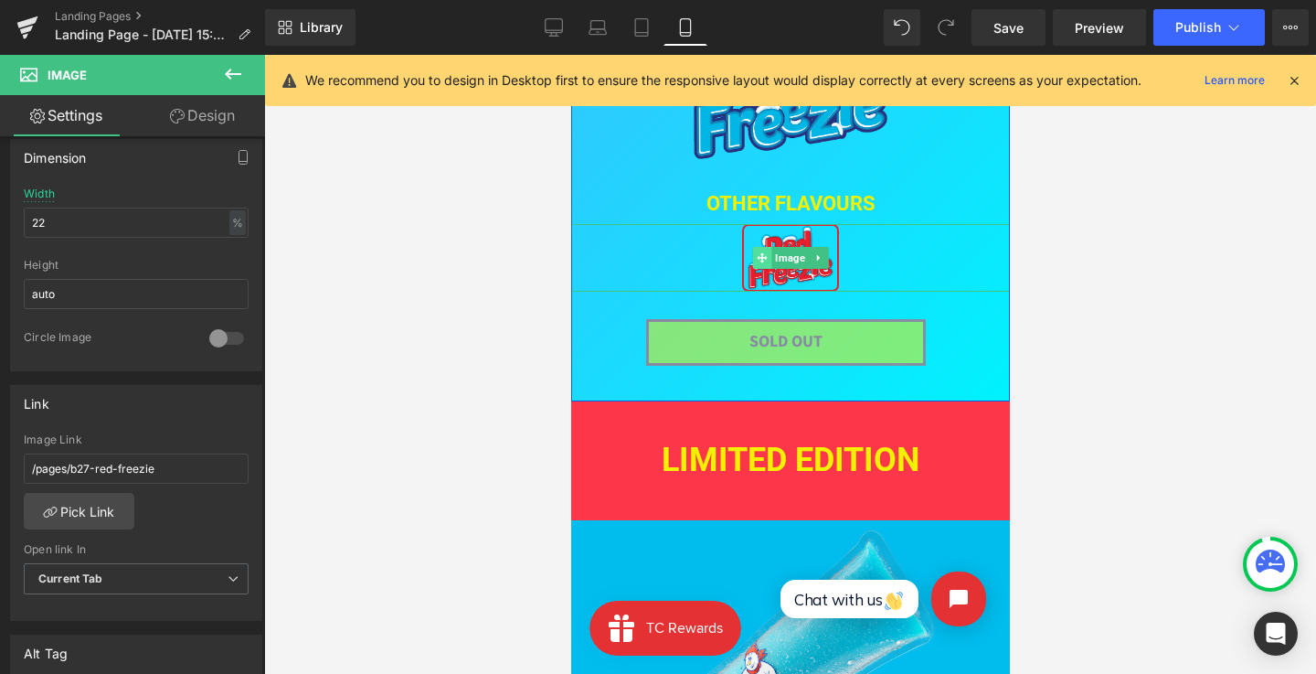
click at [768, 249] on span at bounding box center [761, 258] width 19 height 22
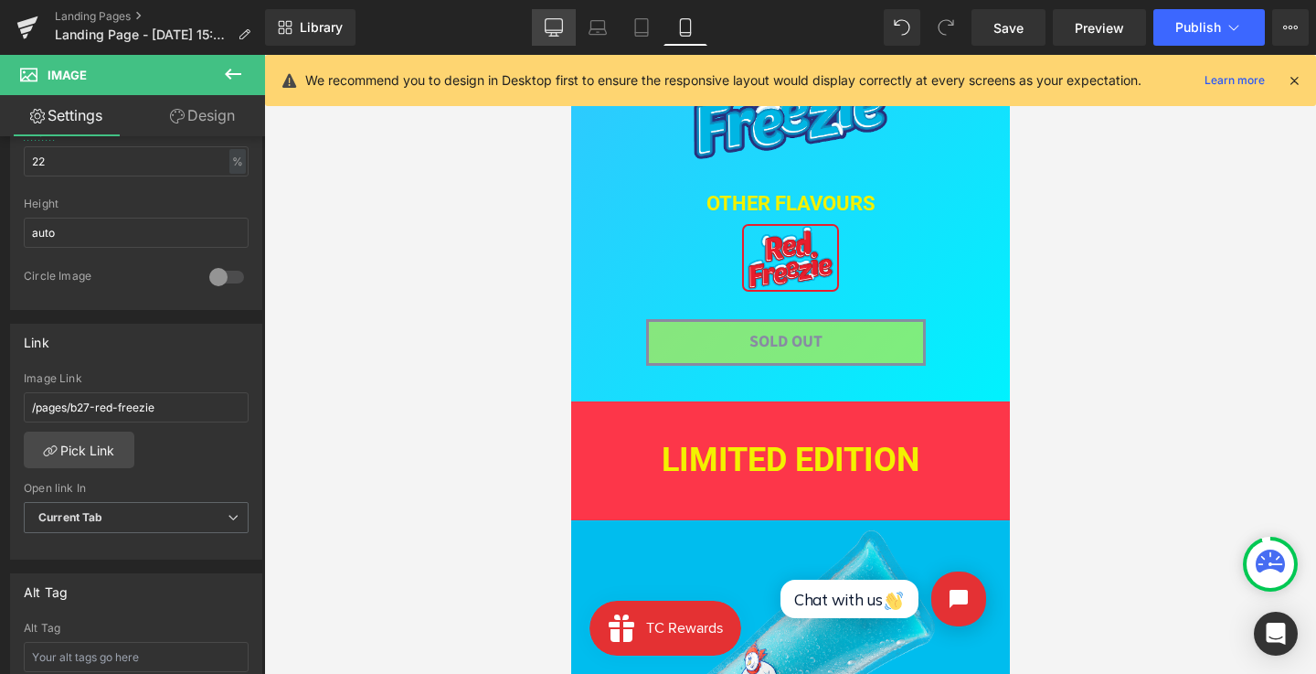
click at [552, 36] on icon at bounding box center [553, 36] width 9 height 0
type input "16"
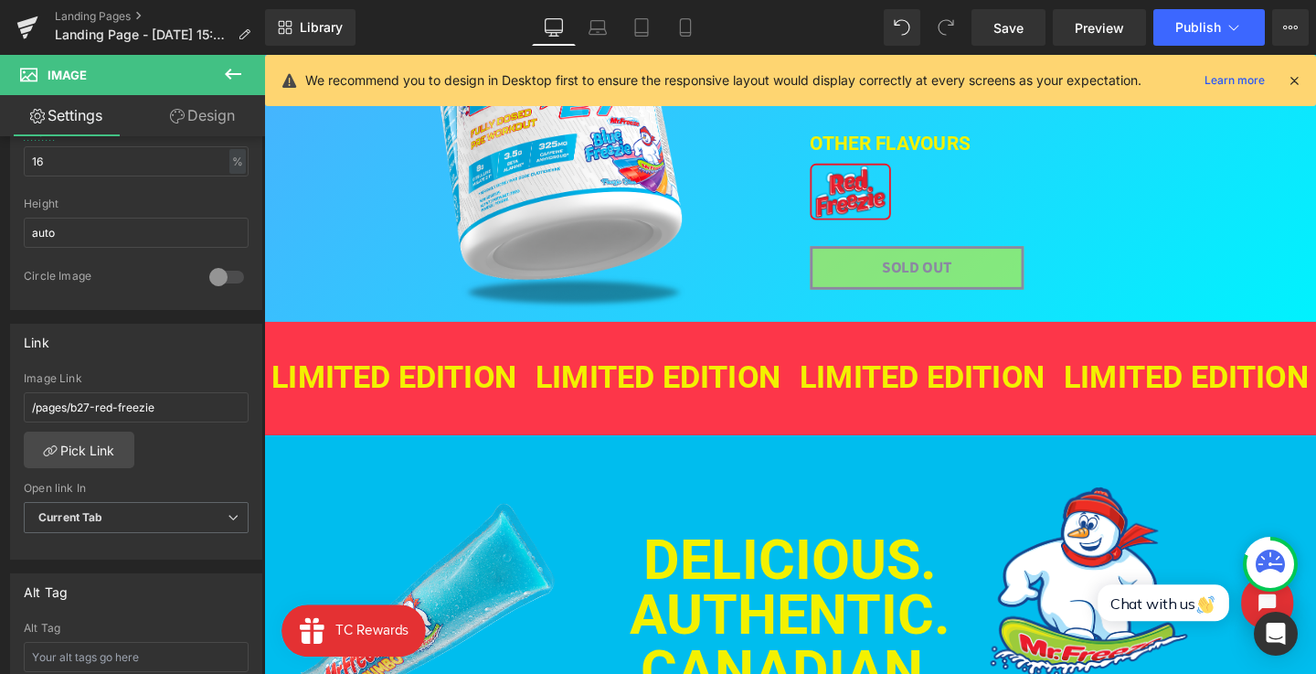
scroll to position [0, 0]
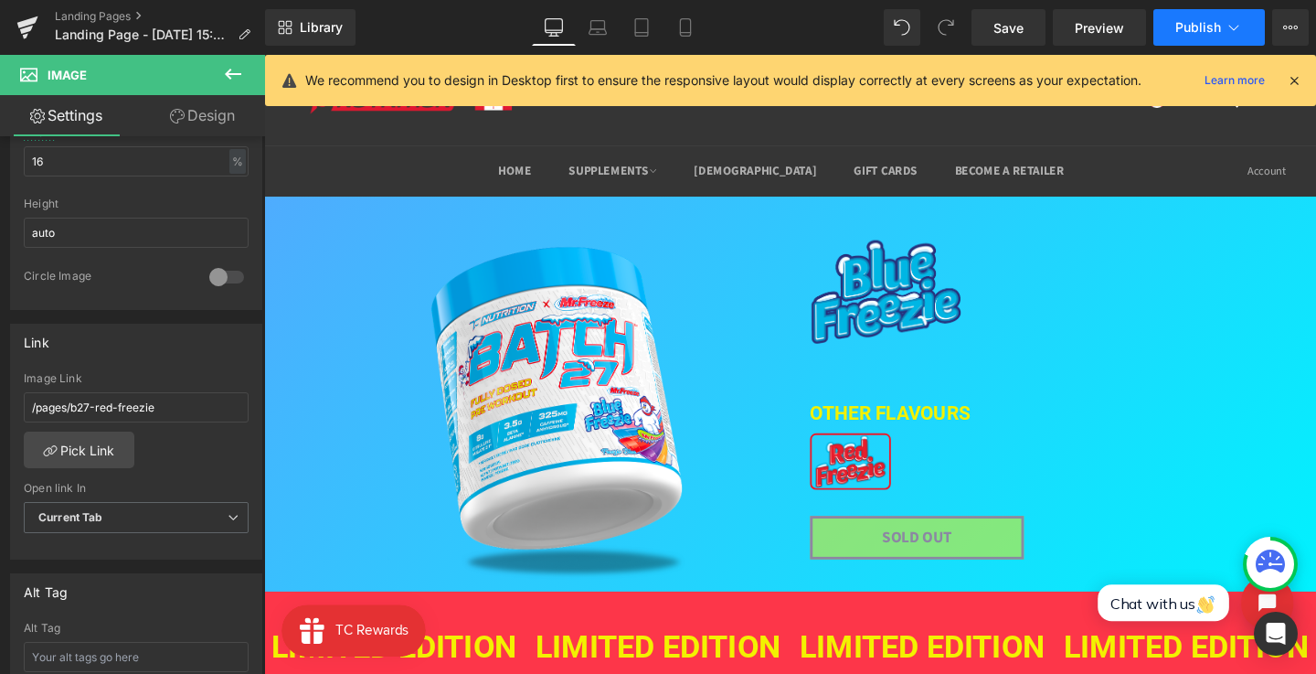
click at [1210, 25] on span "Publish" at bounding box center [1199, 27] width 46 height 15
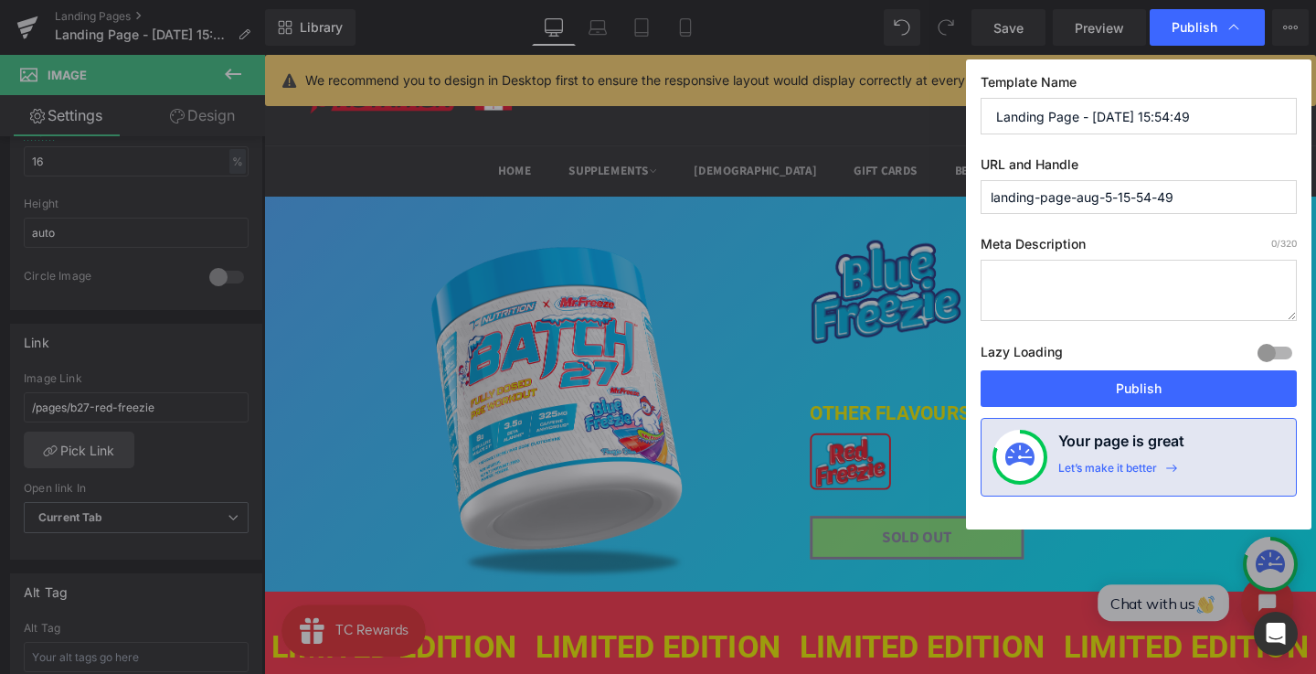
click at [1131, 117] on input "Landing Page - Aug 5, 15:54:49" at bounding box center [1139, 116] width 316 height 37
type input "Batch 27 Blue Freezie"
click at [1136, 201] on input "landing-page-aug-5-15-54-49" at bounding box center [1139, 197] width 316 height 34
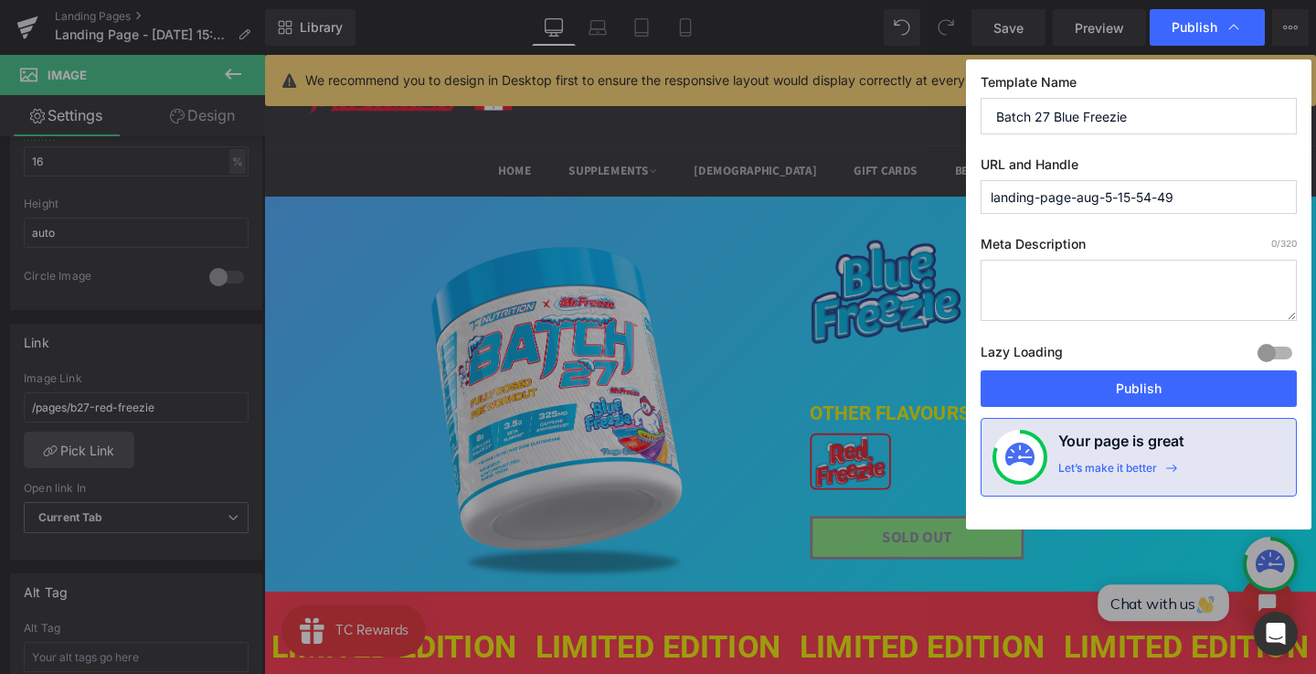
click at [1136, 201] on input "landing-page-aug-5-15-54-49" at bounding box center [1139, 197] width 316 height 34
type input "b27-blue-freezie"
click at [1120, 288] on textarea at bounding box center [1139, 290] width 316 height 61
paste textarea "Batch 27 Red Freezie limited edition Mr. Freeze authentic collaboration"
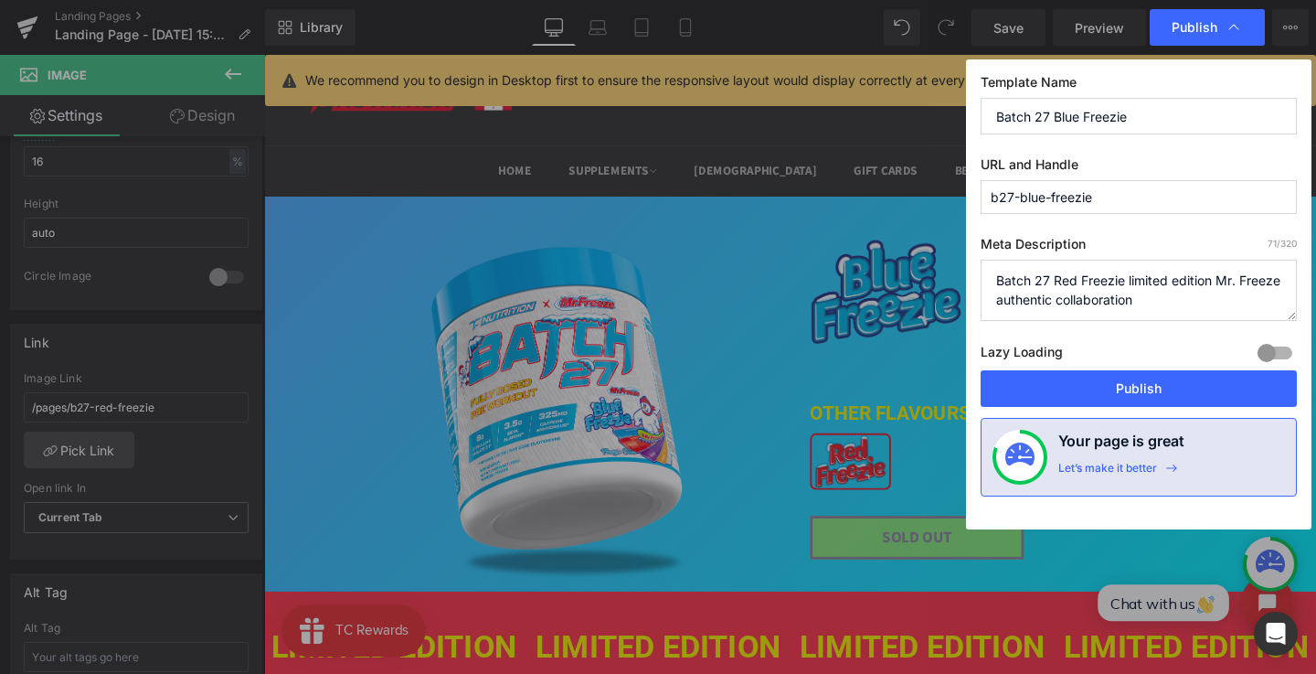
click at [1079, 282] on textarea "Batch 27 Red Freezie limited edition Mr. Freeze authentic collaboration" at bounding box center [1139, 290] width 316 height 61
click at [1067, 282] on textarea "Batch 27 Red Freezie limited edition Mr. Freeze authentic collaboration" at bounding box center [1139, 290] width 316 height 61
type textarea "Batch 27 Blue Freezie limited edition Mr. Freeze authentic collaboration"
click at [1235, 36] on icon at bounding box center [1234, 27] width 18 height 18
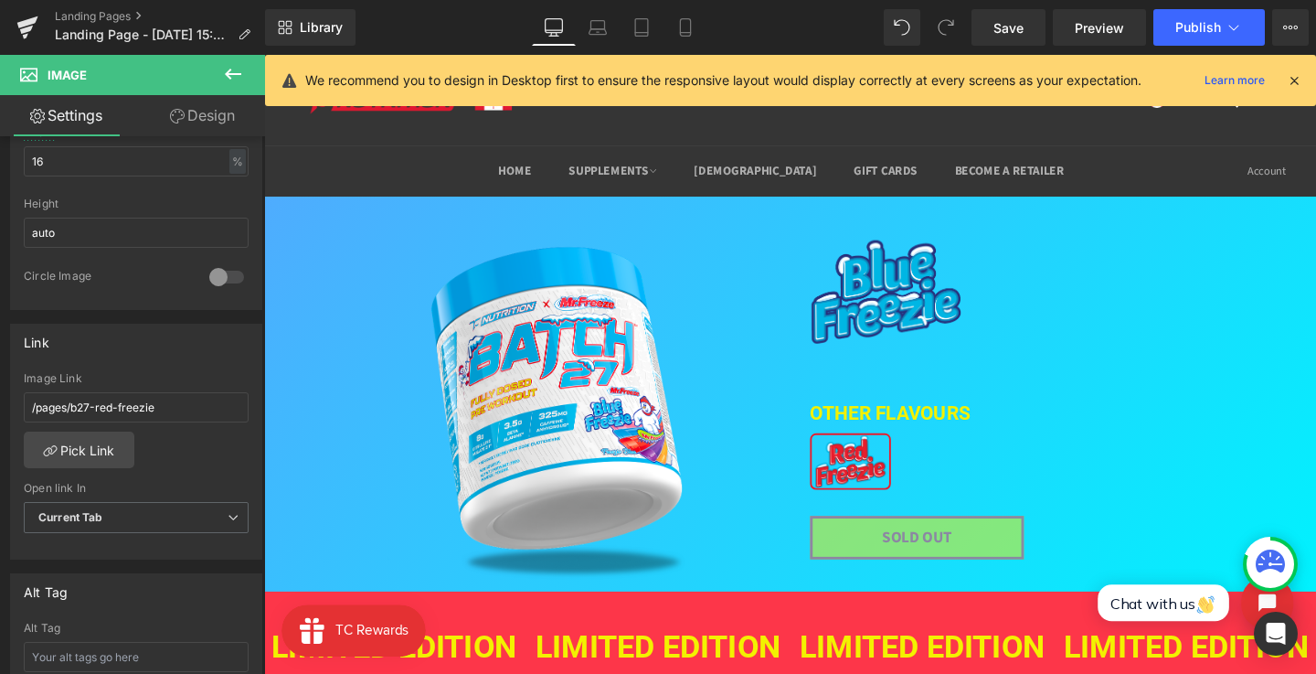
click at [1235, 36] on icon at bounding box center [1234, 27] width 18 height 18
click at [1289, 25] on icon at bounding box center [1290, 27] width 15 height 15
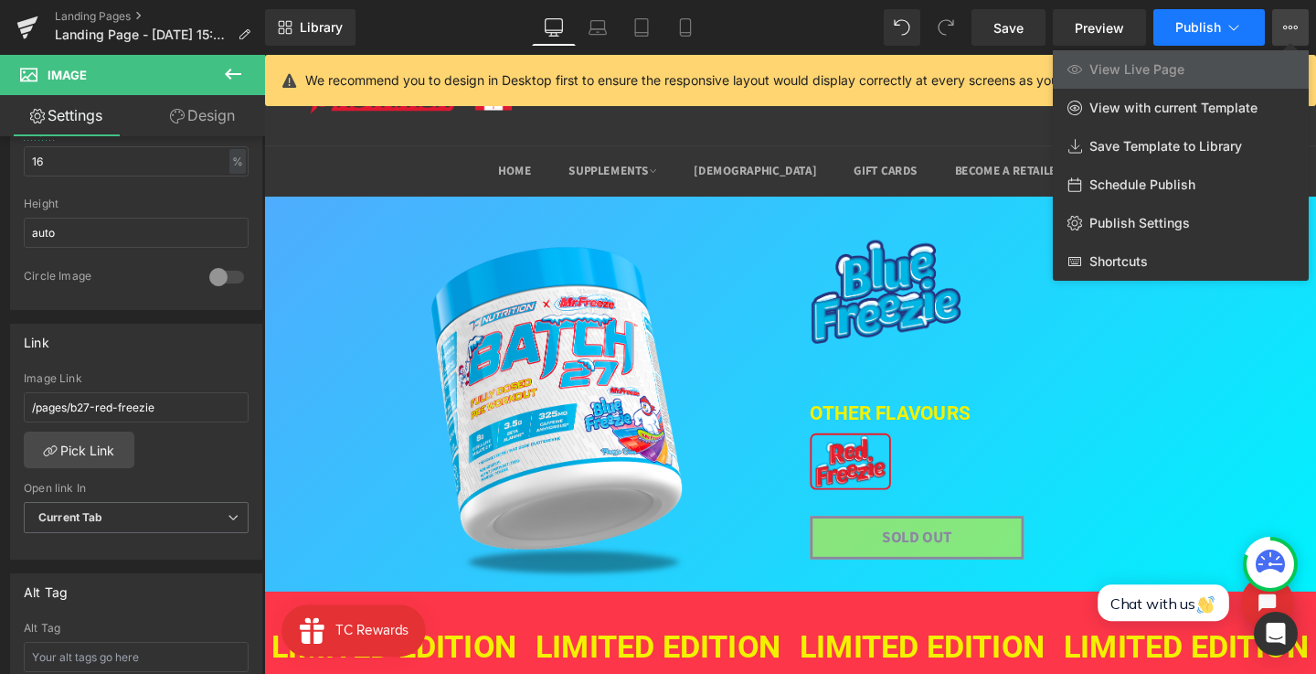
click at [1228, 26] on icon at bounding box center [1234, 27] width 18 height 18
click at [1283, 32] on button "View Live Page View with current Template Save Template to Library Schedule Pub…" at bounding box center [1291, 27] width 37 height 37
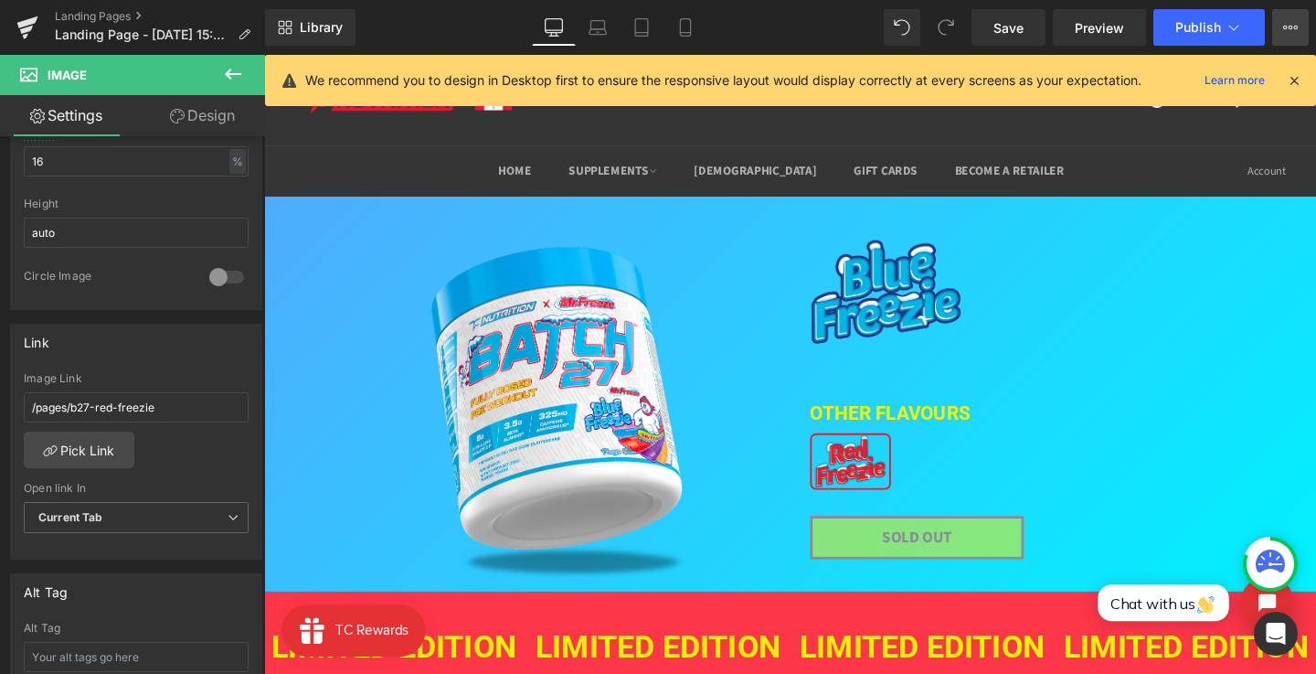
click at [1283, 32] on button "View Live Page View with current Template Save Template to Library Schedule Pub…" at bounding box center [1291, 27] width 37 height 37
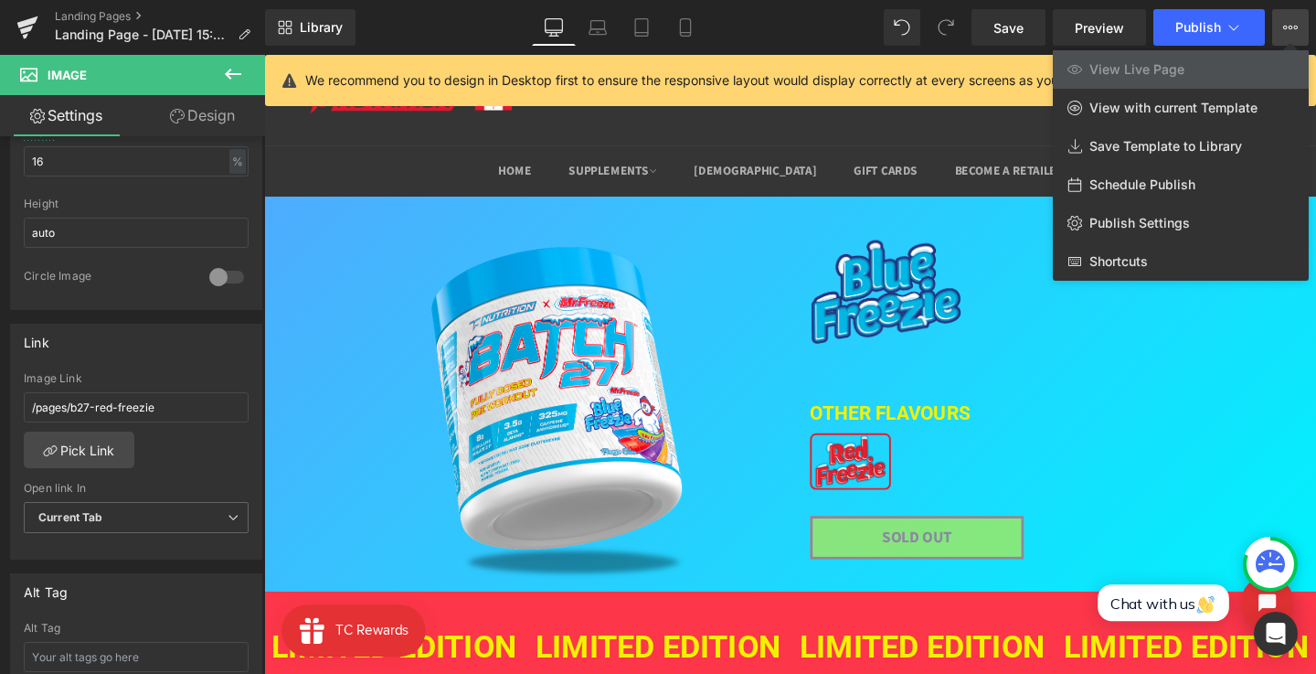
click at [1196, 189] on div "Schedule Publish" at bounding box center [1181, 184] width 256 height 38
select select
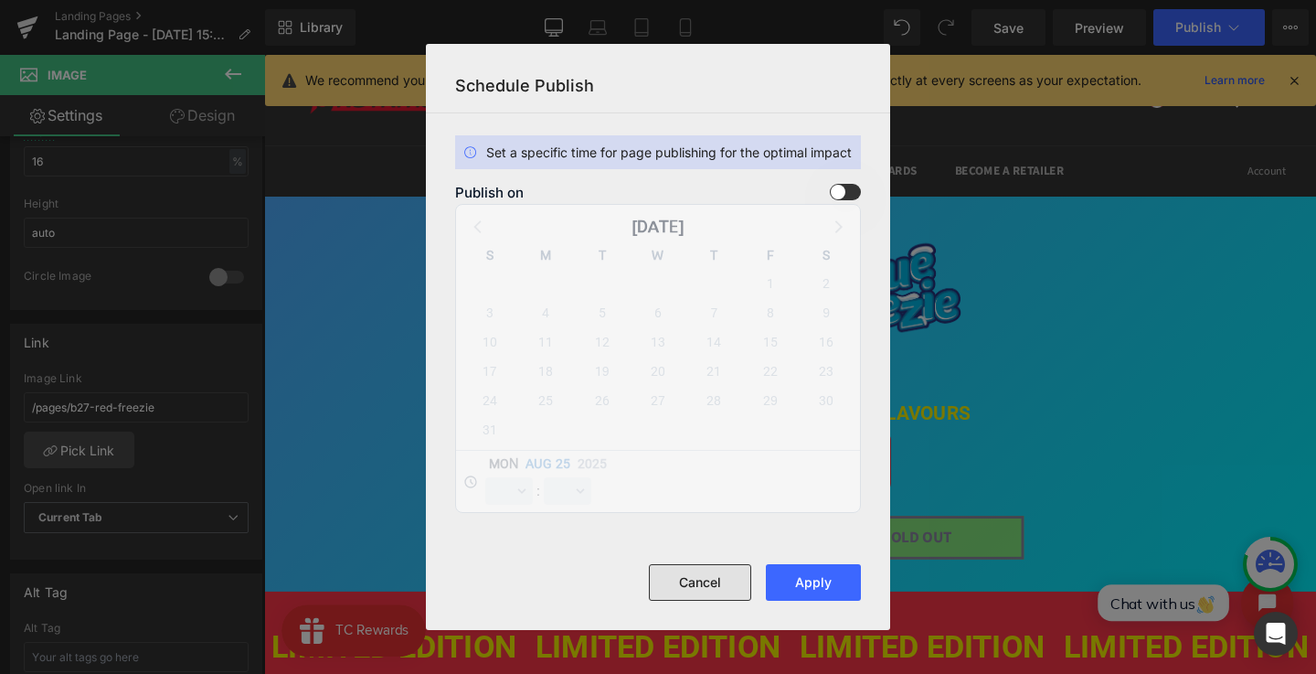
click at [698, 585] on button "Cancel" at bounding box center [700, 582] width 102 height 37
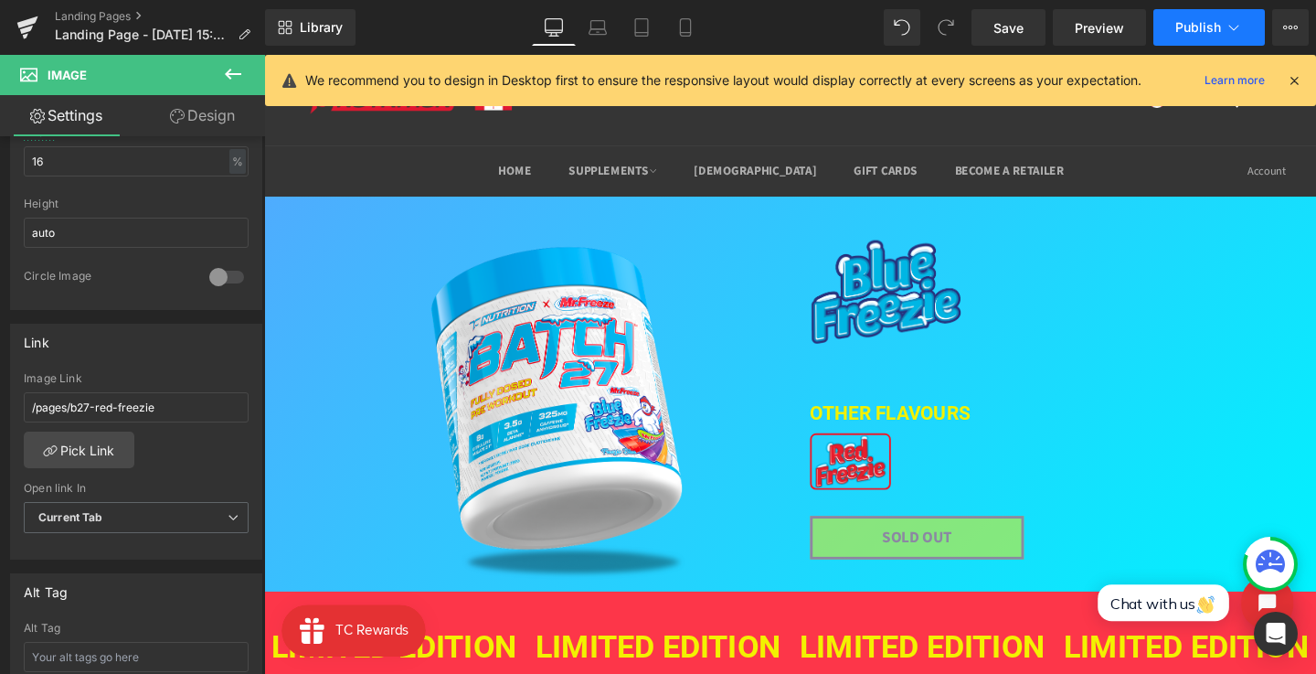
click at [1198, 33] on span "Publish" at bounding box center [1199, 27] width 46 height 15
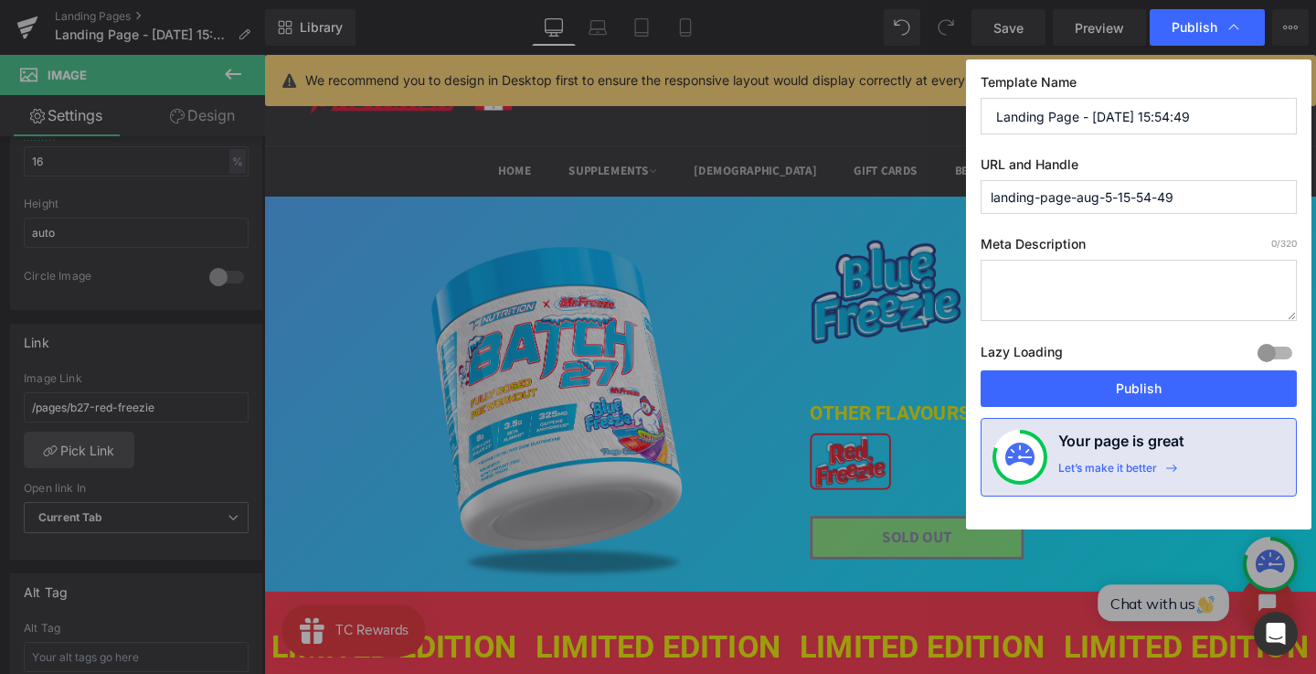
click at [1132, 115] on input "Landing Page - Aug 5, 15:54:49" at bounding box center [1139, 116] width 316 height 37
type input "Batch 27 - Blue Freezie"
click at [1080, 187] on input "landing-page-aug-5-15-54-49" at bounding box center [1139, 197] width 316 height 34
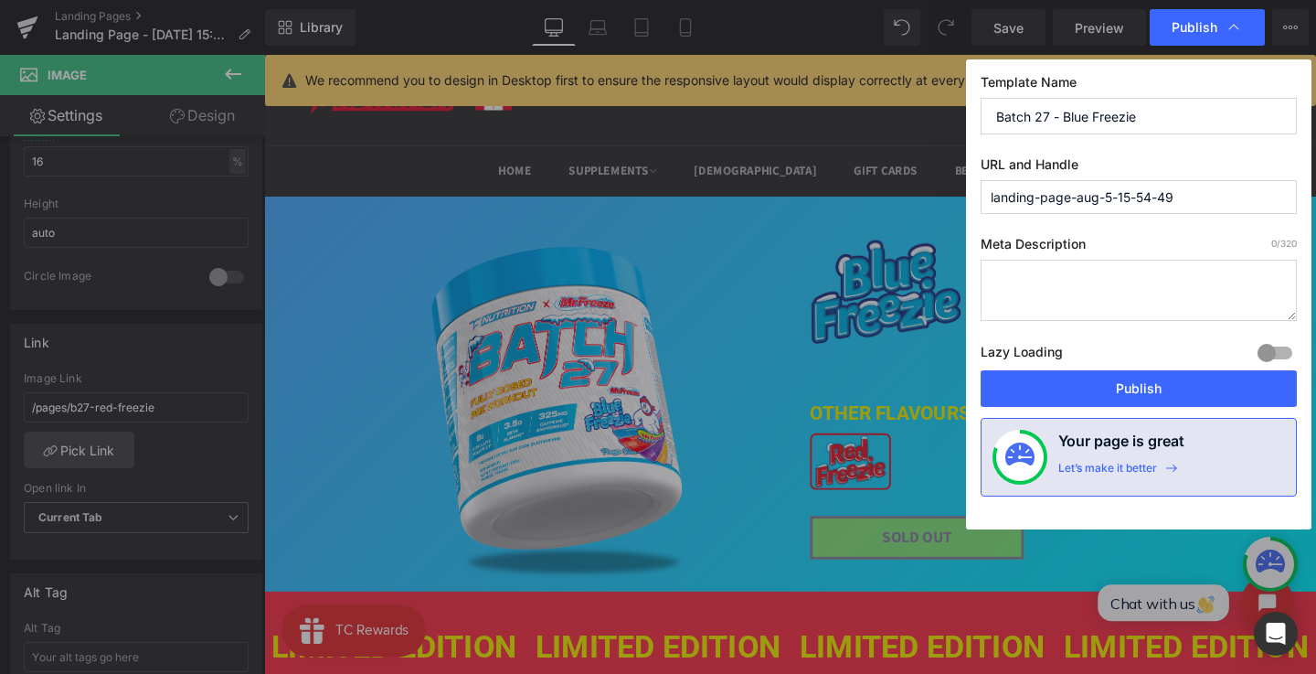
click at [1080, 187] on input "landing-page-aug-5-15-54-49" at bounding box center [1139, 197] width 316 height 34
type input "b27-blue-freezie"
click at [1065, 268] on textarea at bounding box center [1139, 290] width 316 height 61
paste textarea "Batch 27 Red Freezie limited edition Mr. Freeze authentic collaboration"
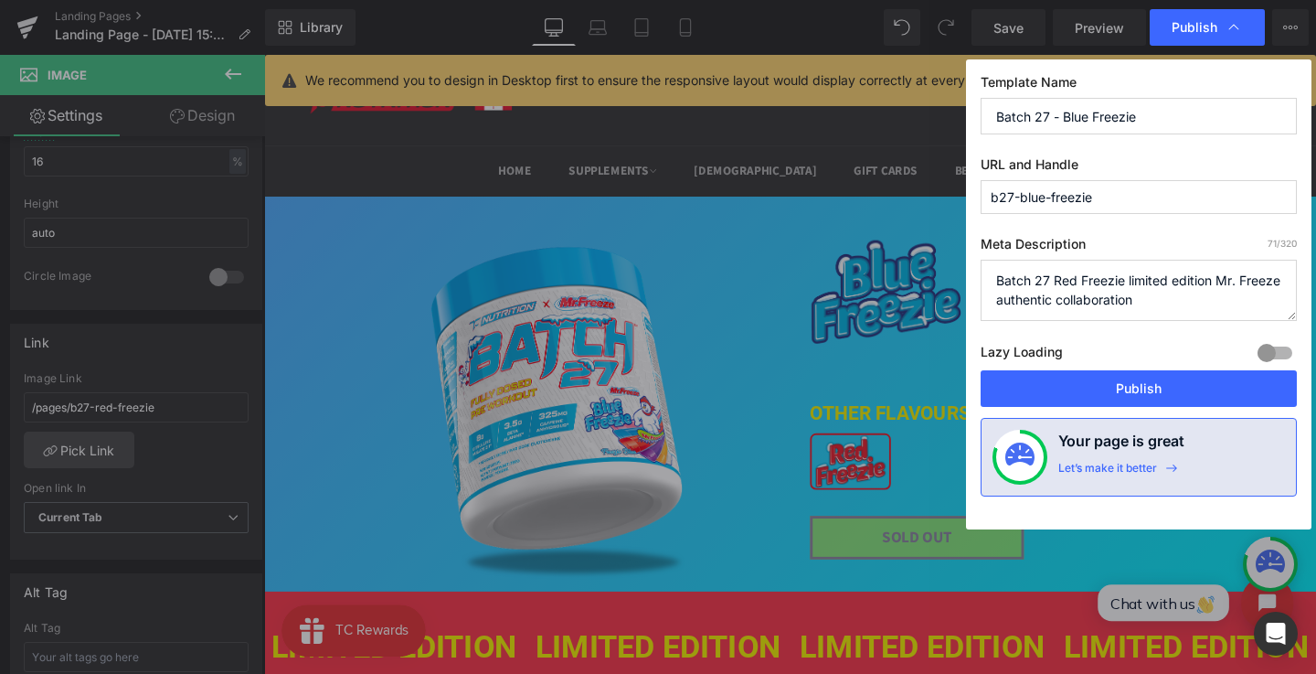
click at [1063, 281] on textarea "Batch 27 Red Freezie limited edition Mr. Freeze authentic collaboration" at bounding box center [1139, 290] width 316 height 61
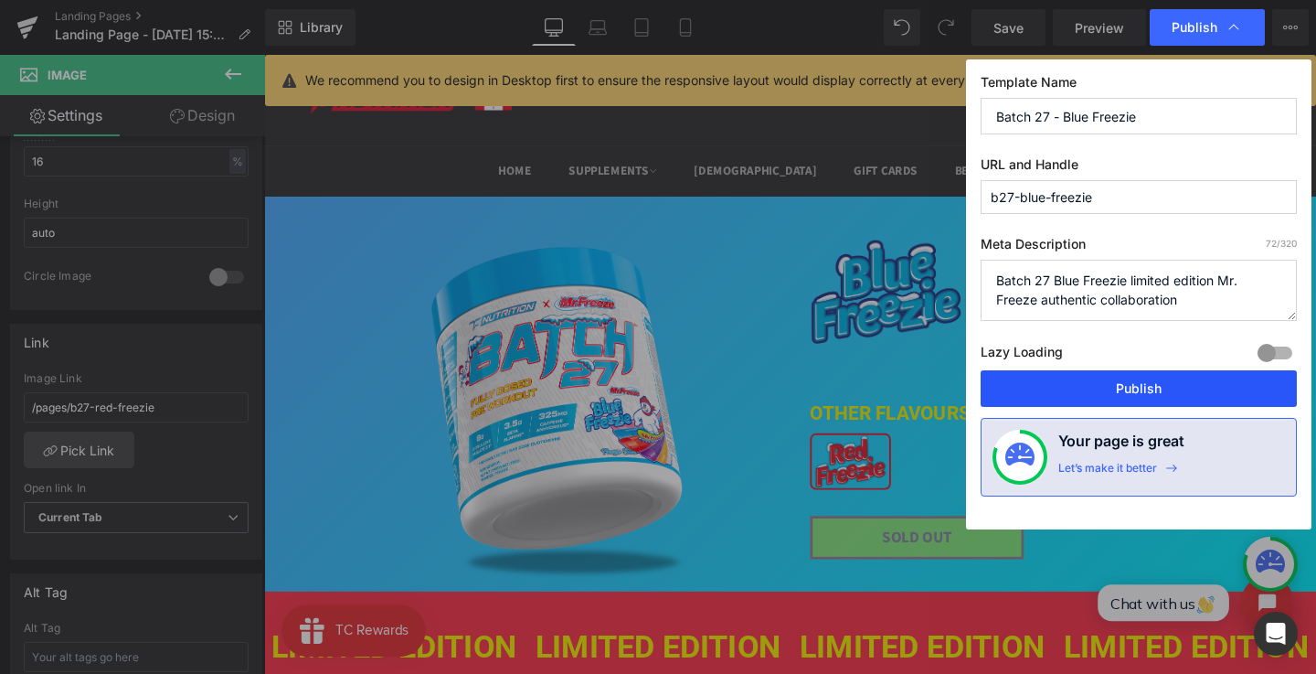
type textarea "Batch 27 Blue Freezie limited edition Mr. Freeze authentic collaboration"
click at [1096, 379] on button "Publish" at bounding box center [1139, 388] width 316 height 37
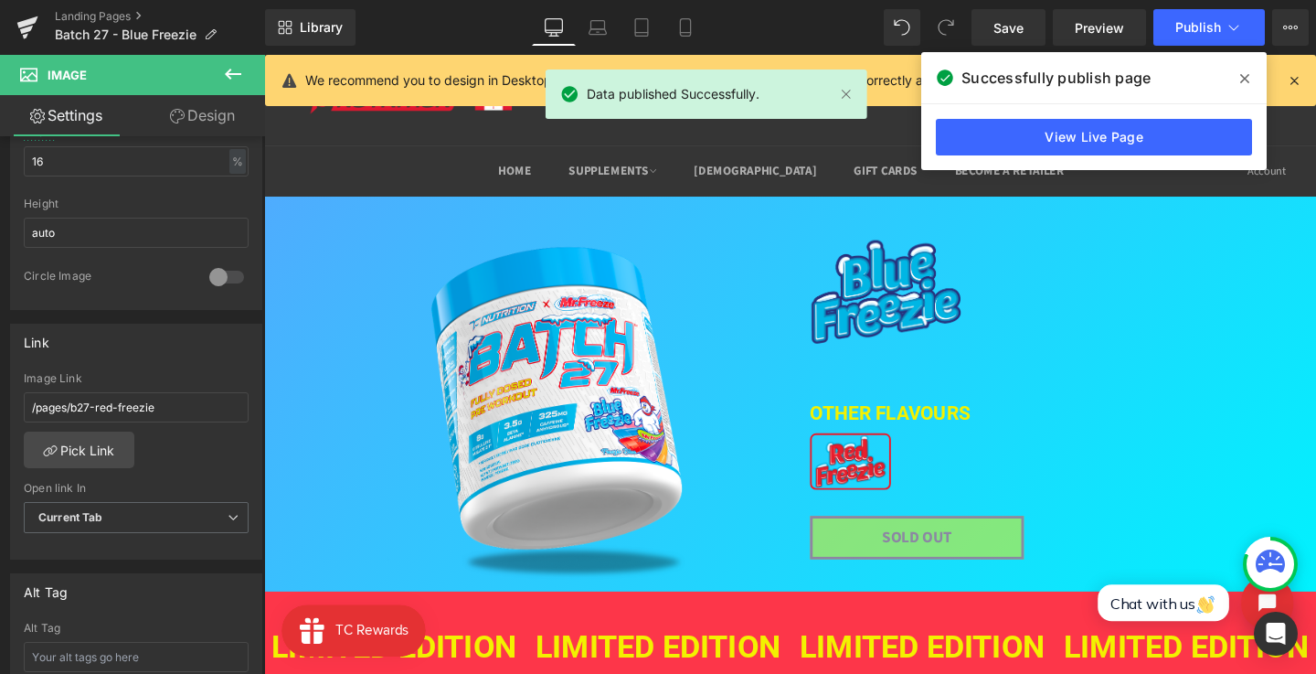
click at [1253, 69] on span at bounding box center [1244, 78] width 29 height 29
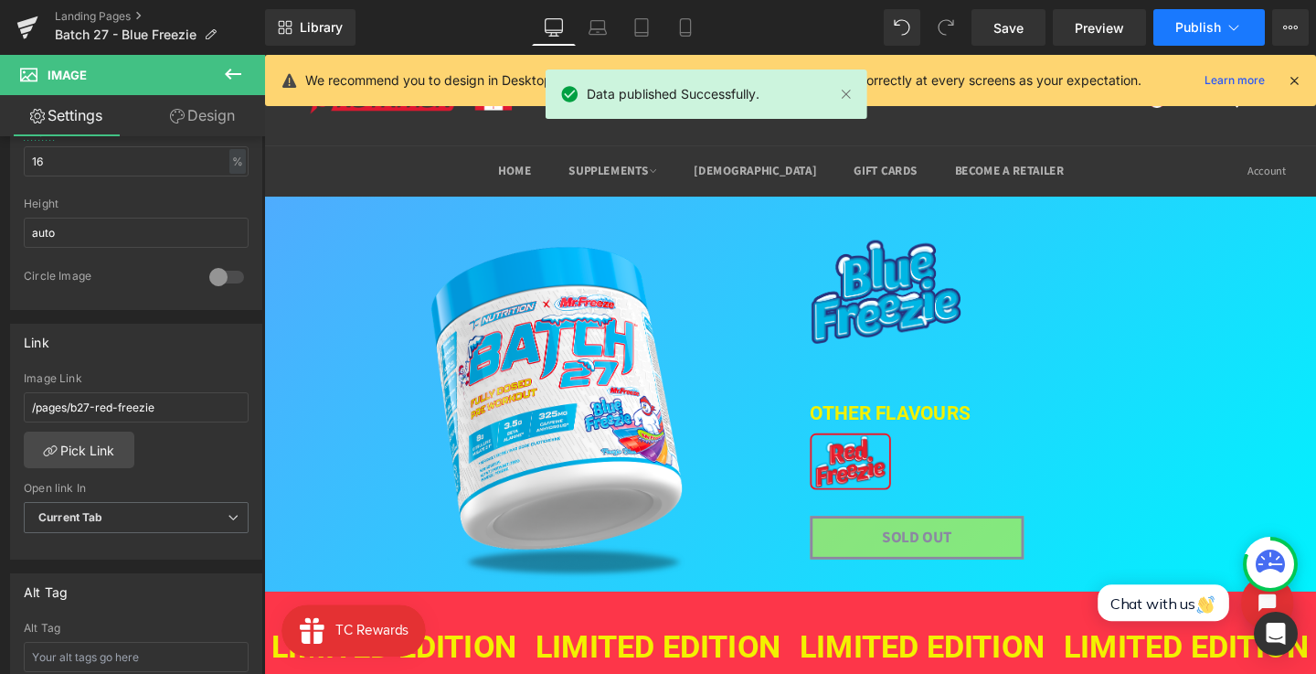
click at [1222, 25] on button "Publish" at bounding box center [1210, 27] width 112 height 37
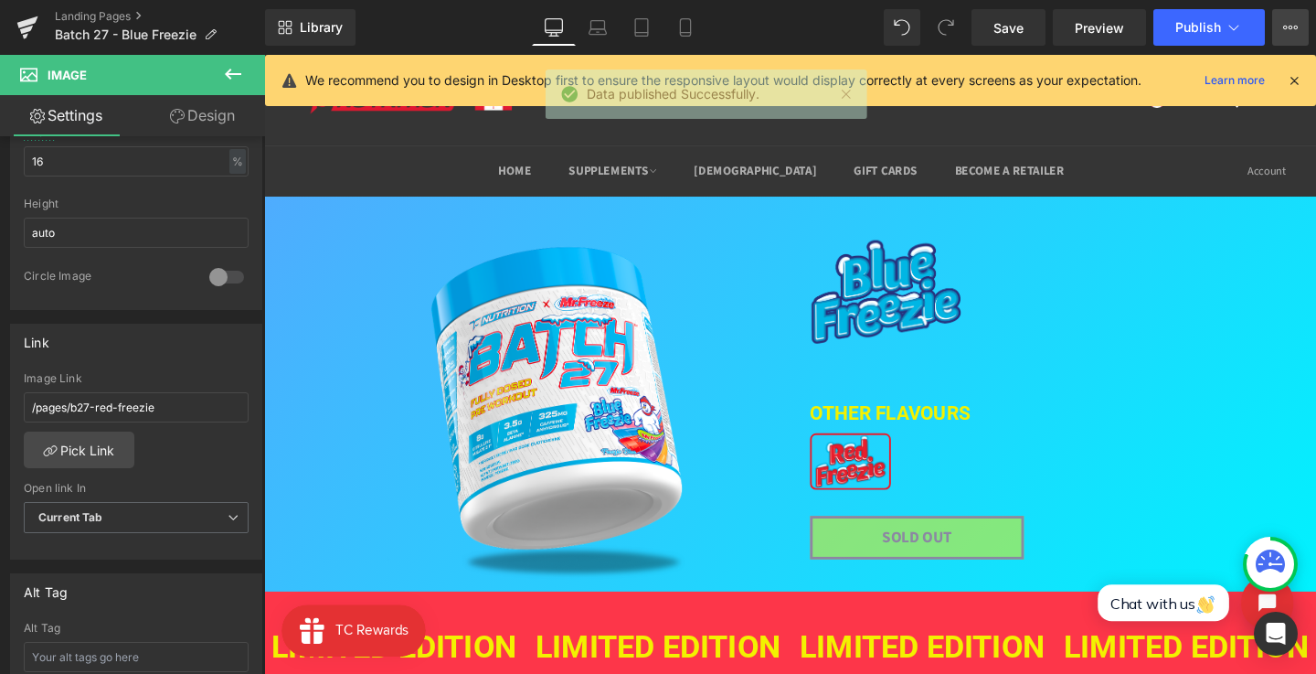
click at [1285, 21] on icon at bounding box center [1290, 27] width 15 height 15
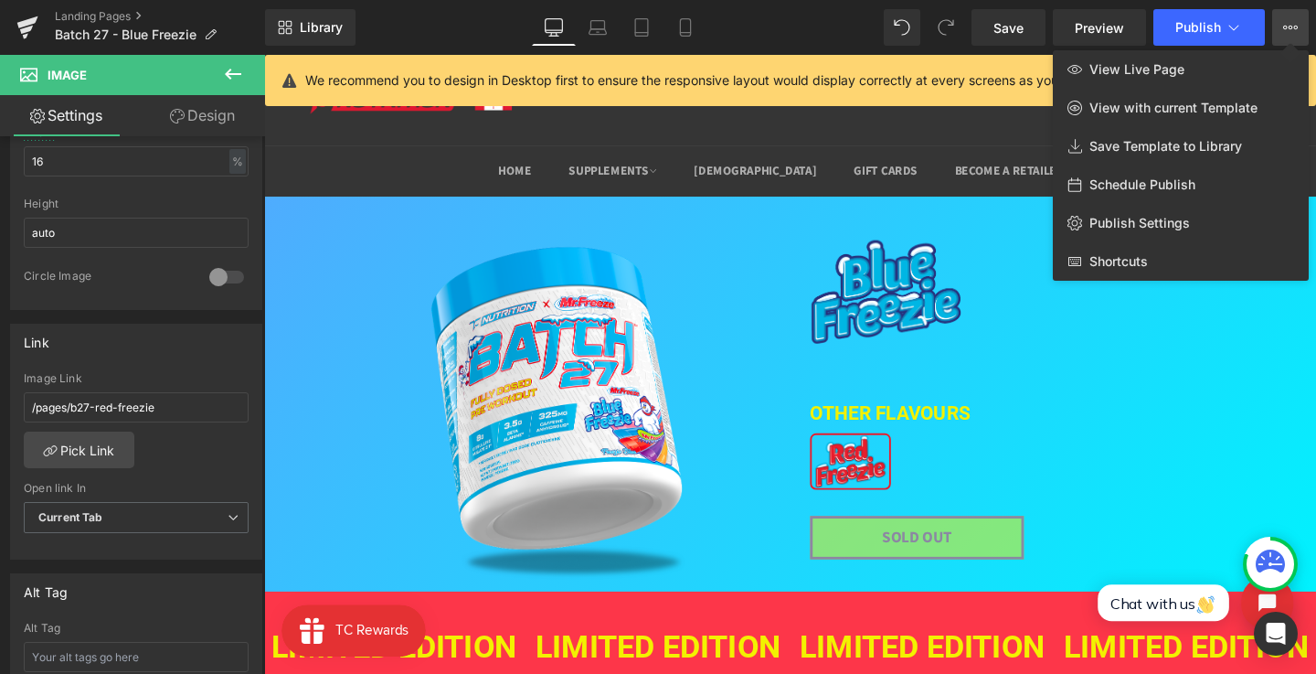
click at [1209, 174] on div "Schedule Publish" at bounding box center [1181, 184] width 256 height 38
select select
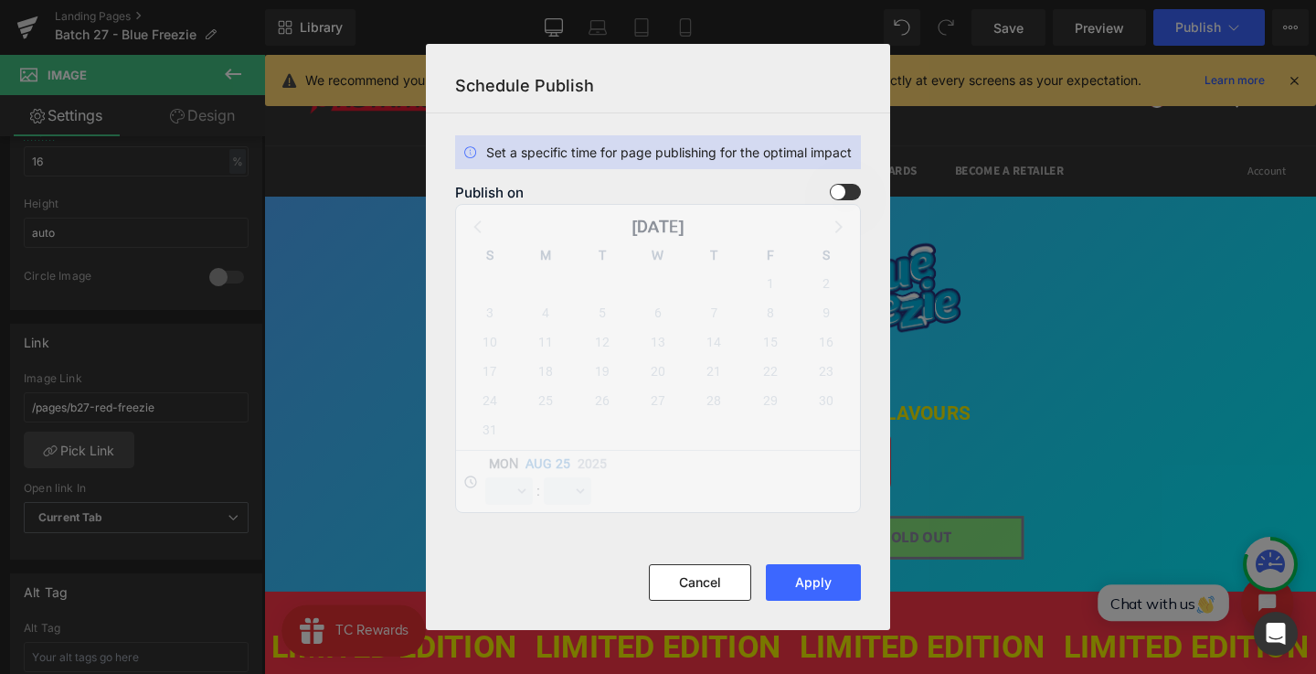
click at [825, 230] on div "Publish on August 2025 S M T W T F S 27 28 29 30 31 1 2 3 4 5 6 7 8 9 10 11 12 …" at bounding box center [658, 348] width 406 height 329
click at [831, 187] on label at bounding box center [845, 192] width 31 height 16
click at [0, 0] on input "checkbox" at bounding box center [0, 0] width 0 height 0
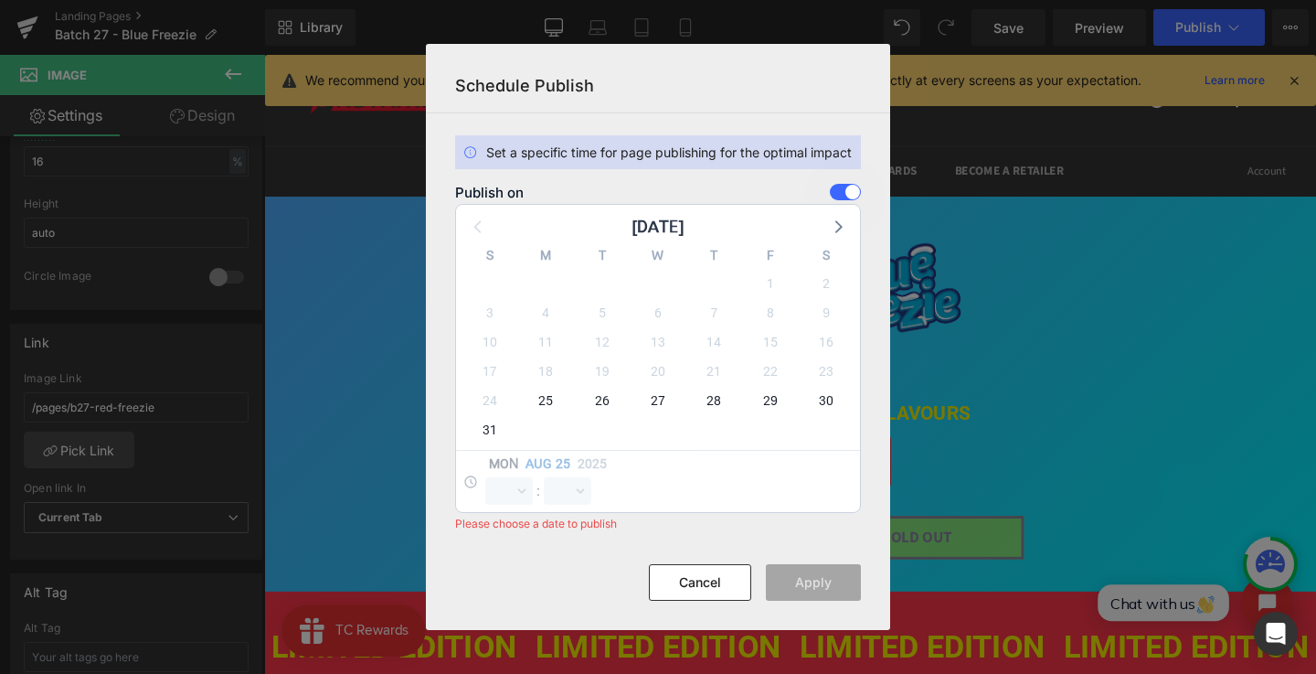
drag, startPoint x: 833, startPoint y: 229, endPoint x: 818, endPoint y: 248, distance: 24.1
click at [833, 229] on icon at bounding box center [837, 226] width 24 height 24
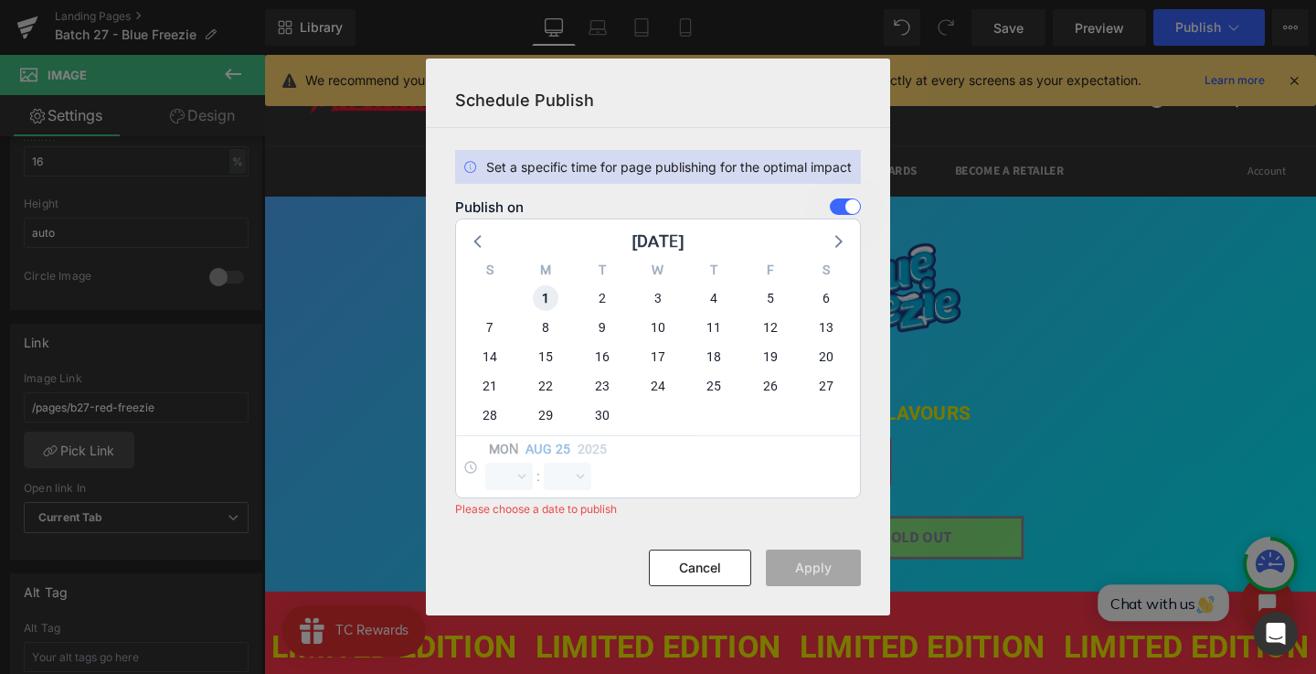
click at [546, 287] on span "1" at bounding box center [546, 298] width 26 height 26
select select "10"
select select "42"
click at [512, 473] on select "00 01 02 03 04 05 06 07 08 09 10 11 12 13 14 15 16 17 18 19 20 21 22 23" at bounding box center [509, 476] width 48 height 27
click at [485, 463] on select "00 01 02 03 04 05 06 07 08 09 10 11 12 13 14 15 16 17 18 19 20 21 22 23" at bounding box center [509, 476] width 48 height 27
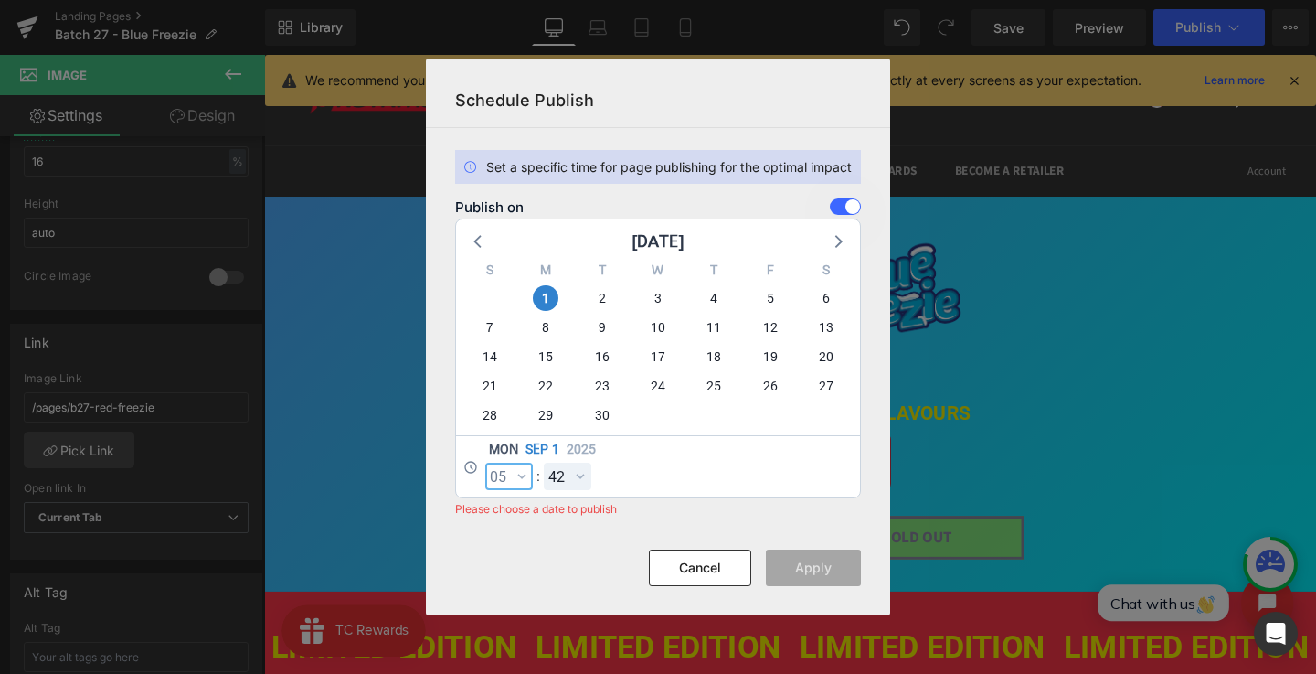
select select "5"
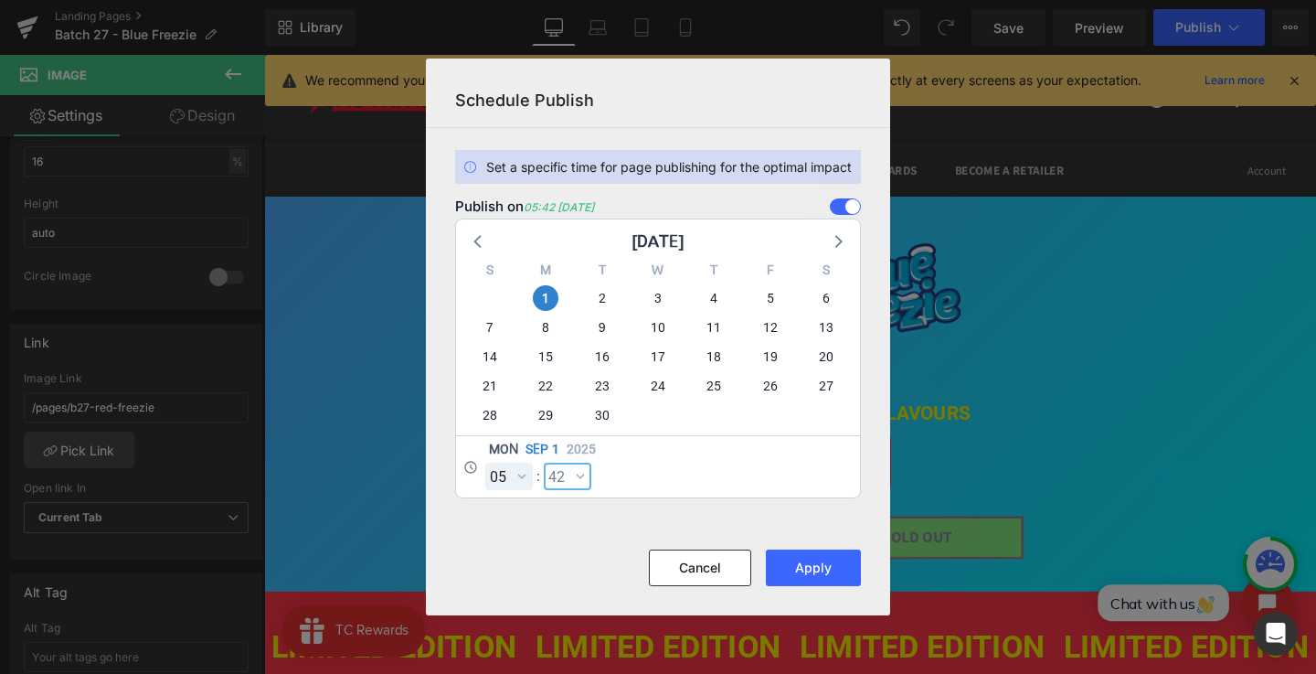
click at [572, 470] on select "00 01 02 03 04 05 06 07 08 09 10 11 12 13 14 15 16 17 18 19 20 21 22 23 24 25 2…" at bounding box center [568, 476] width 48 height 27
click at [544, 463] on select "00 01 02 03 04 05 06 07 08 09 10 11 12 13 14 15 16 17 18 19 20 21 22 23 24 25 2…" at bounding box center [568, 476] width 48 height 27
select select "36"
click at [827, 567] on button "Apply" at bounding box center [813, 567] width 95 height 37
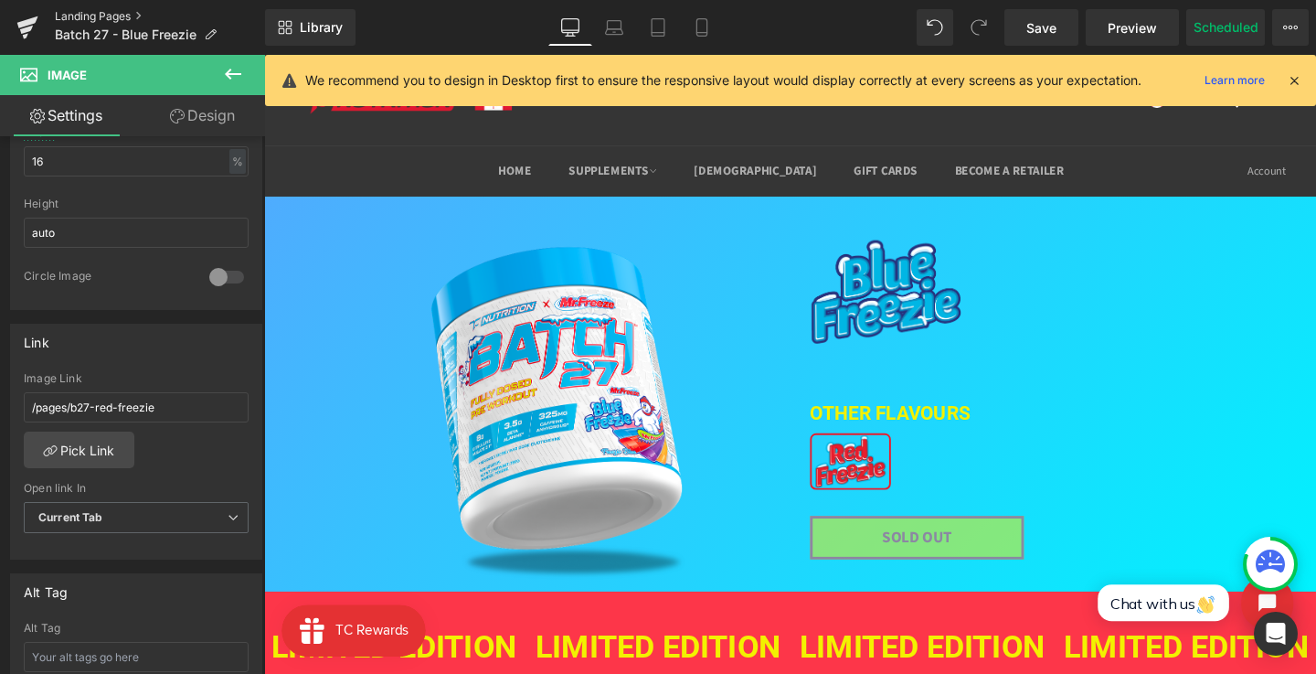
click at [80, 14] on link "Landing Pages" at bounding box center [160, 16] width 210 height 15
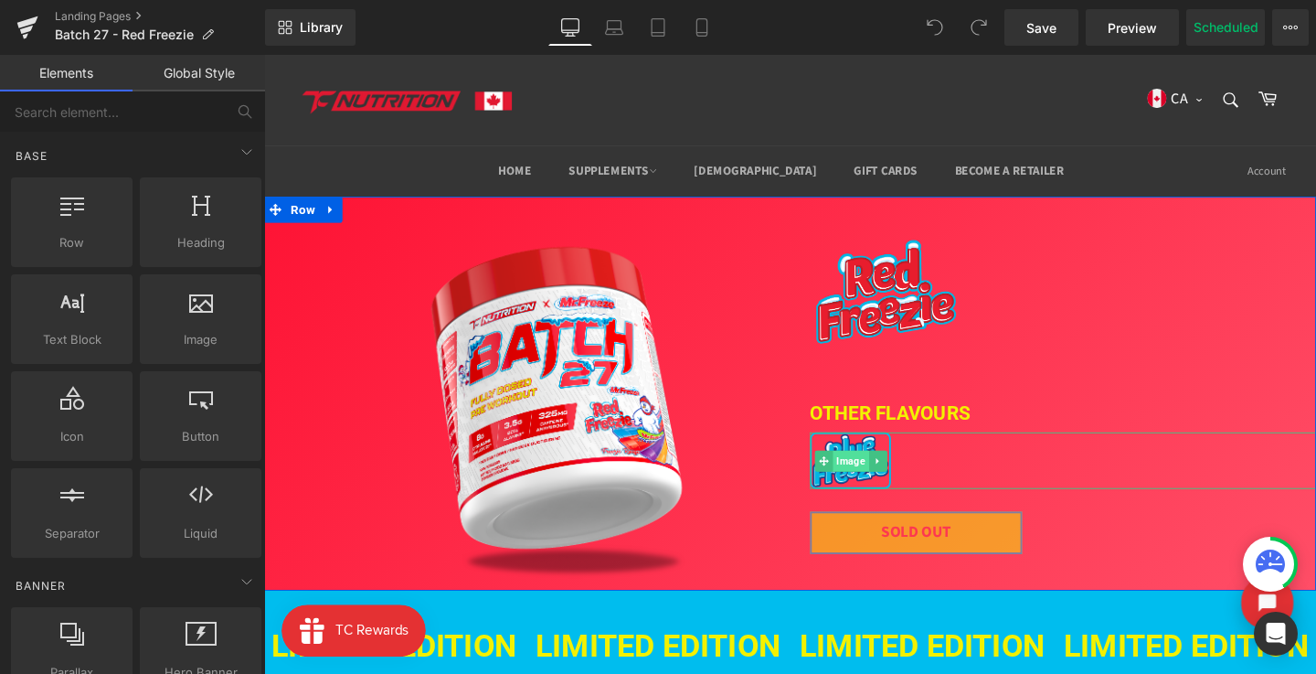
click at [889, 486] on span "Image" at bounding box center [880, 482] width 37 height 22
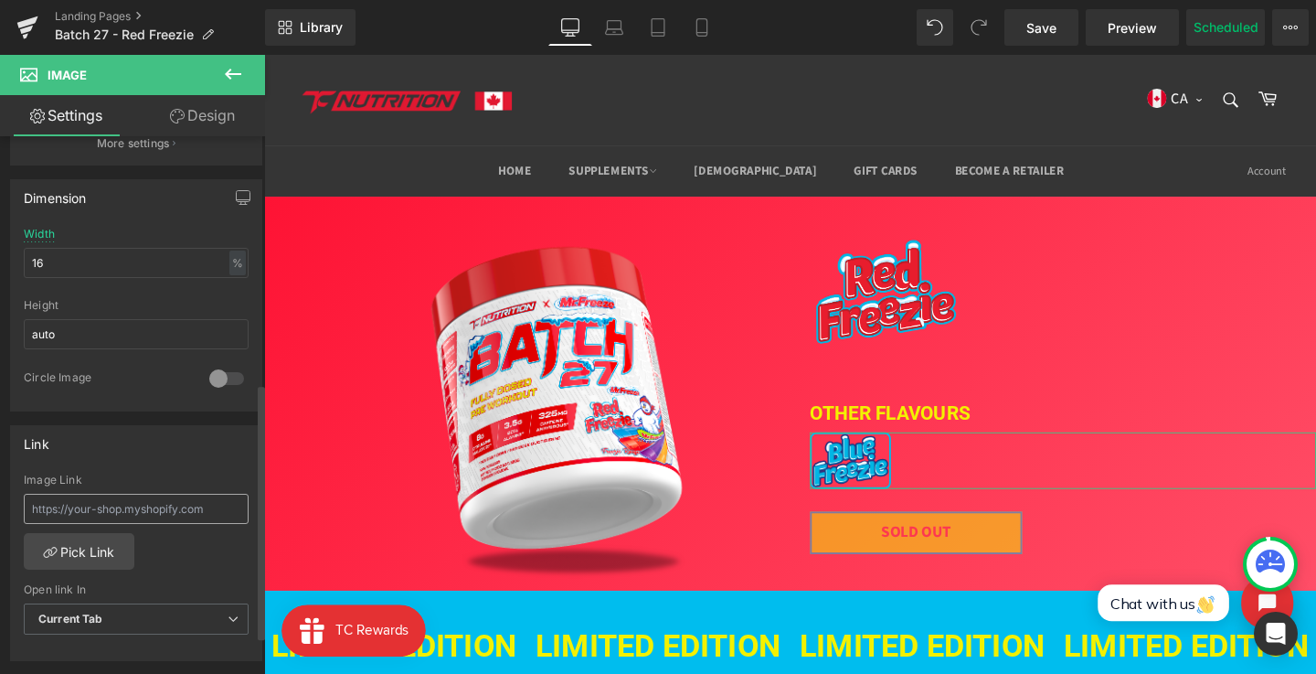
scroll to position [520, 0]
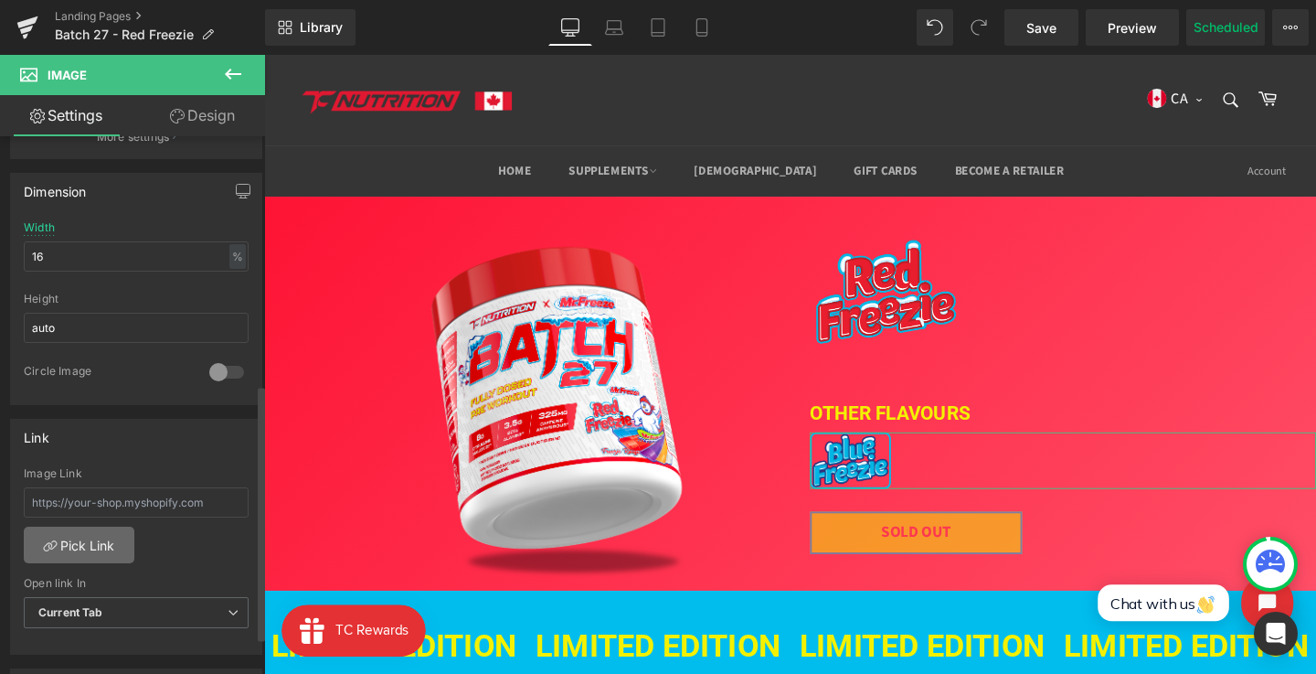
click at [91, 532] on link "Pick Link" at bounding box center [79, 545] width 111 height 37
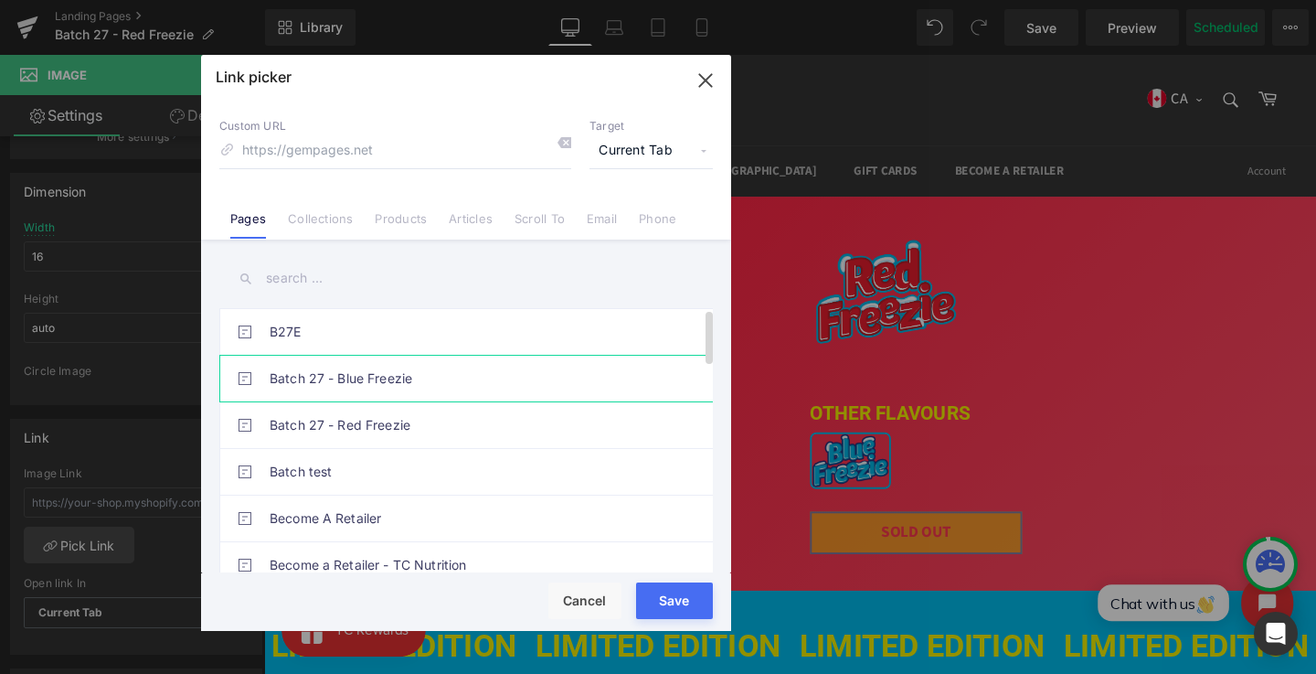
click at [0, 0] on link "Batch 27 - Blue Freezie" at bounding box center [0, 0] width 0 height 0
type input "/pages/b27-blue-freezie"
click at [656, 594] on div "Rendering Content" at bounding box center [658, 601] width 112 height 20
type input "/pages/b27-blue-freezie"
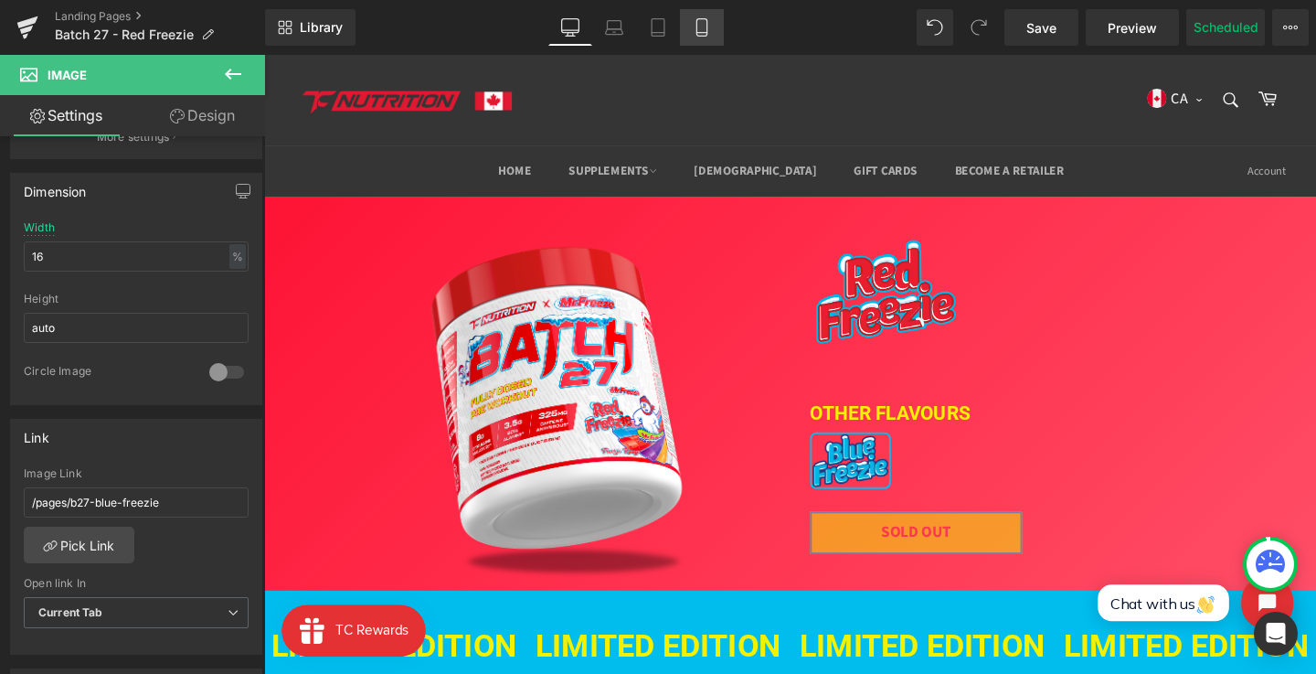
click at [695, 31] on icon at bounding box center [702, 27] width 18 height 18
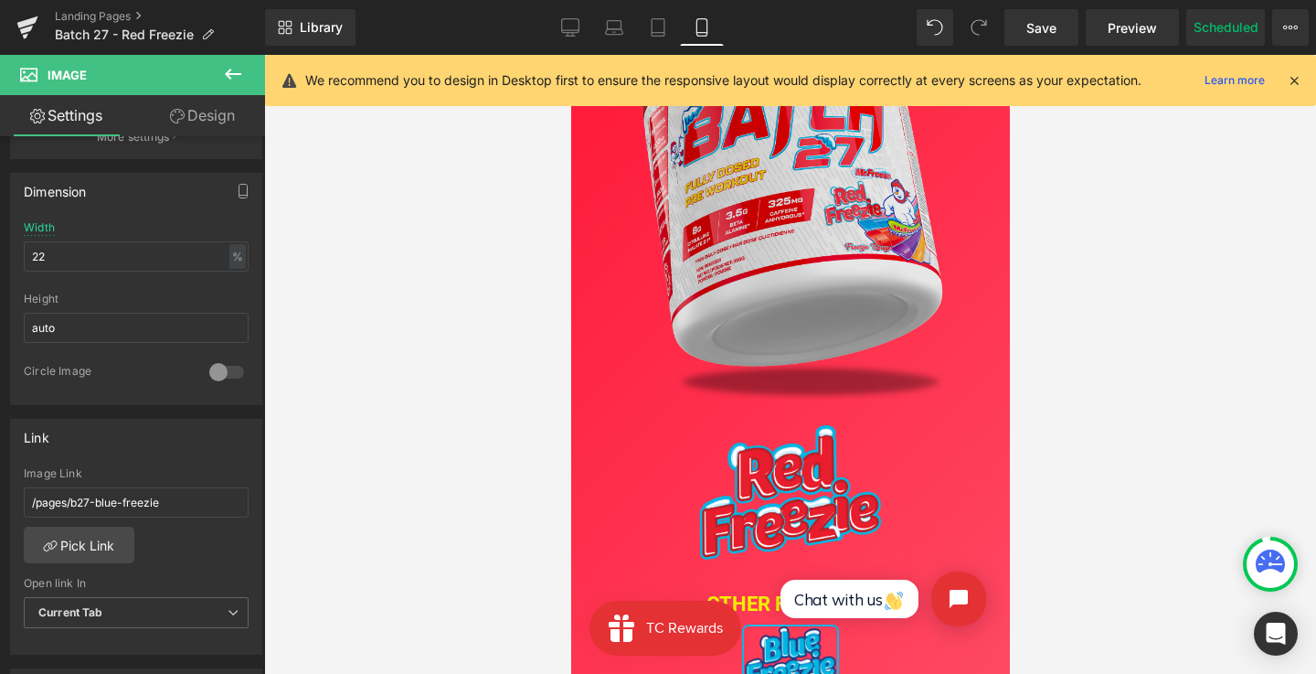
scroll to position [283, 0]
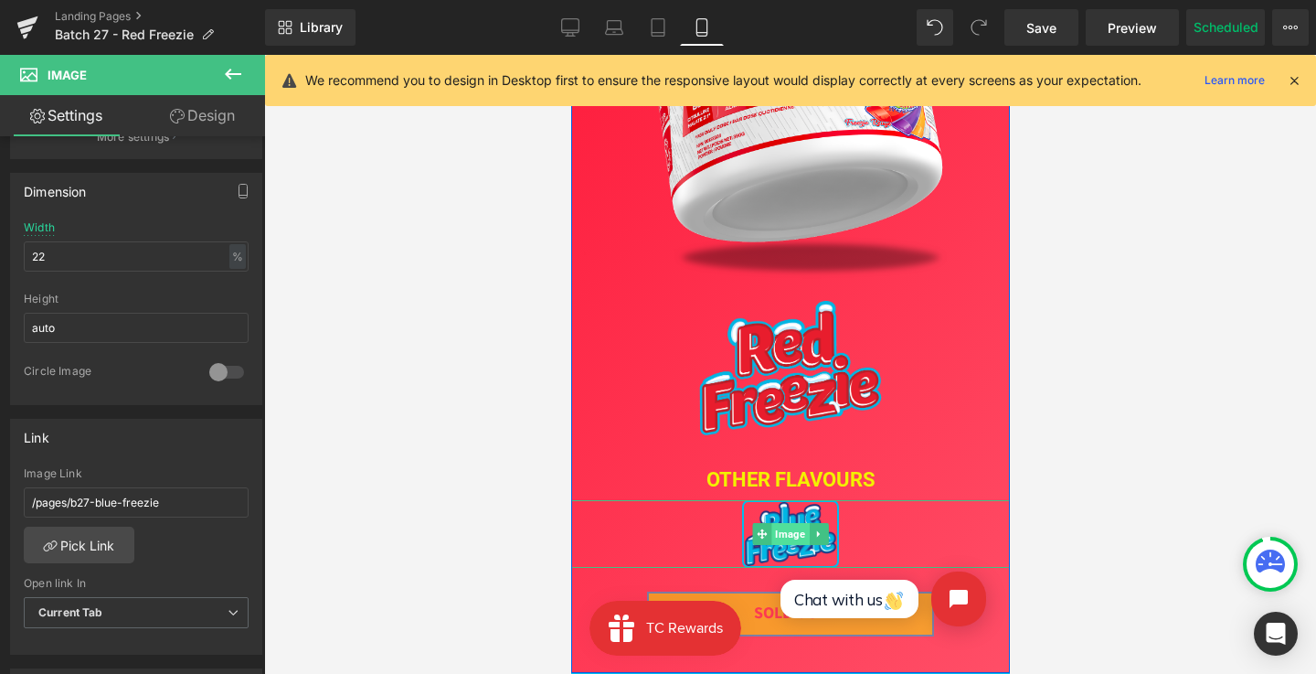
click at [781, 527] on span "Image" at bounding box center [789, 534] width 37 height 22
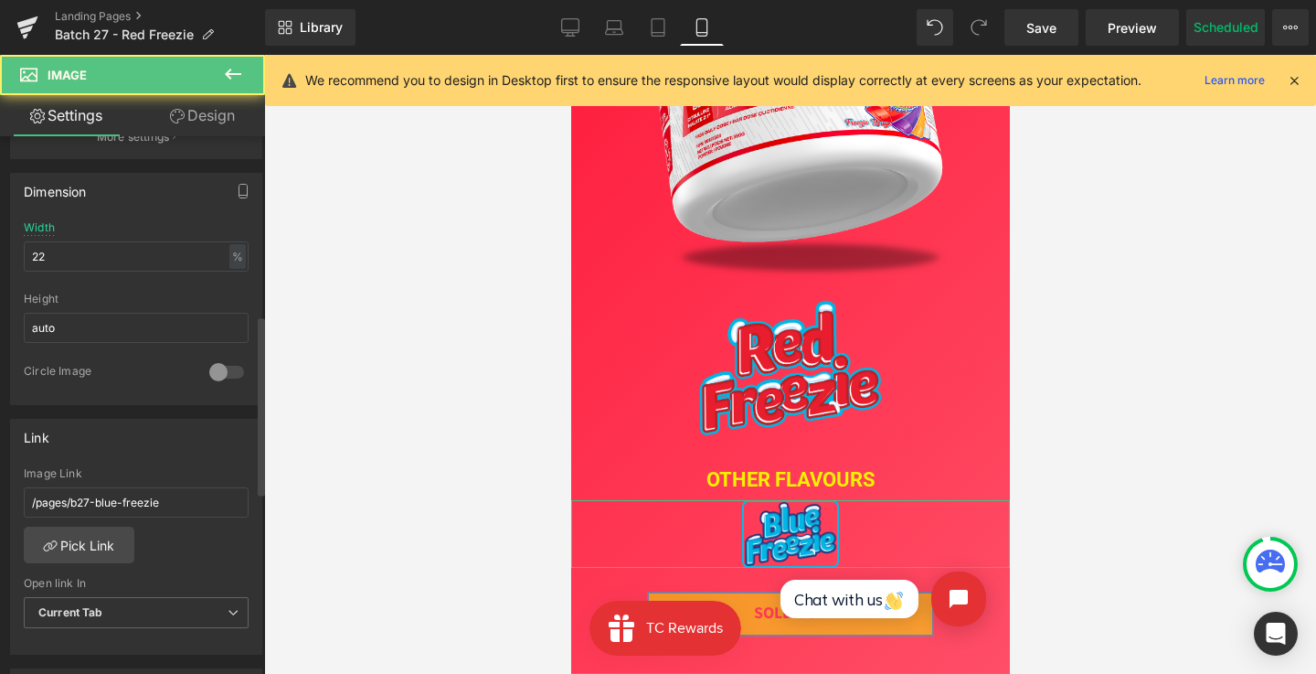
scroll to position [547, 0]
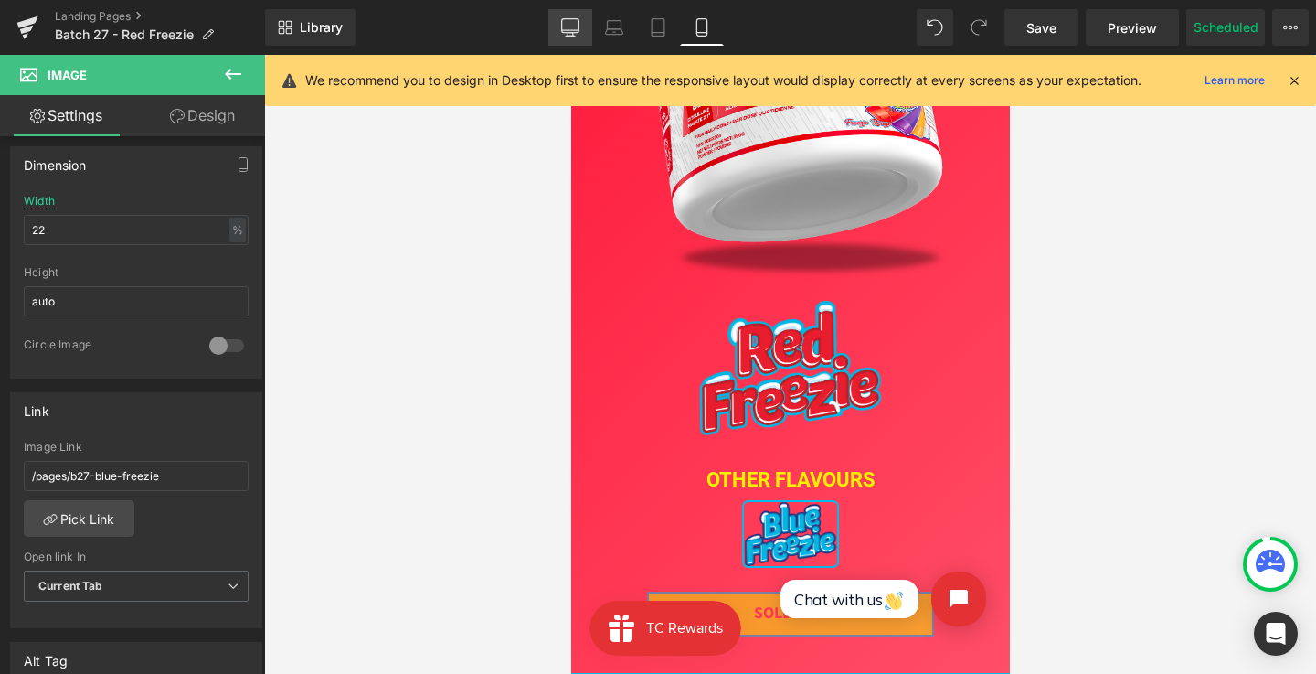
click at [570, 33] on icon at bounding box center [570, 26] width 17 height 14
type input "16"
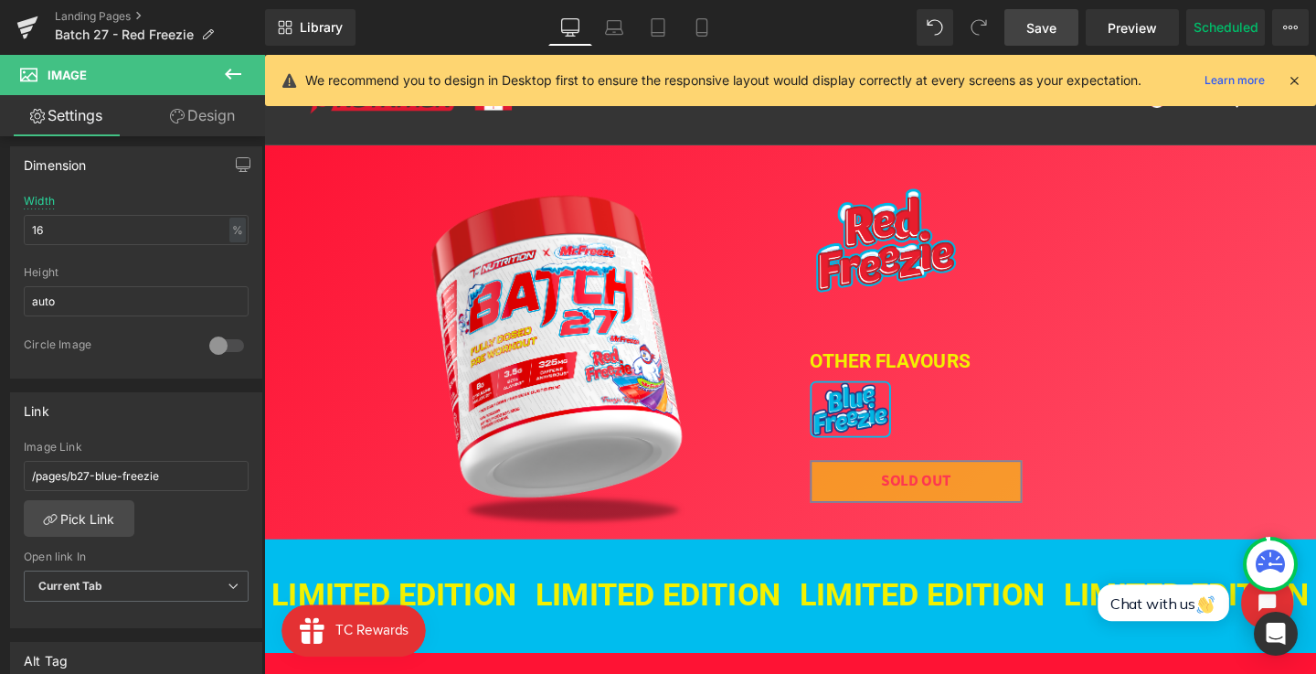
click at [1063, 23] on link "Save" at bounding box center [1042, 27] width 74 height 37
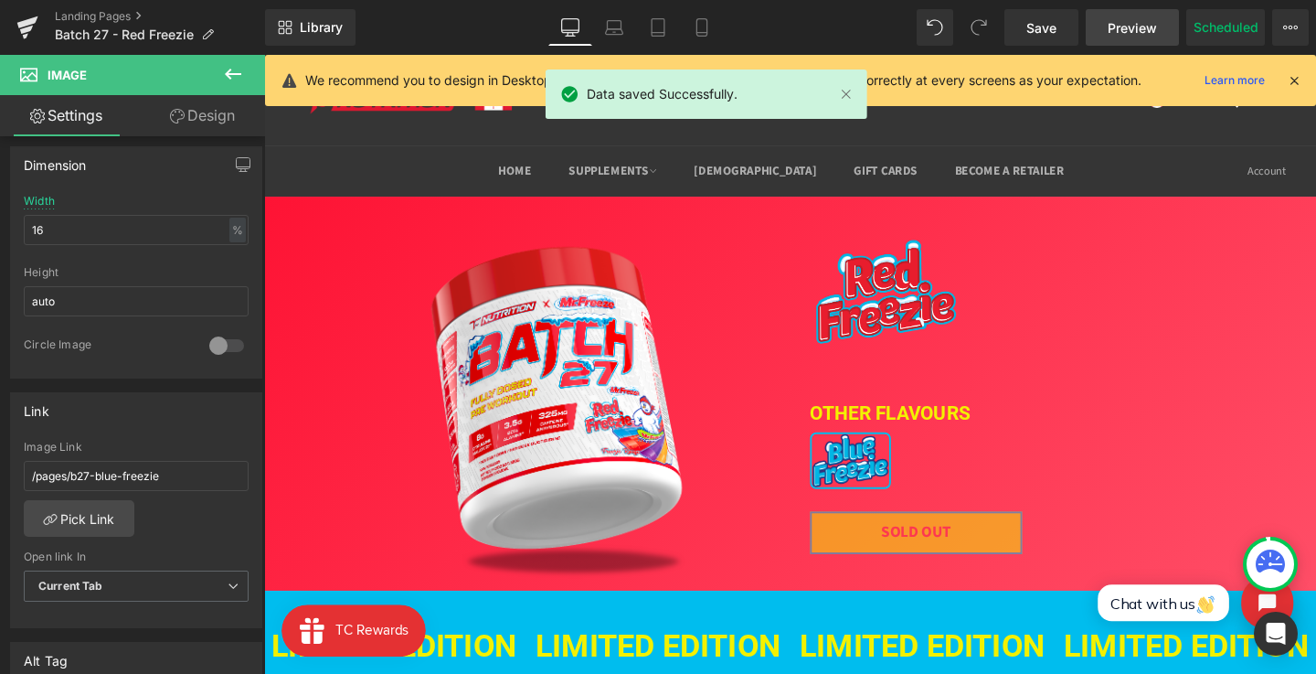
click at [1147, 16] on link "Preview" at bounding box center [1132, 27] width 93 height 37
